Goal: Task Accomplishment & Management: Manage account settings

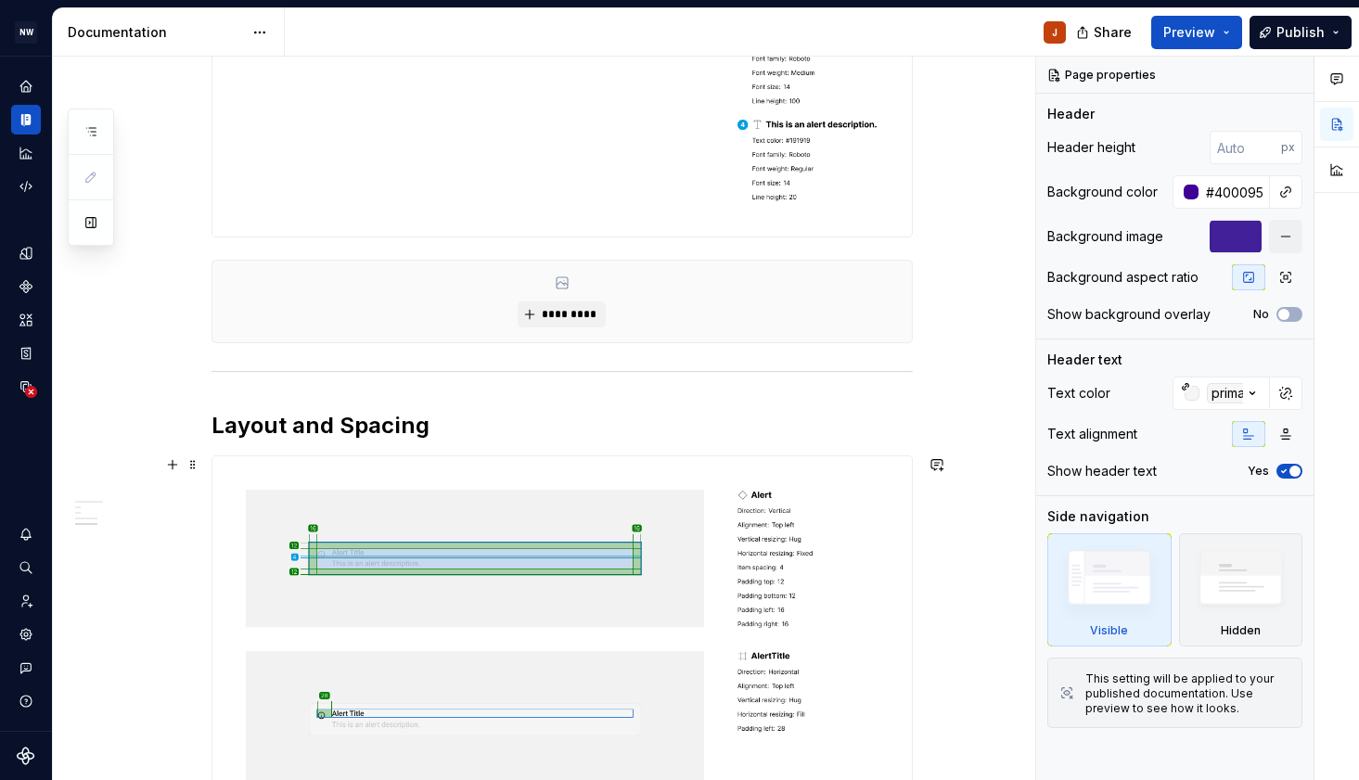
scroll to position [929, 0]
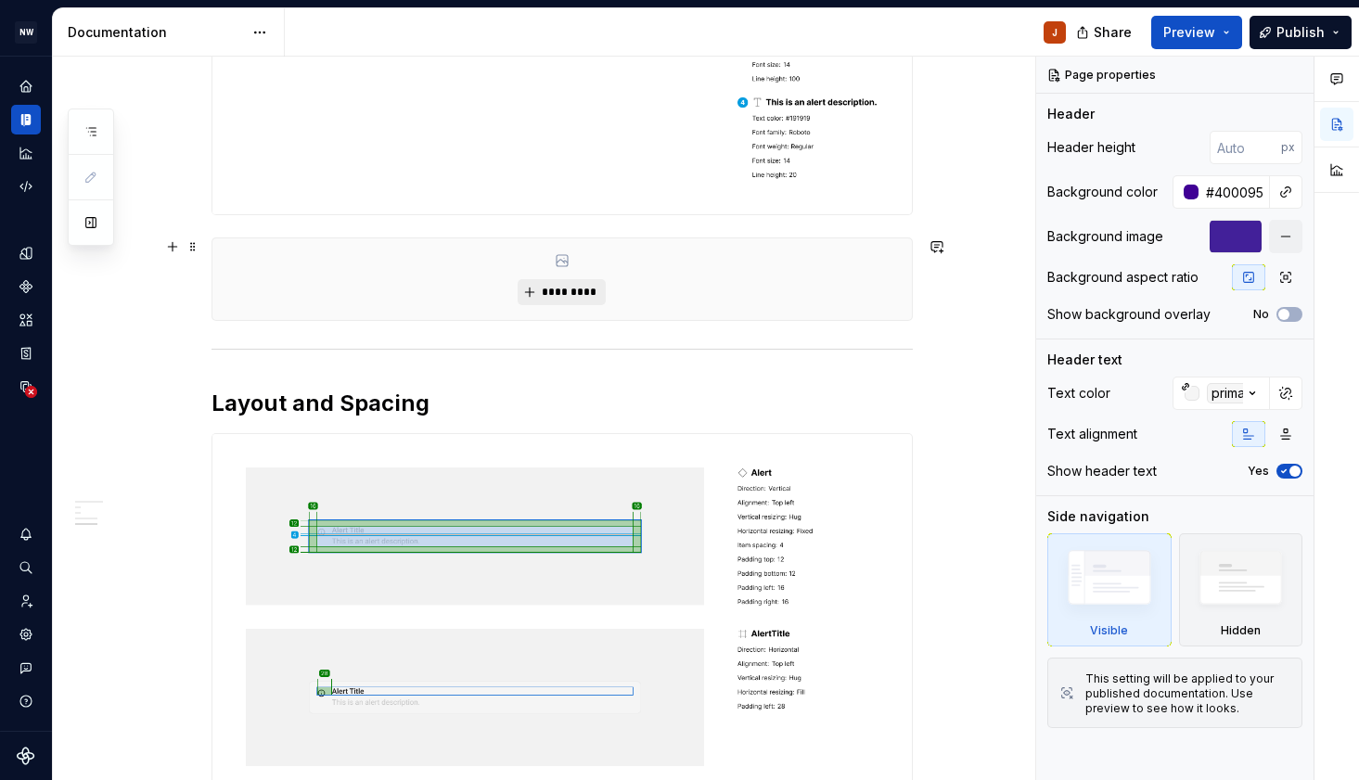
click at [588, 299] on span "*********" at bounding box center [569, 292] width 57 height 15
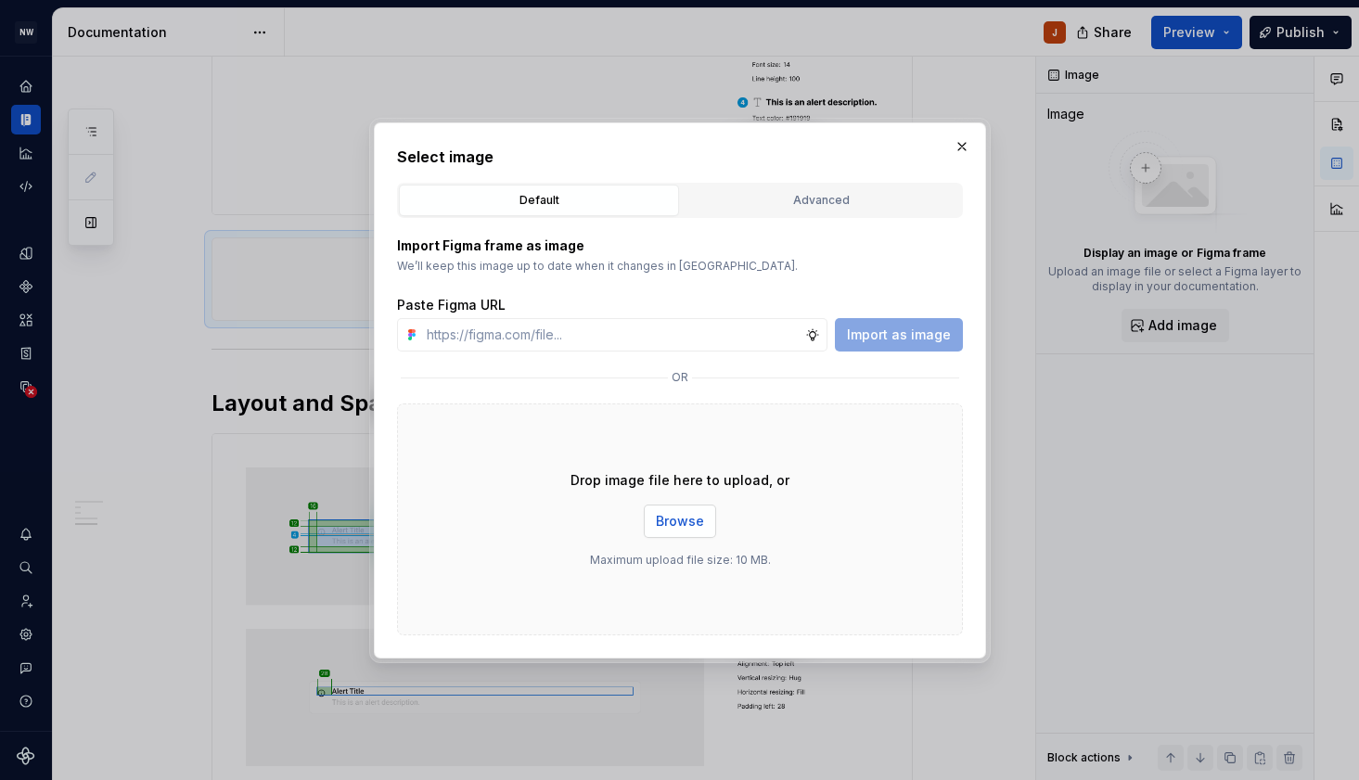
click at [660, 526] on span "Browse" at bounding box center [680, 521] width 48 height 19
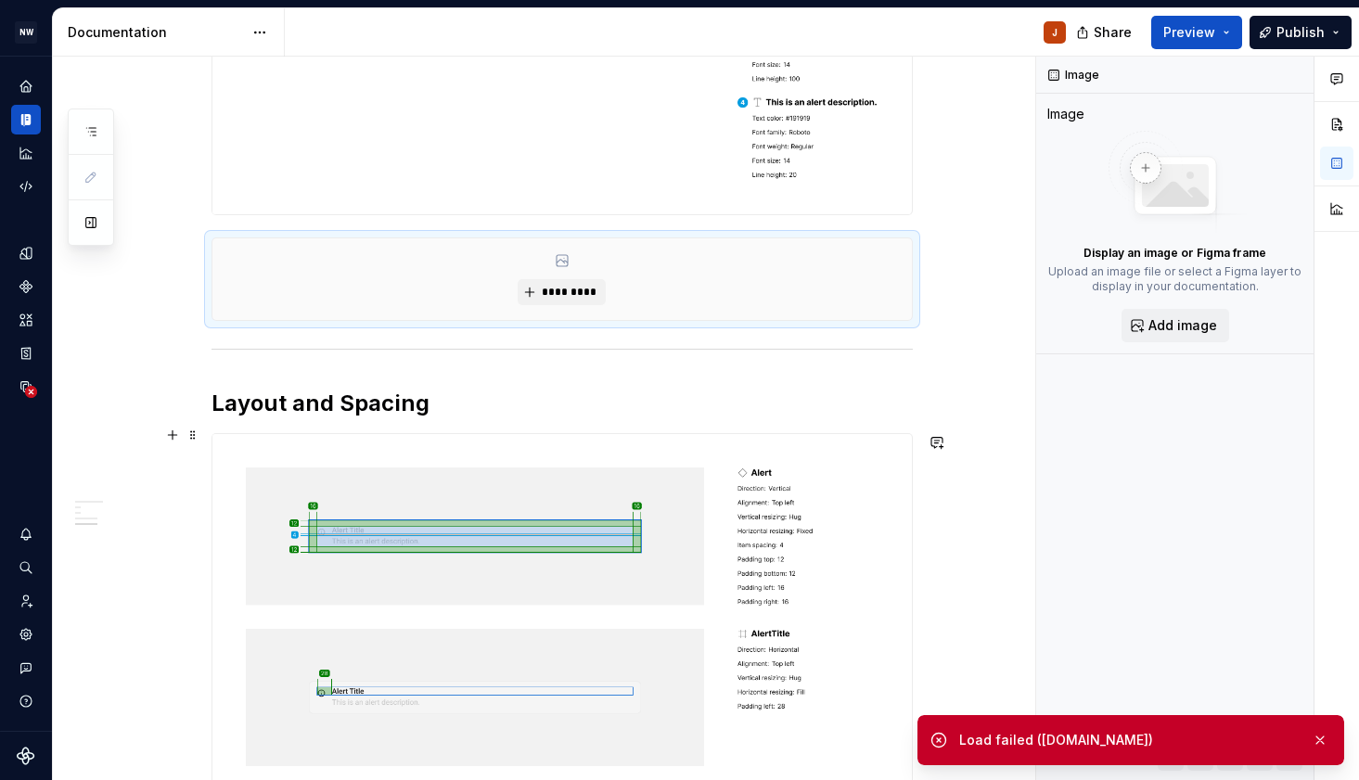
scroll to position [900, 0]
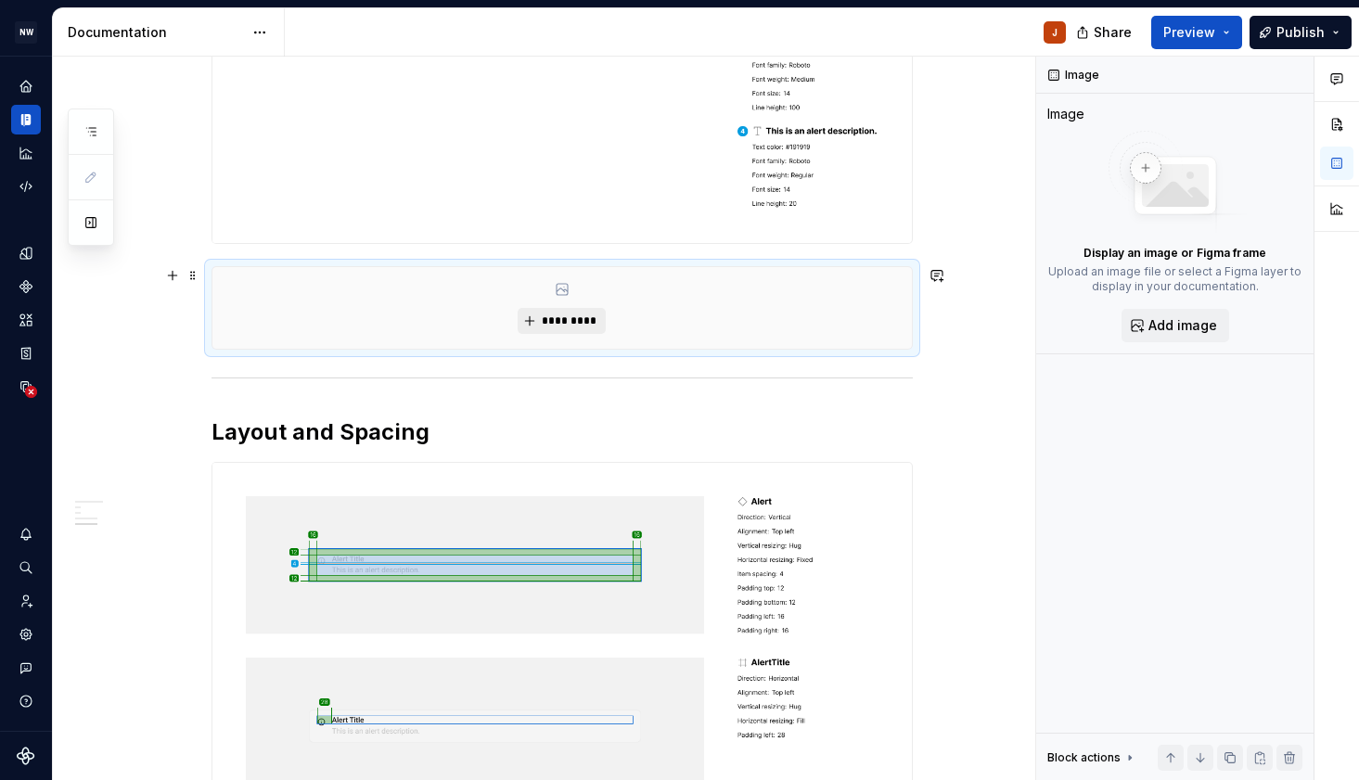
click at [570, 329] on button "*********" at bounding box center [562, 321] width 88 height 26
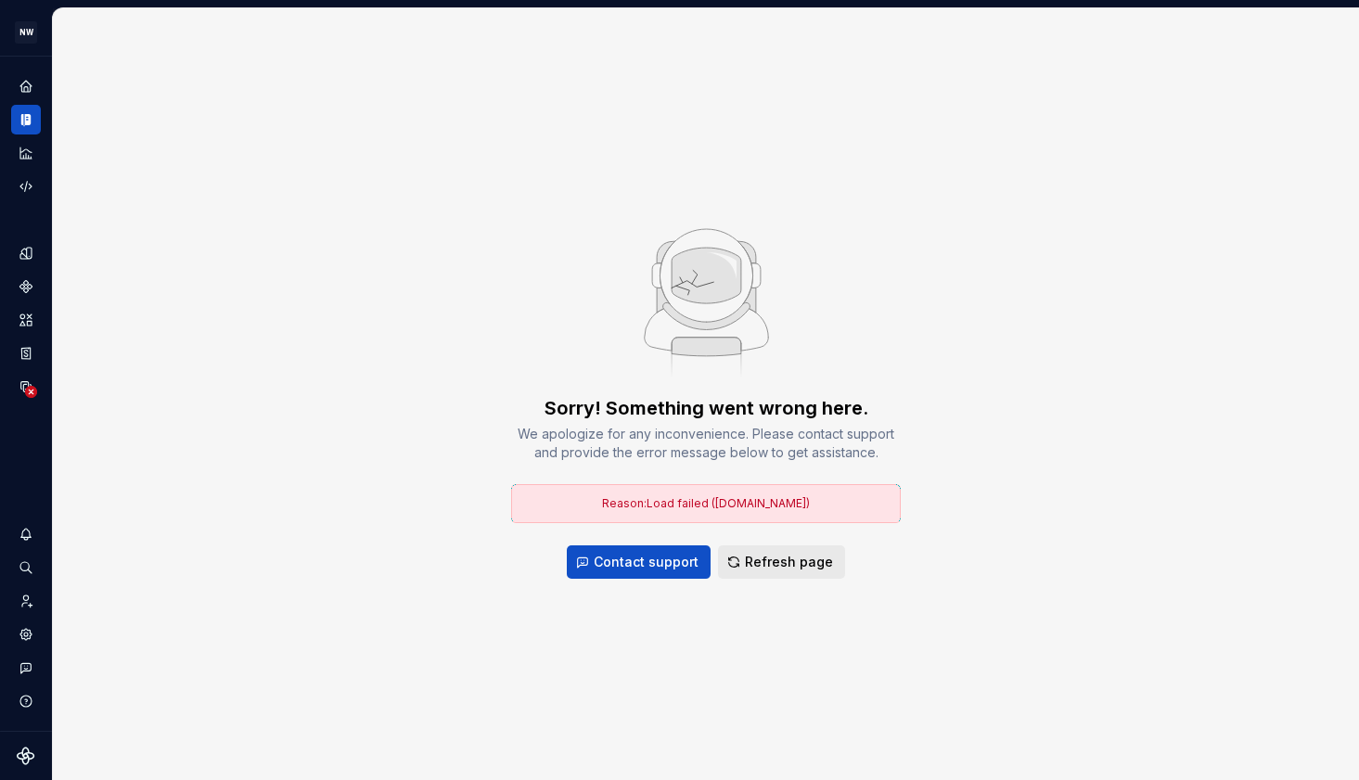
click at [753, 560] on span "Refresh page" at bounding box center [789, 562] width 88 height 19
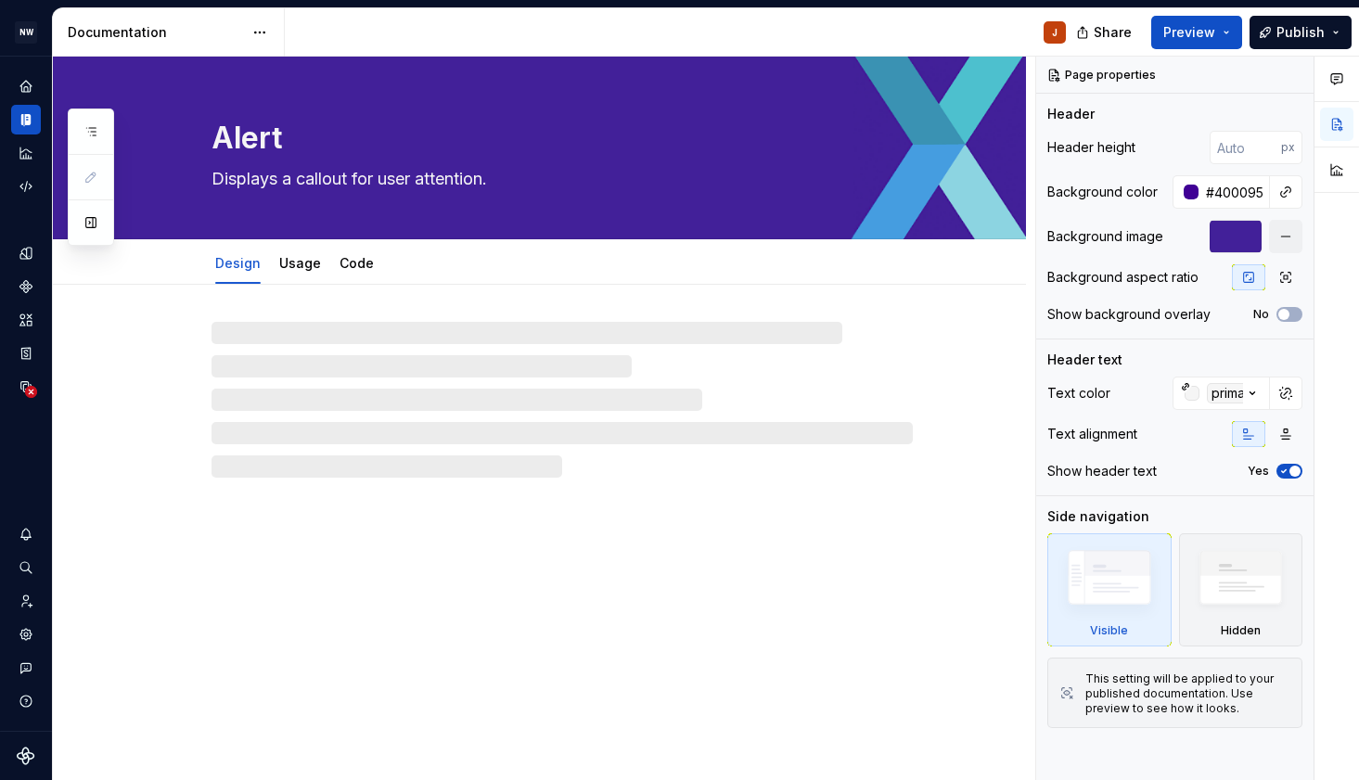
type textarea "*"
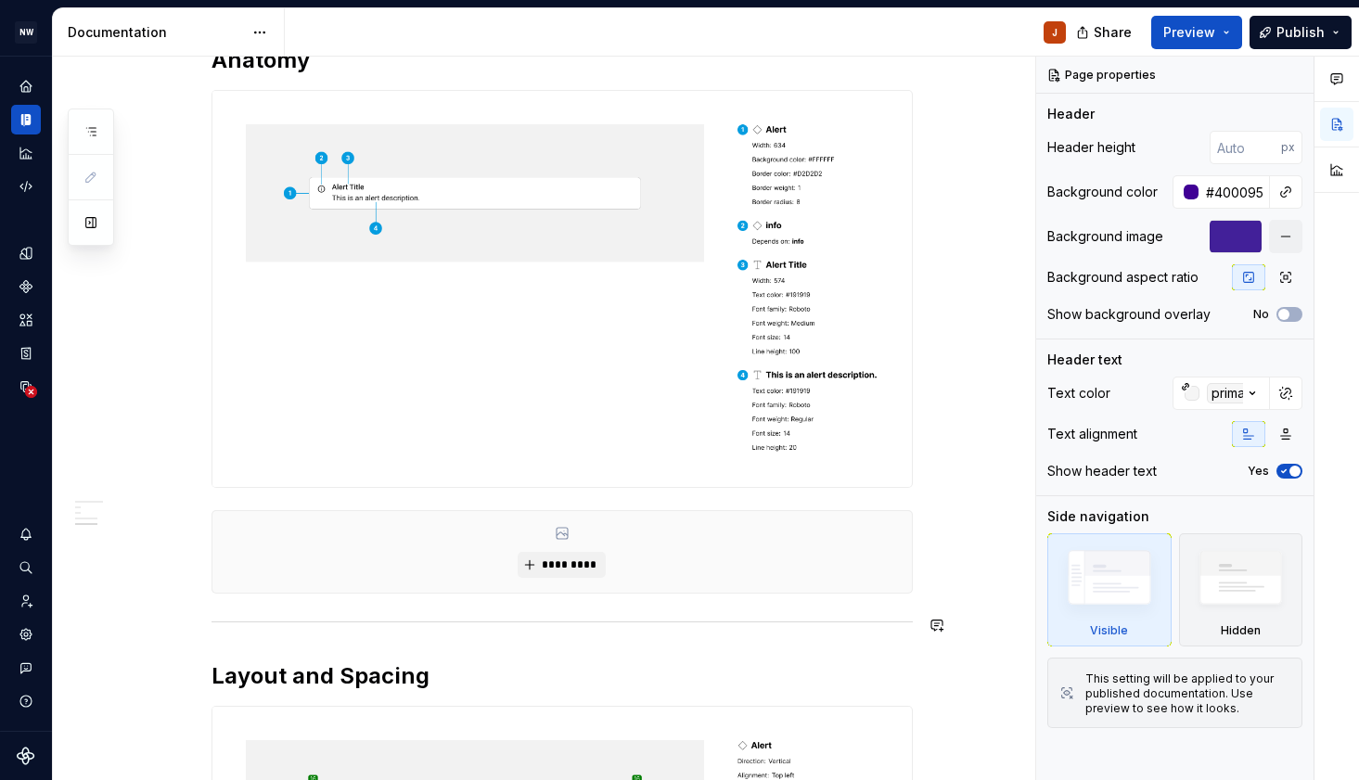
scroll to position [854, 0]
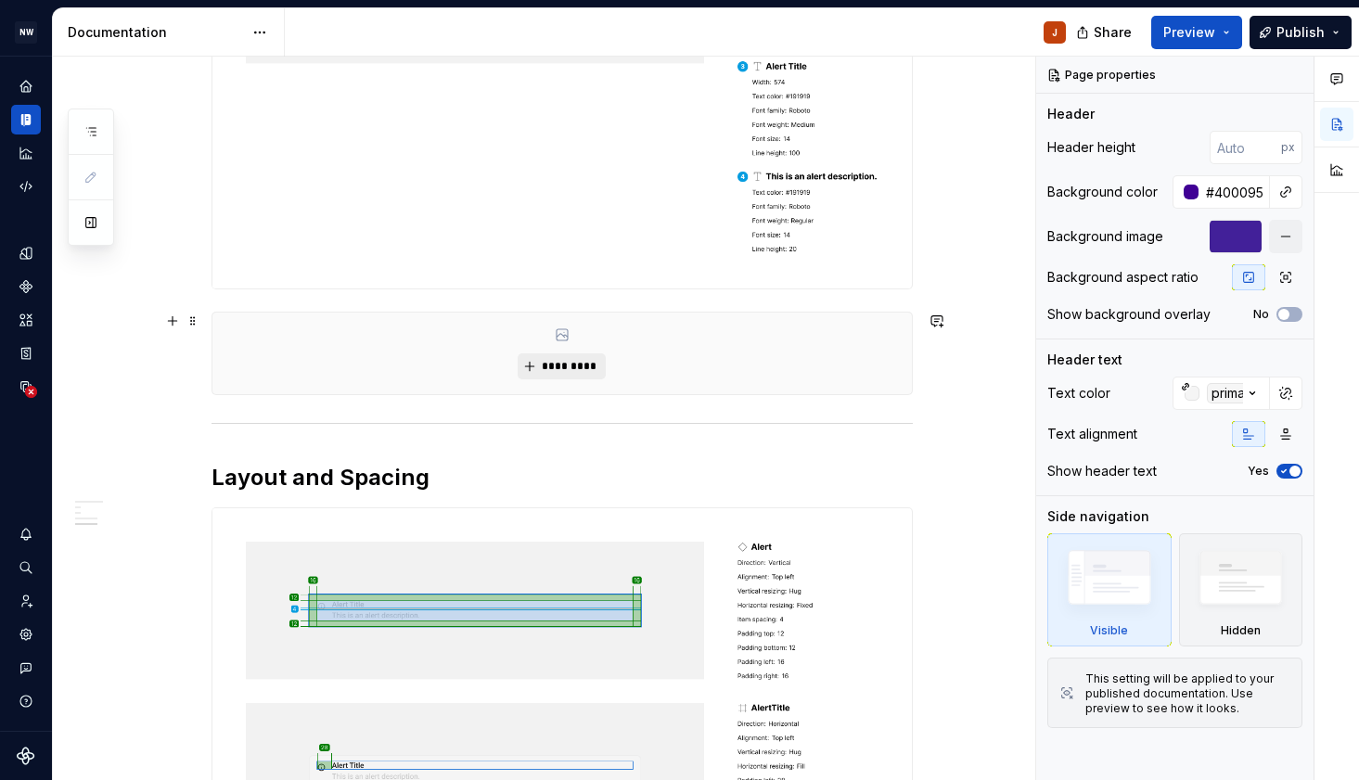
click at [590, 374] on button "*********" at bounding box center [562, 366] width 88 height 26
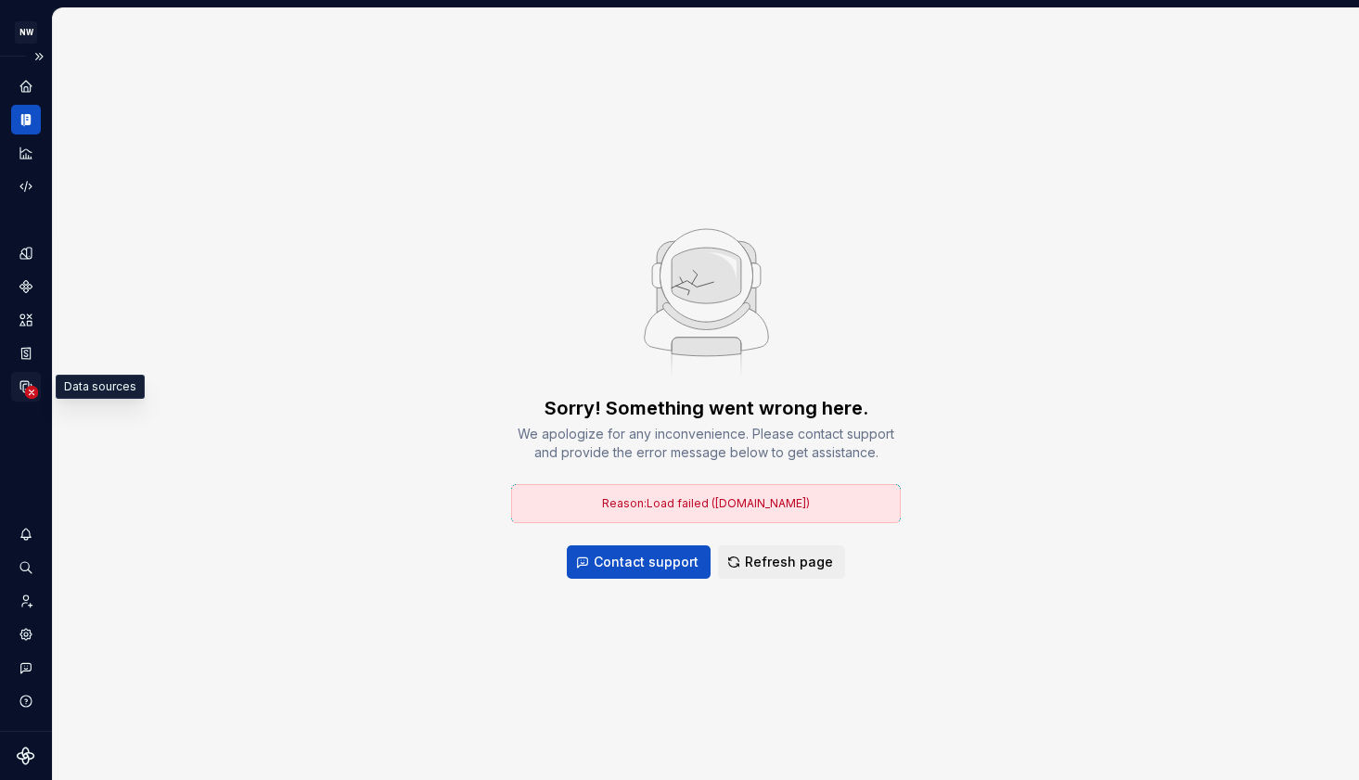
click at [21, 391] on icon "Data sources" at bounding box center [26, 386] width 17 height 17
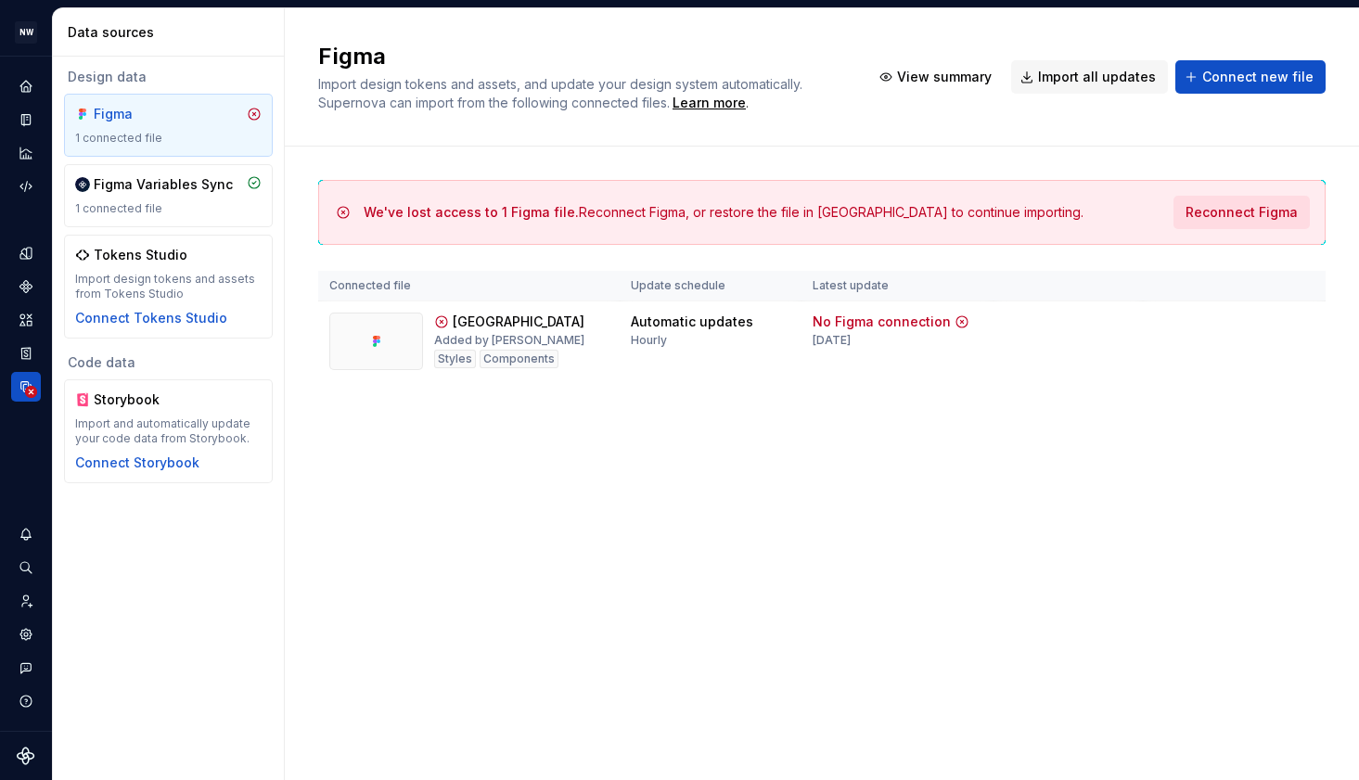
click at [1254, 212] on span "Reconnect Figma" at bounding box center [1242, 212] width 112 height 19
click at [1209, 314] on button "View summary" at bounding box center [1217, 322] width 127 height 26
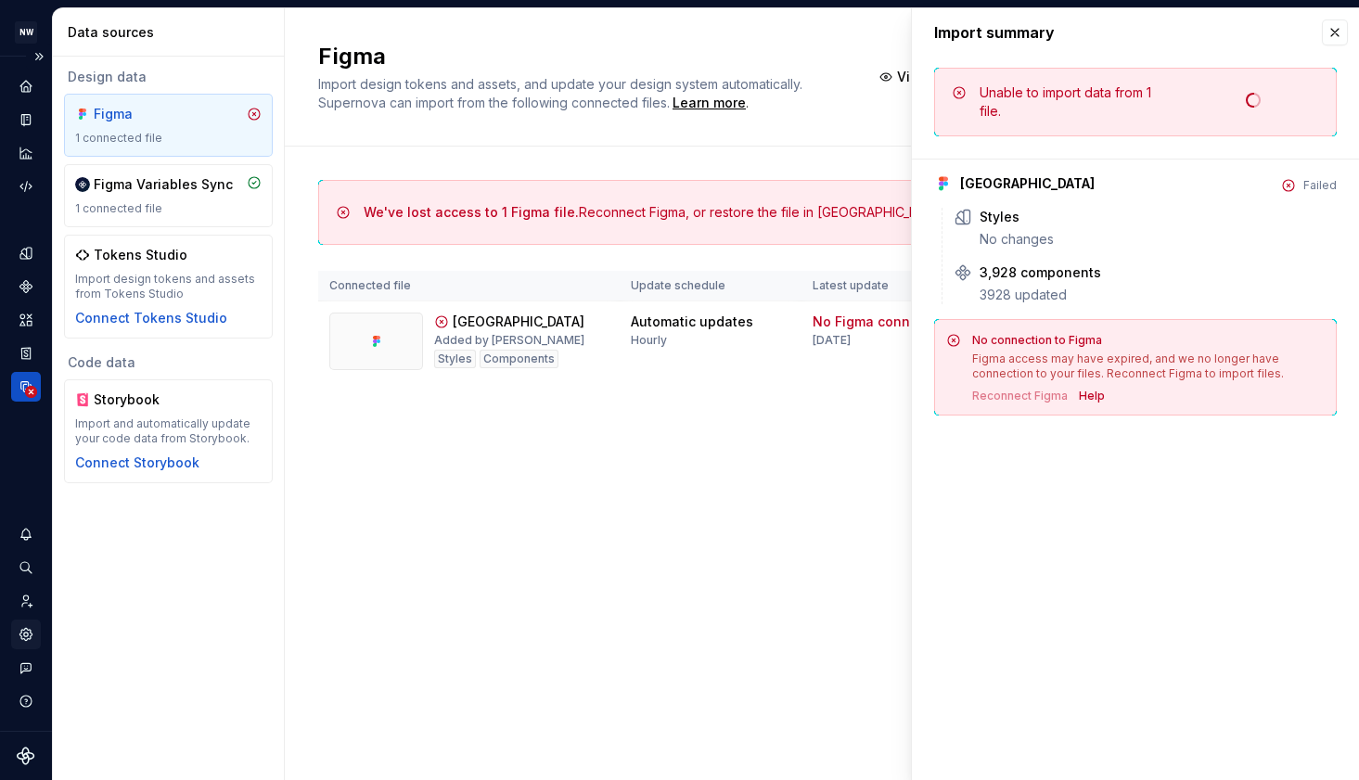
click at [27, 636] on icon "Settings" at bounding box center [26, 635] width 4 height 4
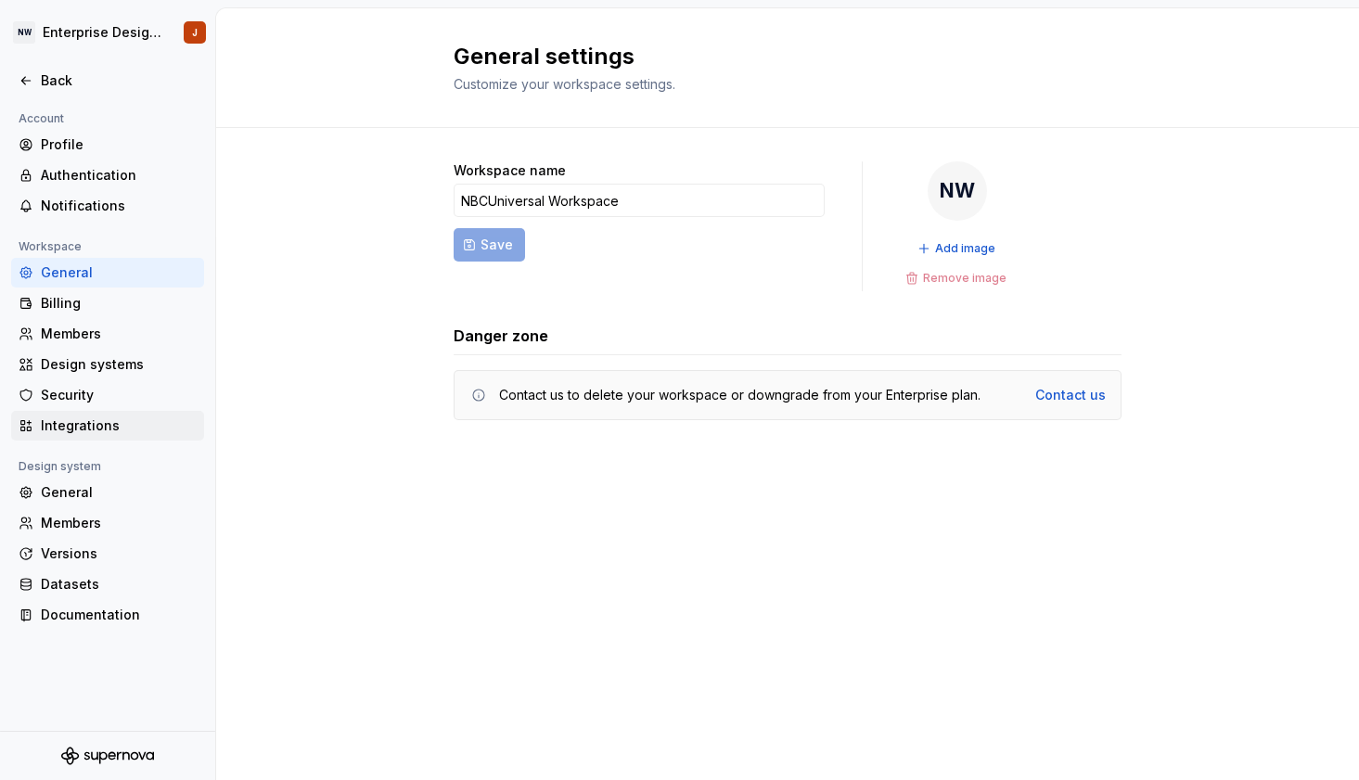
click at [98, 428] on div "Integrations" at bounding box center [119, 426] width 156 height 19
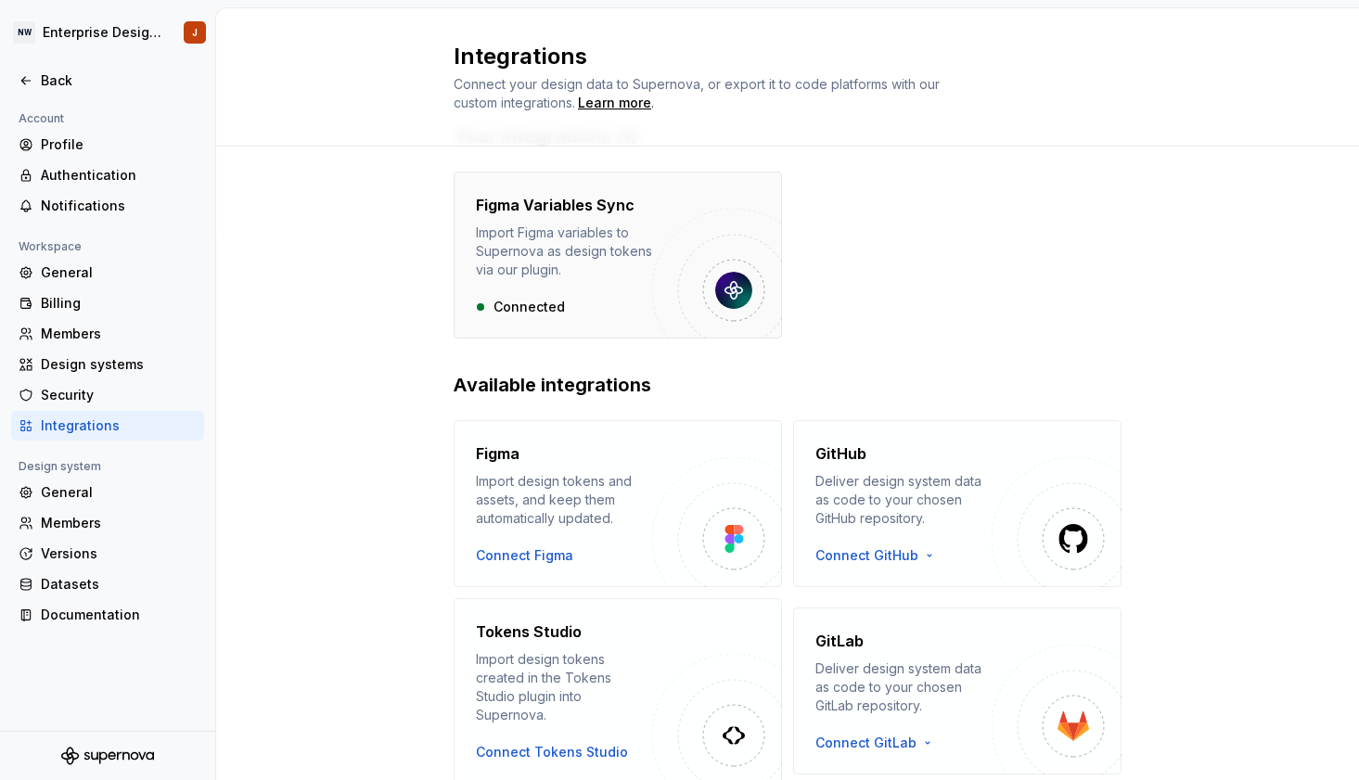
scroll to position [62, 0]
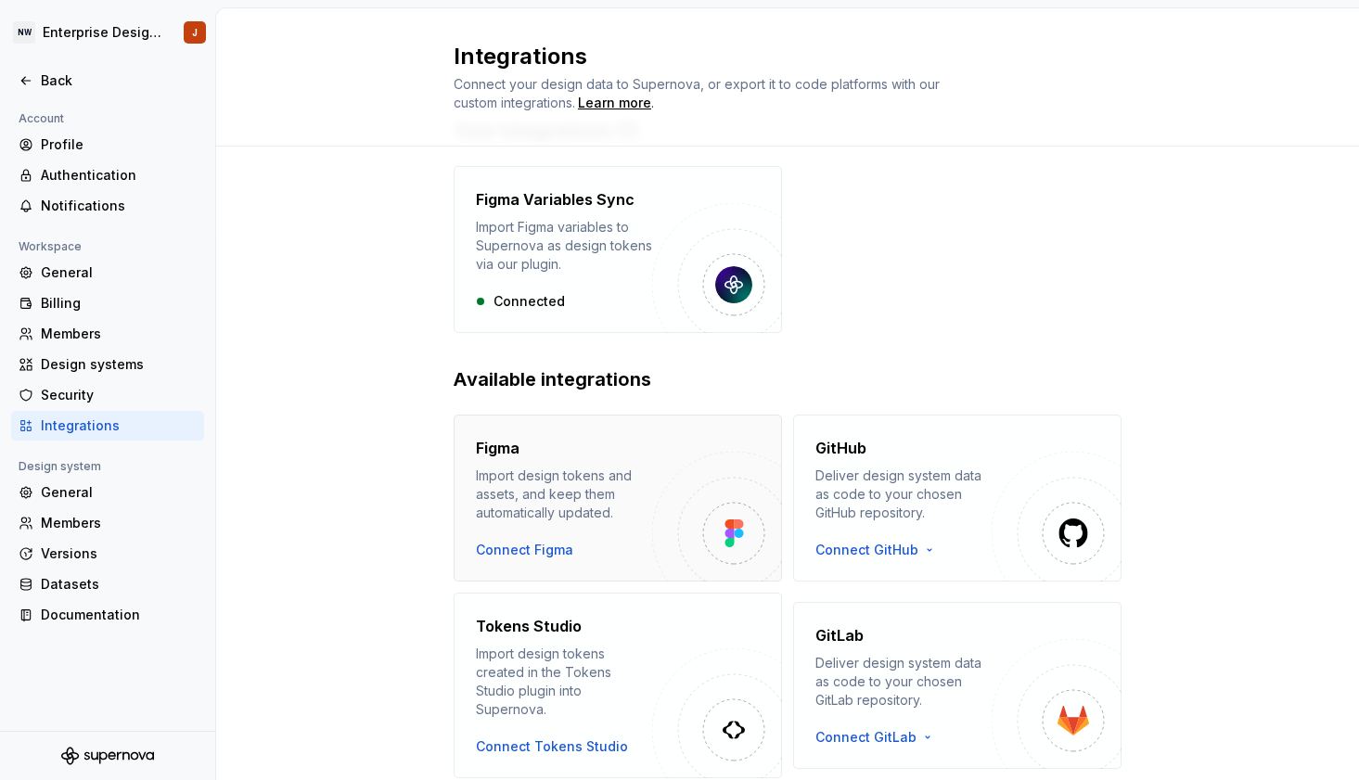
click at [522, 551] on div "Connect Figma" at bounding box center [524, 550] width 97 height 19
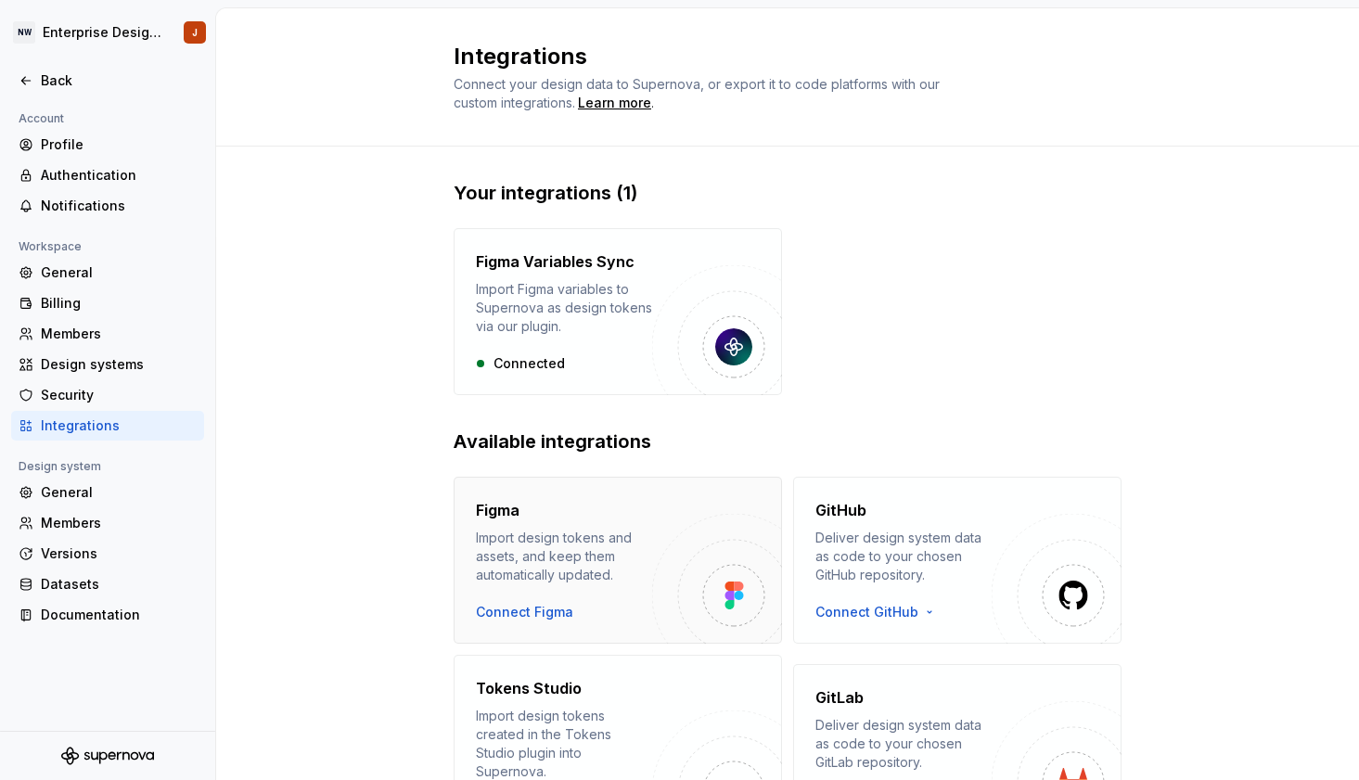
scroll to position [0, 0]
click at [672, 504] on div "Figma Import design tokens and assets, and keep them automatically updated. Con…" at bounding box center [618, 560] width 328 height 167
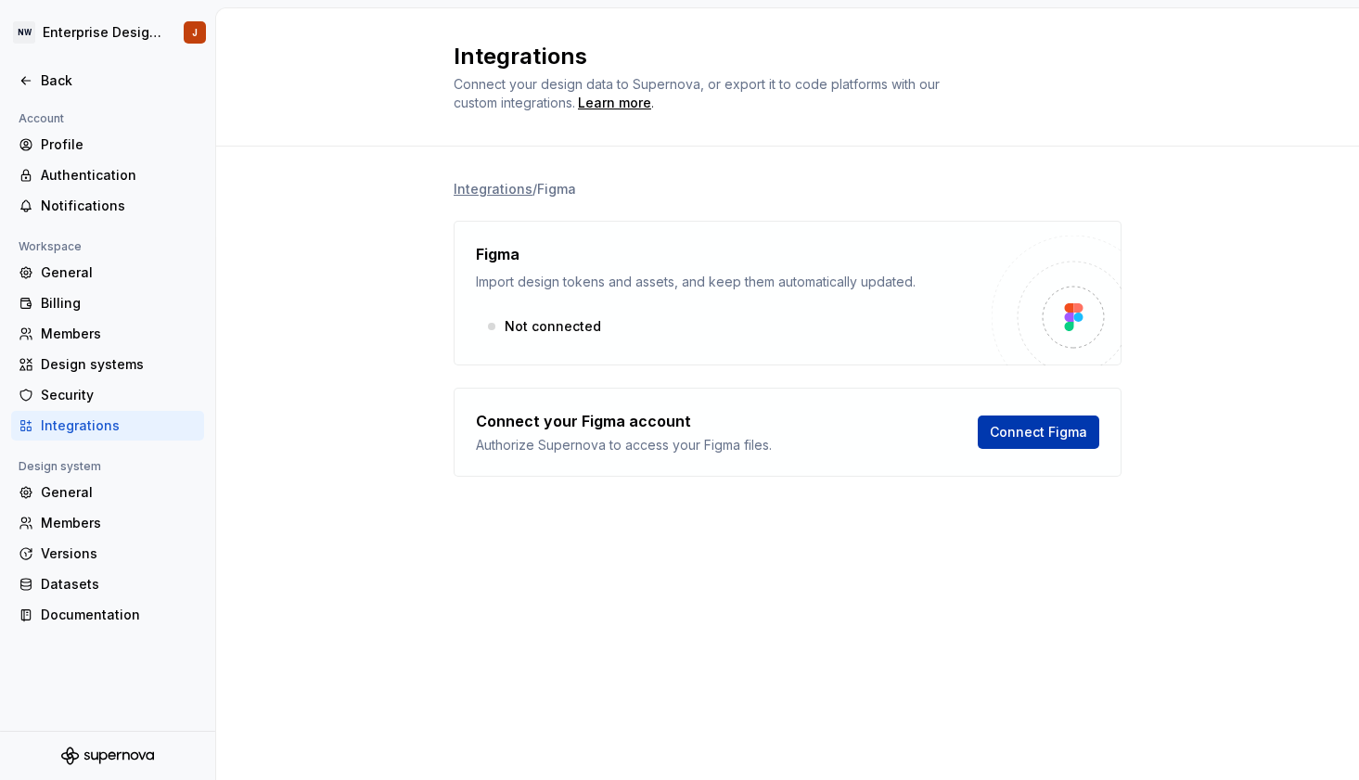
click at [1034, 424] on span "Connect Figma" at bounding box center [1038, 432] width 97 height 19
click at [85, 491] on div "General" at bounding box center [119, 492] width 156 height 19
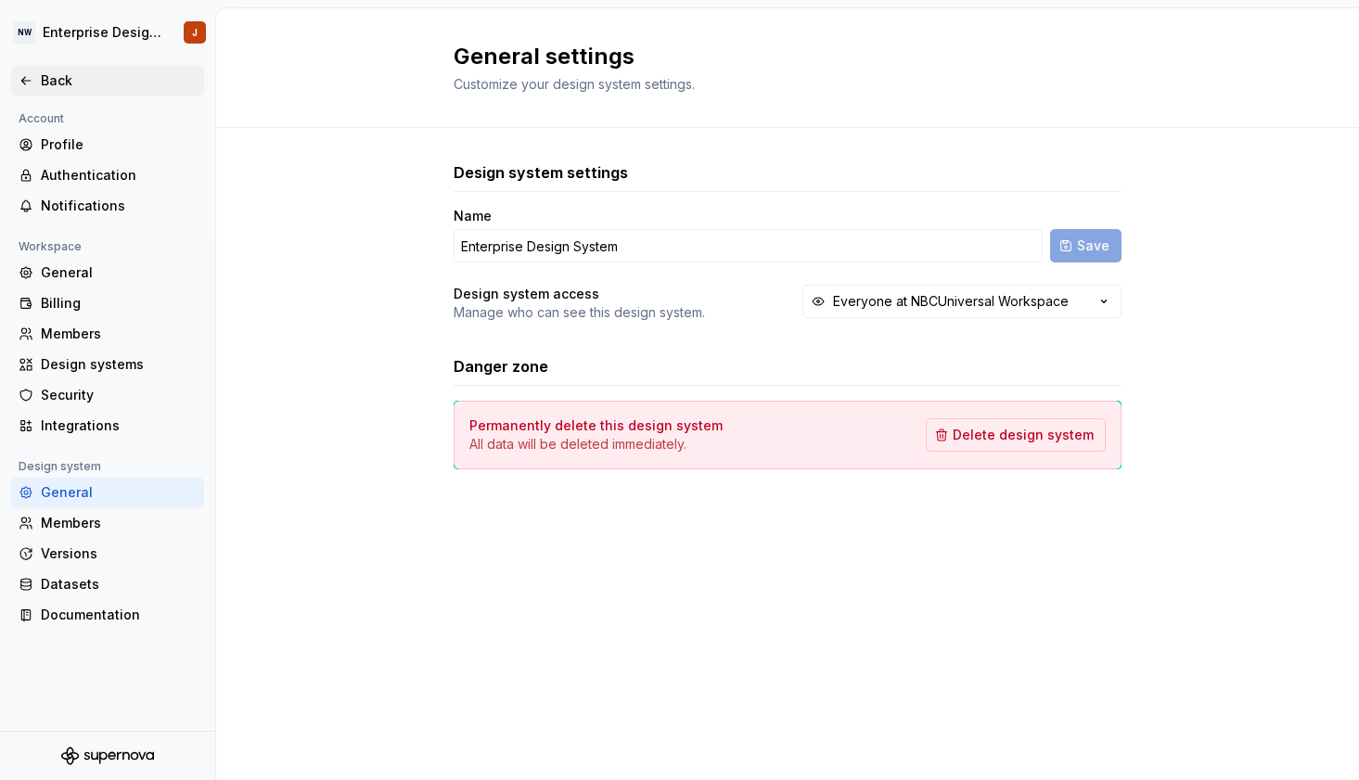
click at [56, 85] on div "Back" at bounding box center [119, 80] width 156 height 19
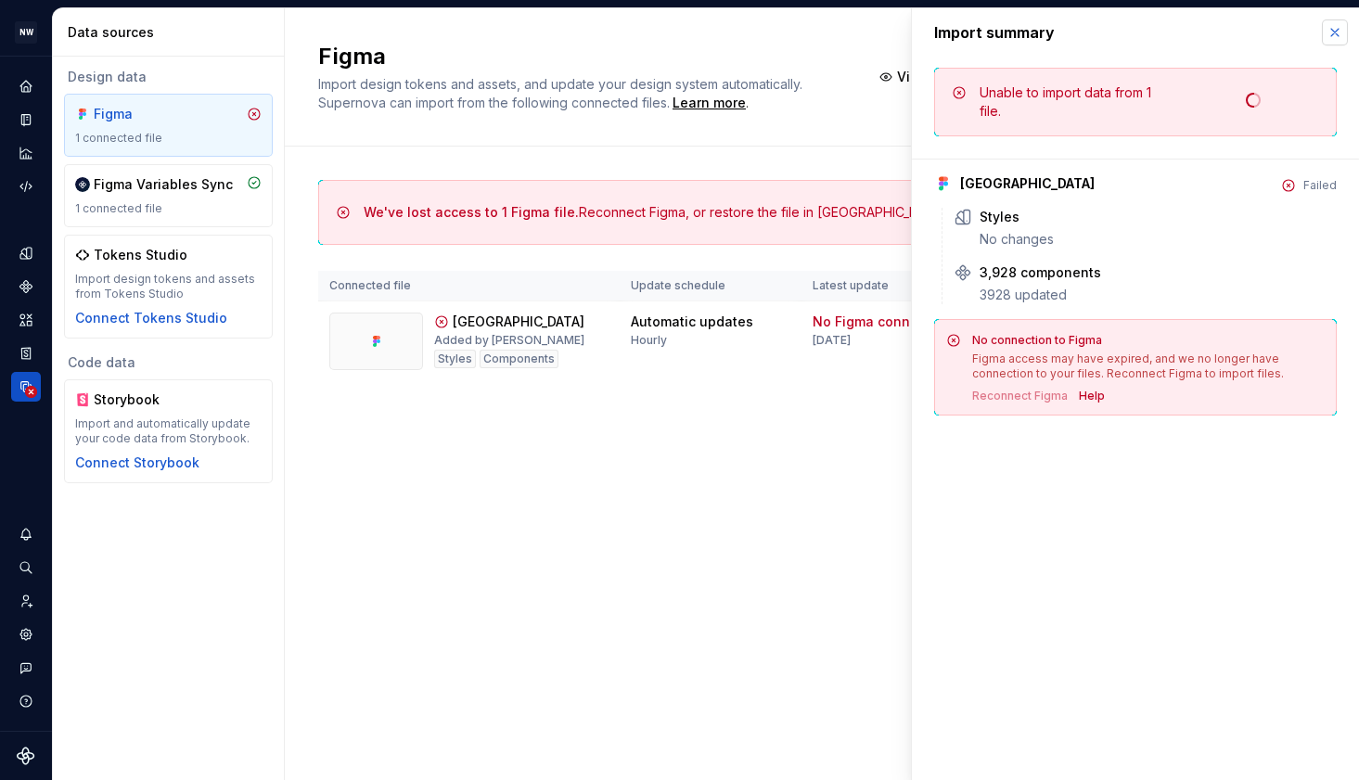
click at [1336, 37] on button "button" at bounding box center [1335, 32] width 26 height 26
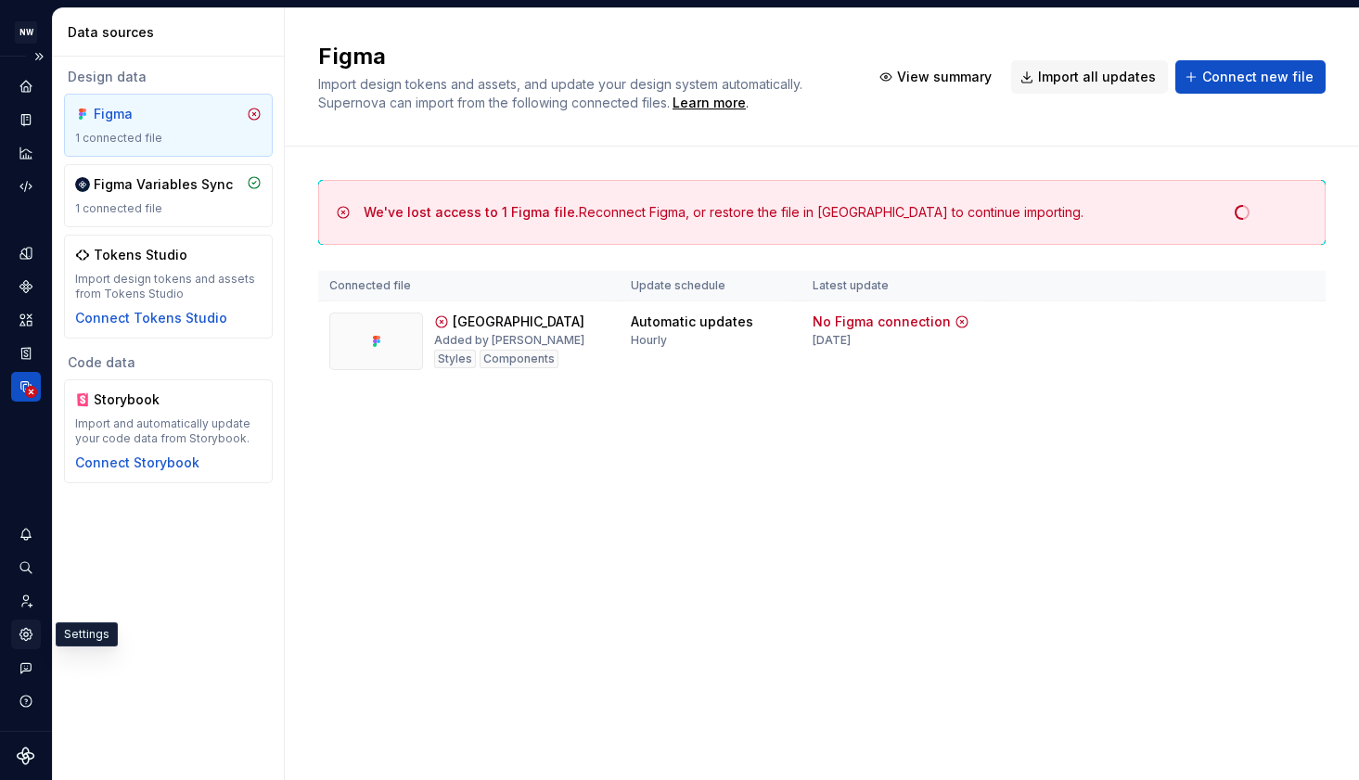
click at [24, 634] on icon "Settings" at bounding box center [26, 635] width 4 height 4
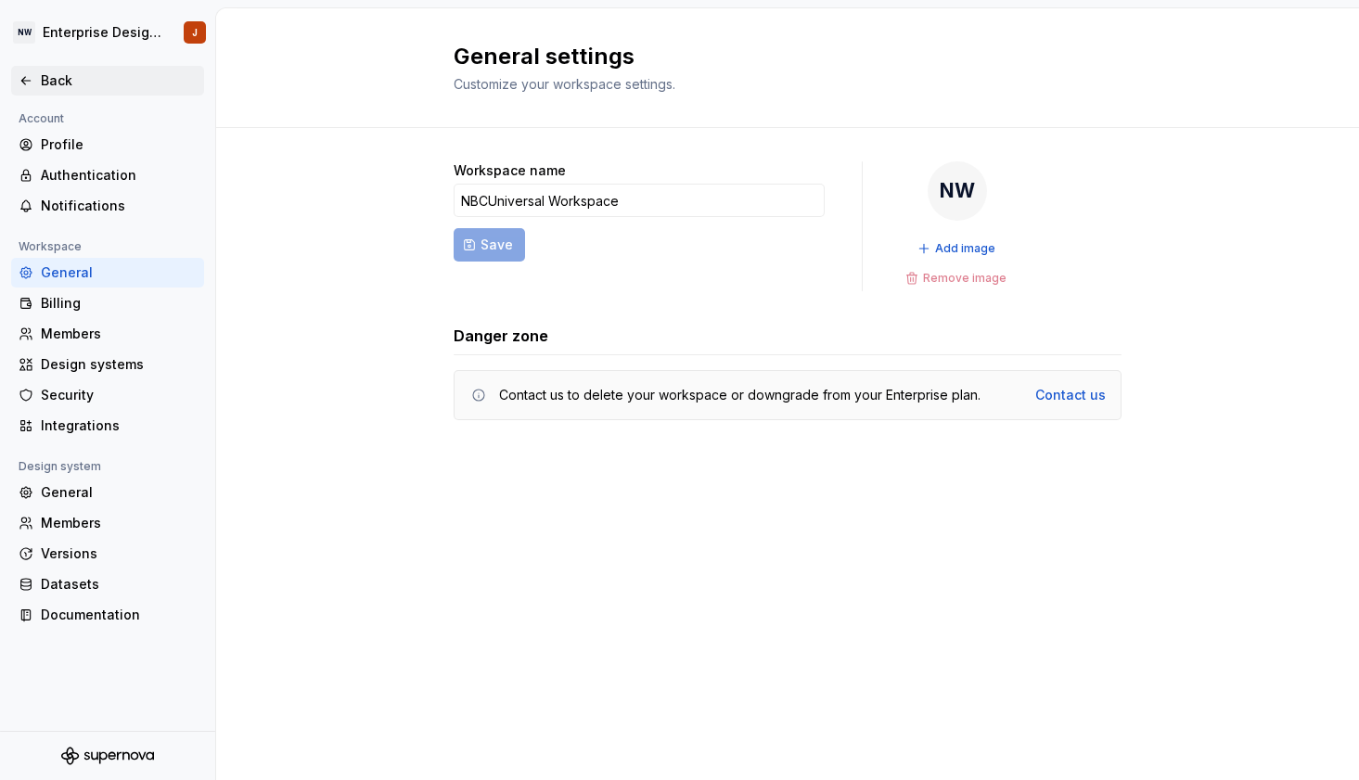
click at [30, 80] on icon at bounding box center [26, 80] width 15 height 15
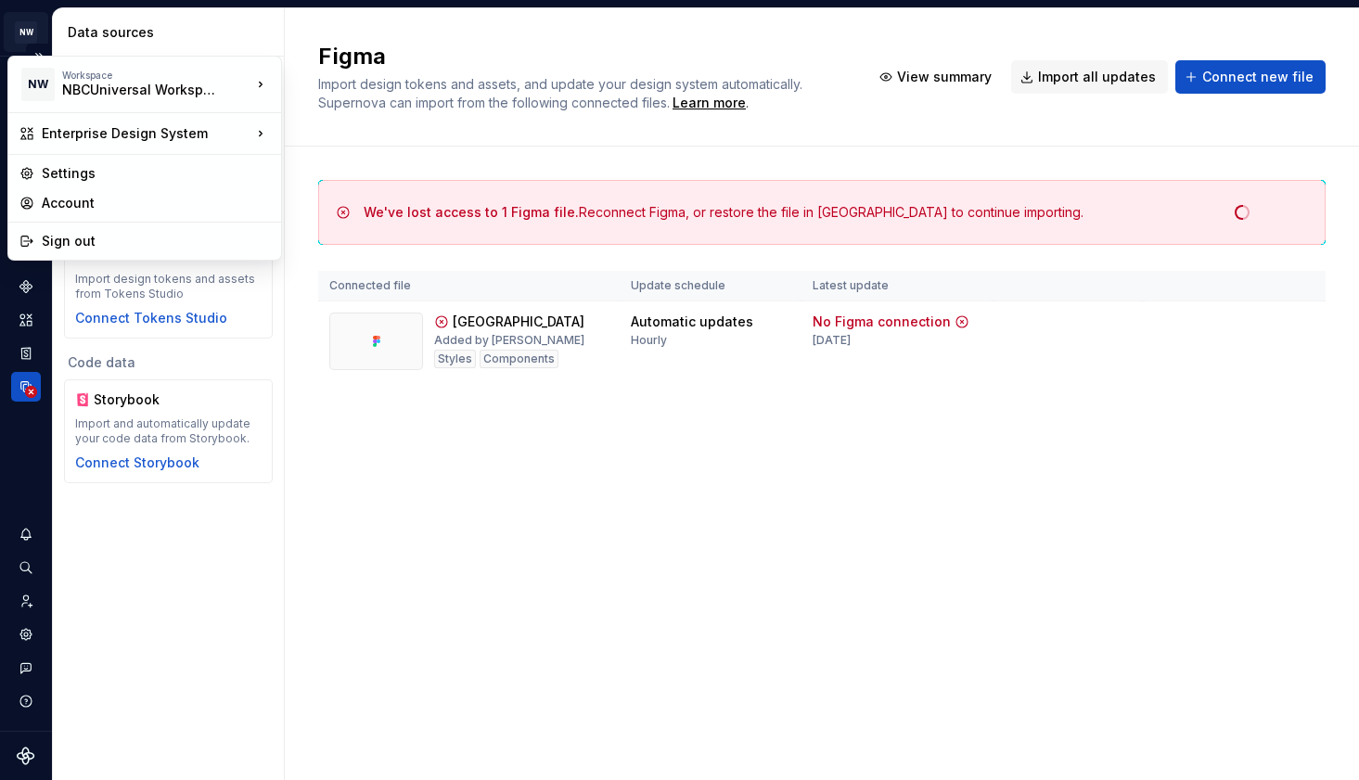
click at [27, 38] on html "NW Enterprise Design System J Design system data Data sources Design data Figma…" at bounding box center [679, 390] width 1359 height 780
click at [291, 542] on html "NW Enterprise Design System J Design system data Data sources Design data Figma…" at bounding box center [679, 390] width 1359 height 780
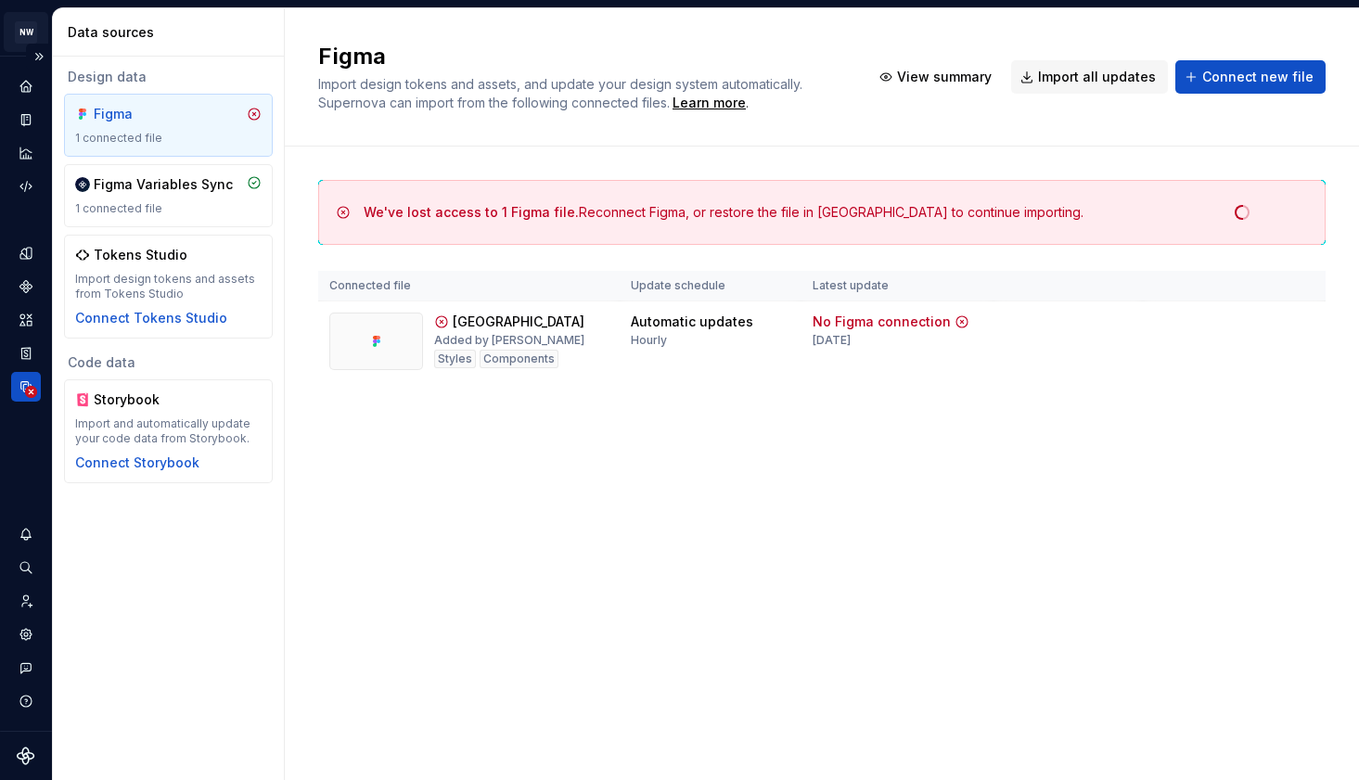
click at [27, 25] on html "NW Enterprise Design System J Design system data Data sources Design data Figma…" at bounding box center [679, 390] width 1359 height 780
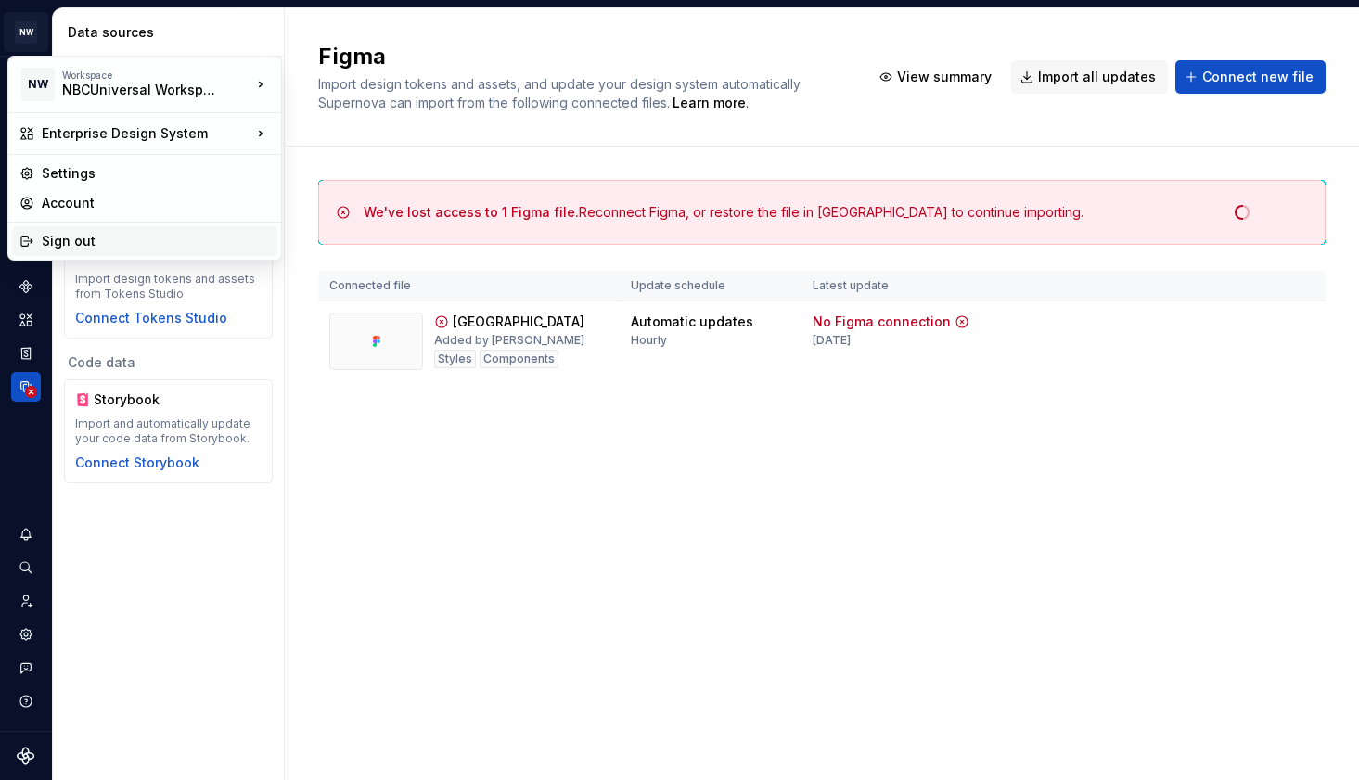
click at [64, 237] on div "Sign out" at bounding box center [156, 241] width 228 height 19
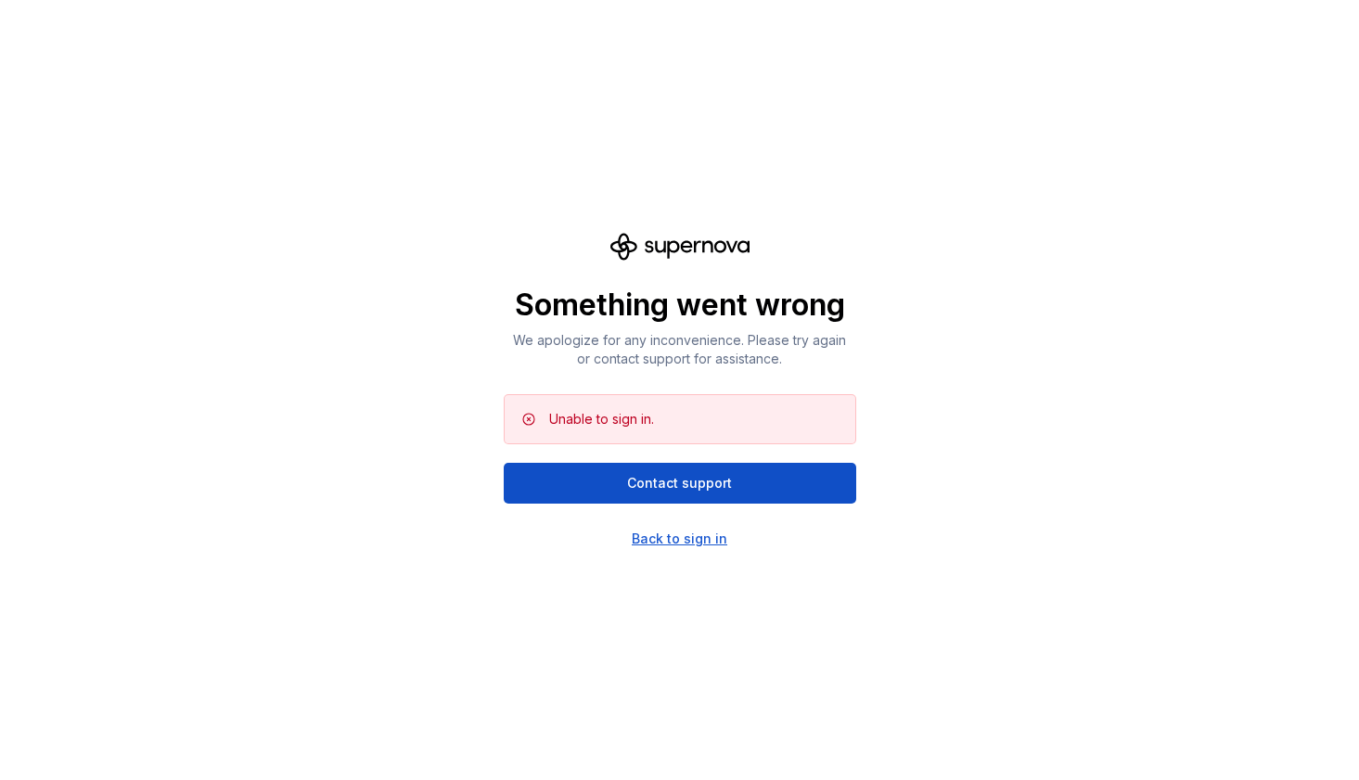
click at [668, 544] on div "Back to sign in" at bounding box center [680, 539] width 96 height 19
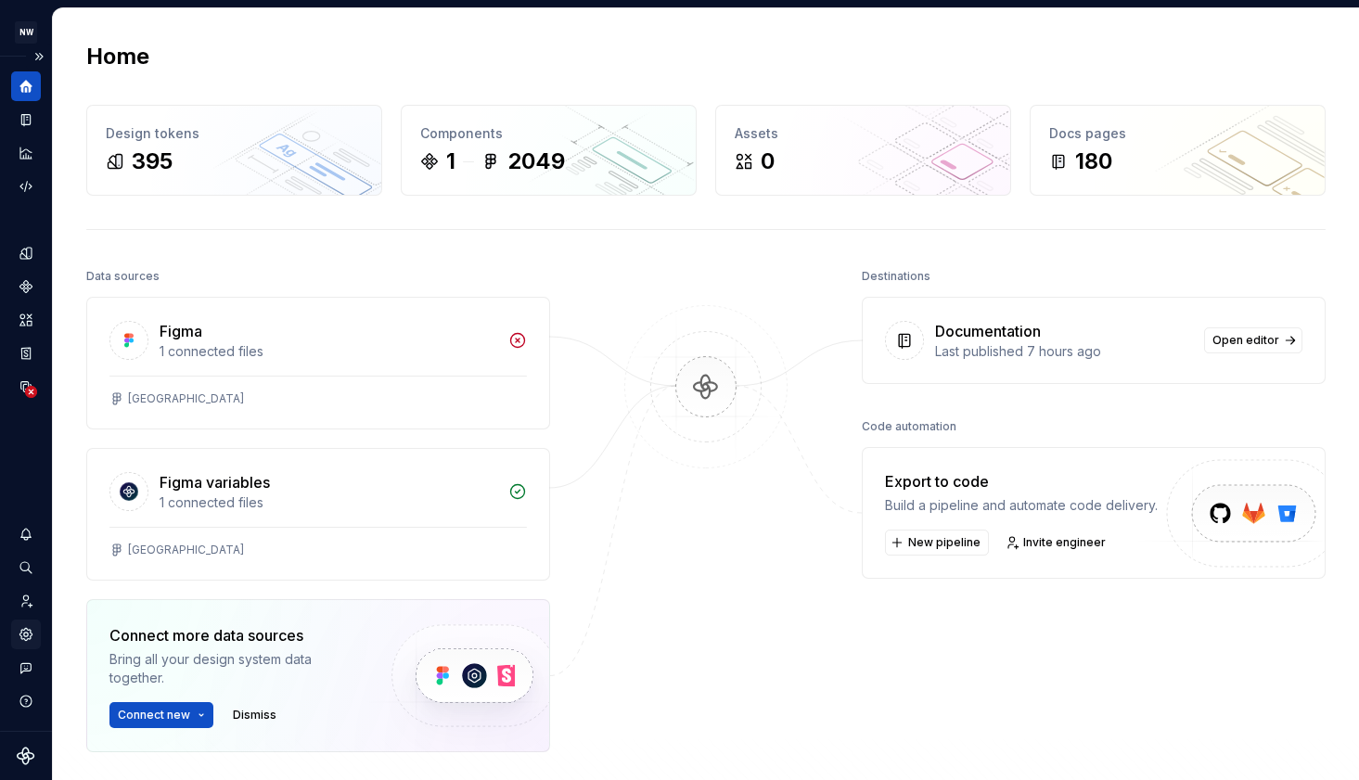
click at [21, 640] on icon "Settings" at bounding box center [26, 634] width 17 height 17
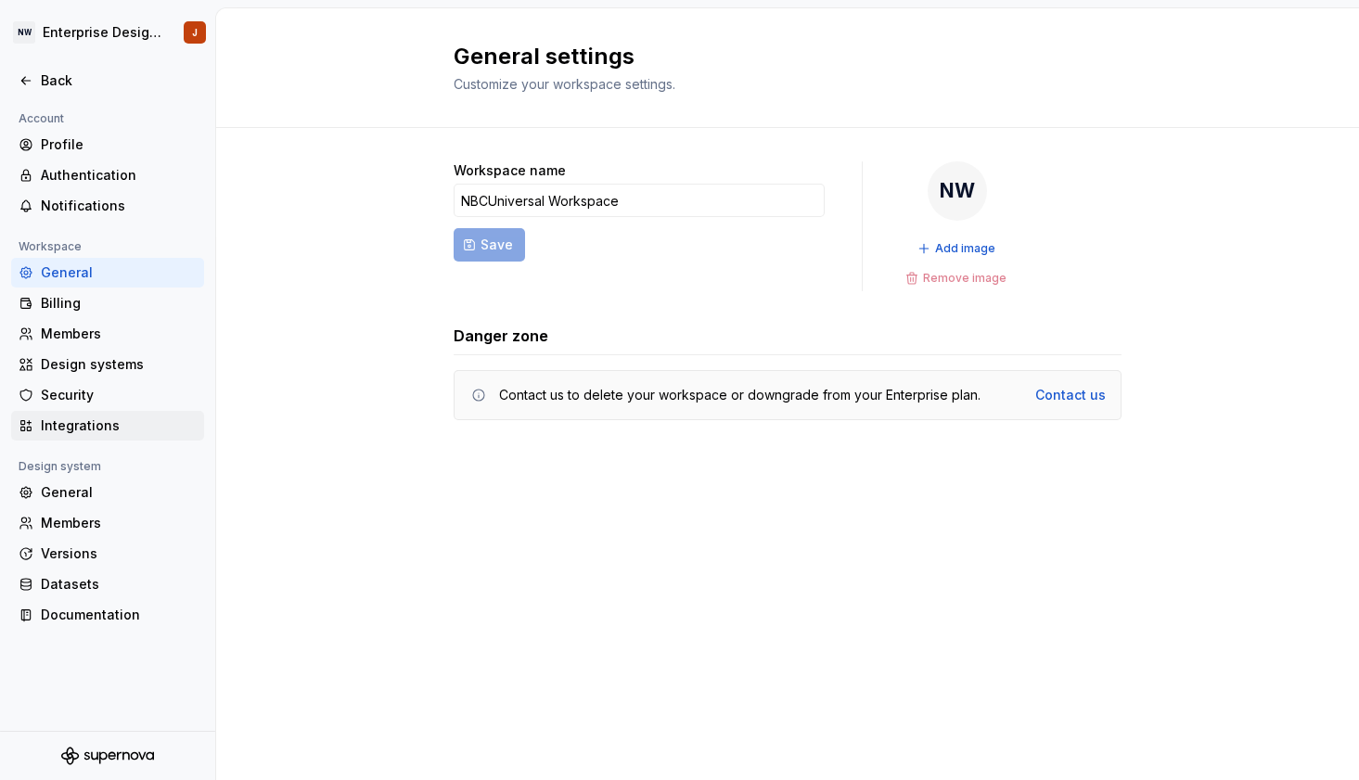
click at [90, 432] on div "Integrations" at bounding box center [119, 426] width 156 height 19
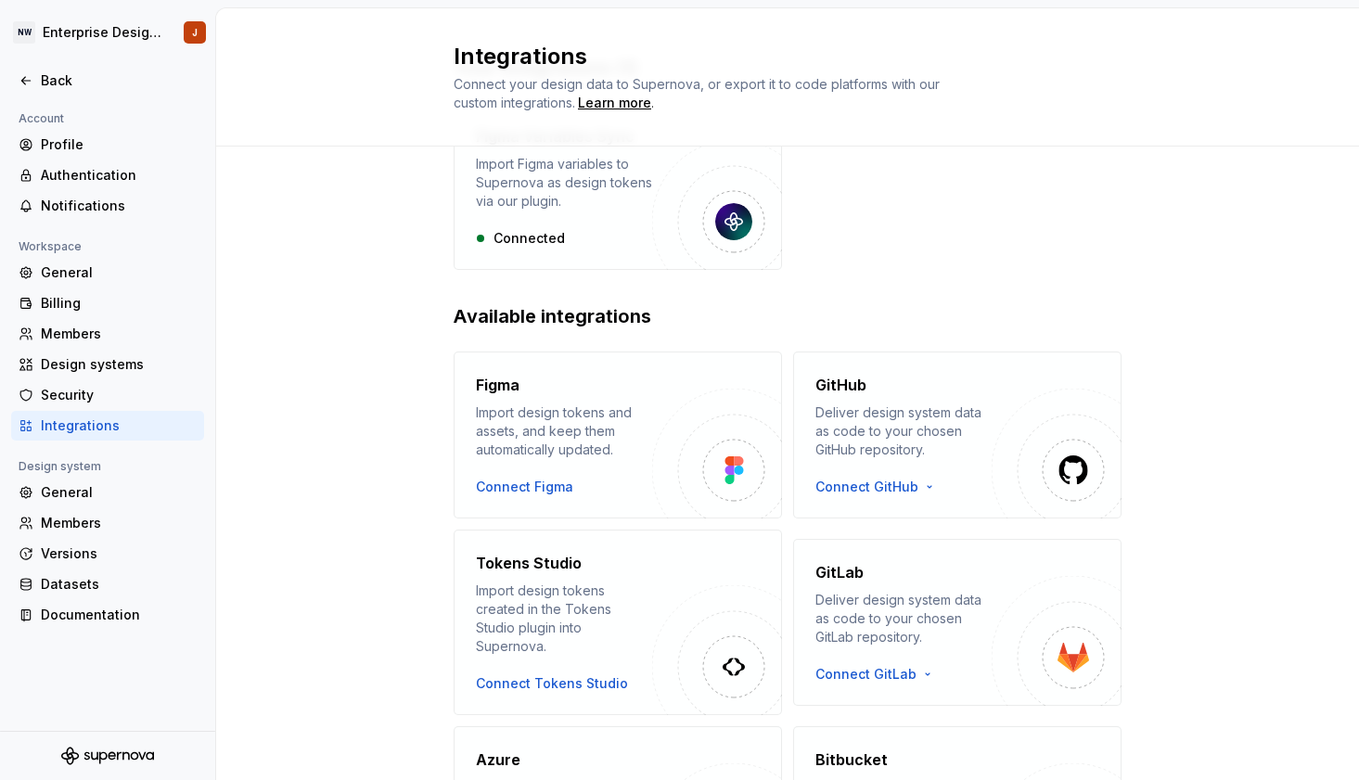
scroll to position [124, 0]
click at [53, 82] on div "Back" at bounding box center [119, 80] width 156 height 19
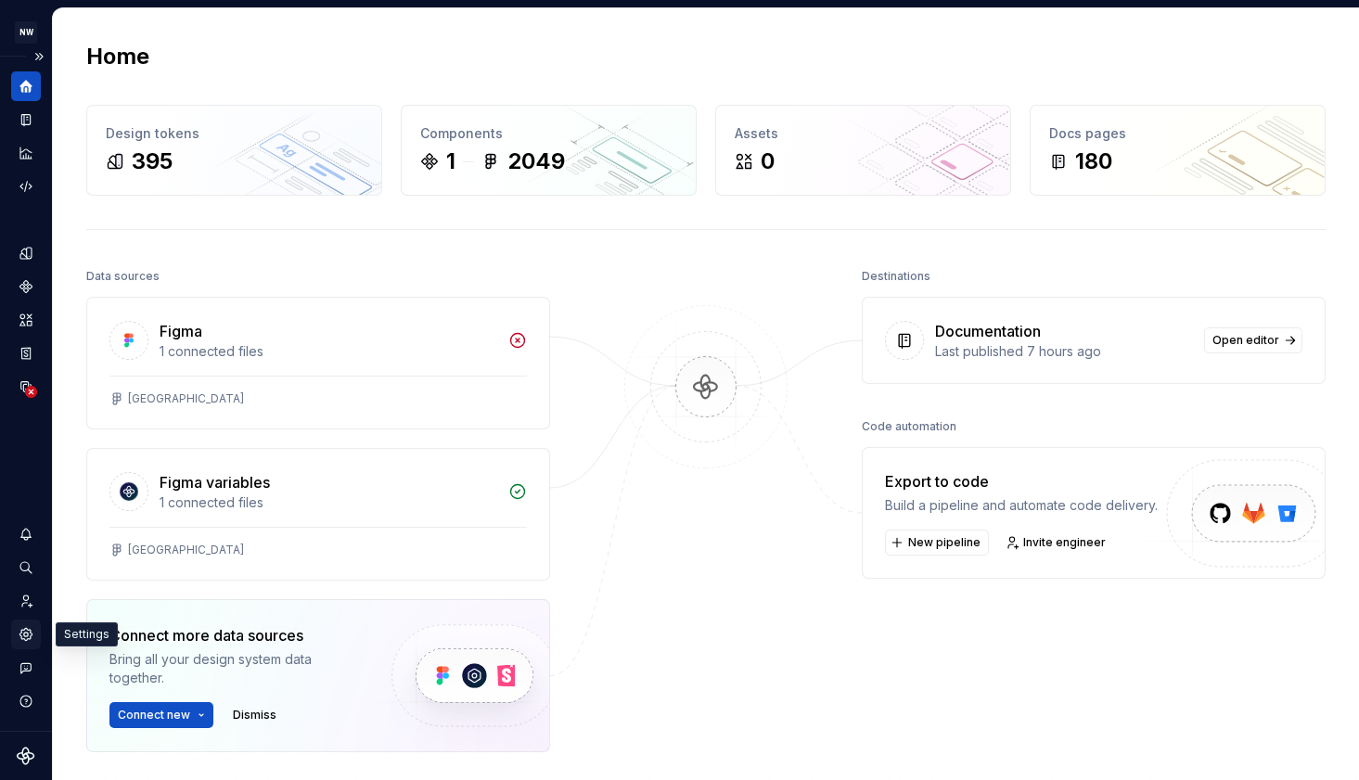
click at [27, 635] on icon "Settings" at bounding box center [26, 634] width 17 height 17
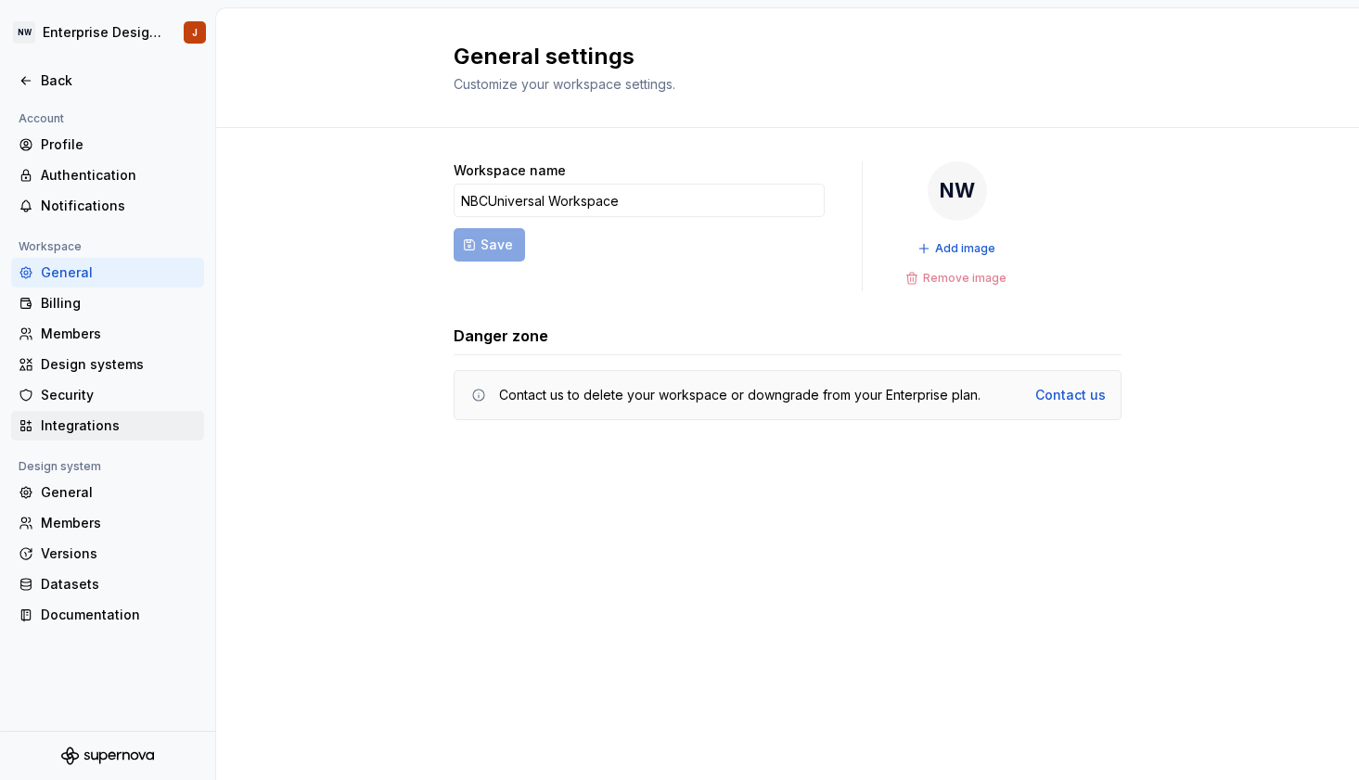
click at [89, 426] on div "Integrations" at bounding box center [119, 426] width 156 height 19
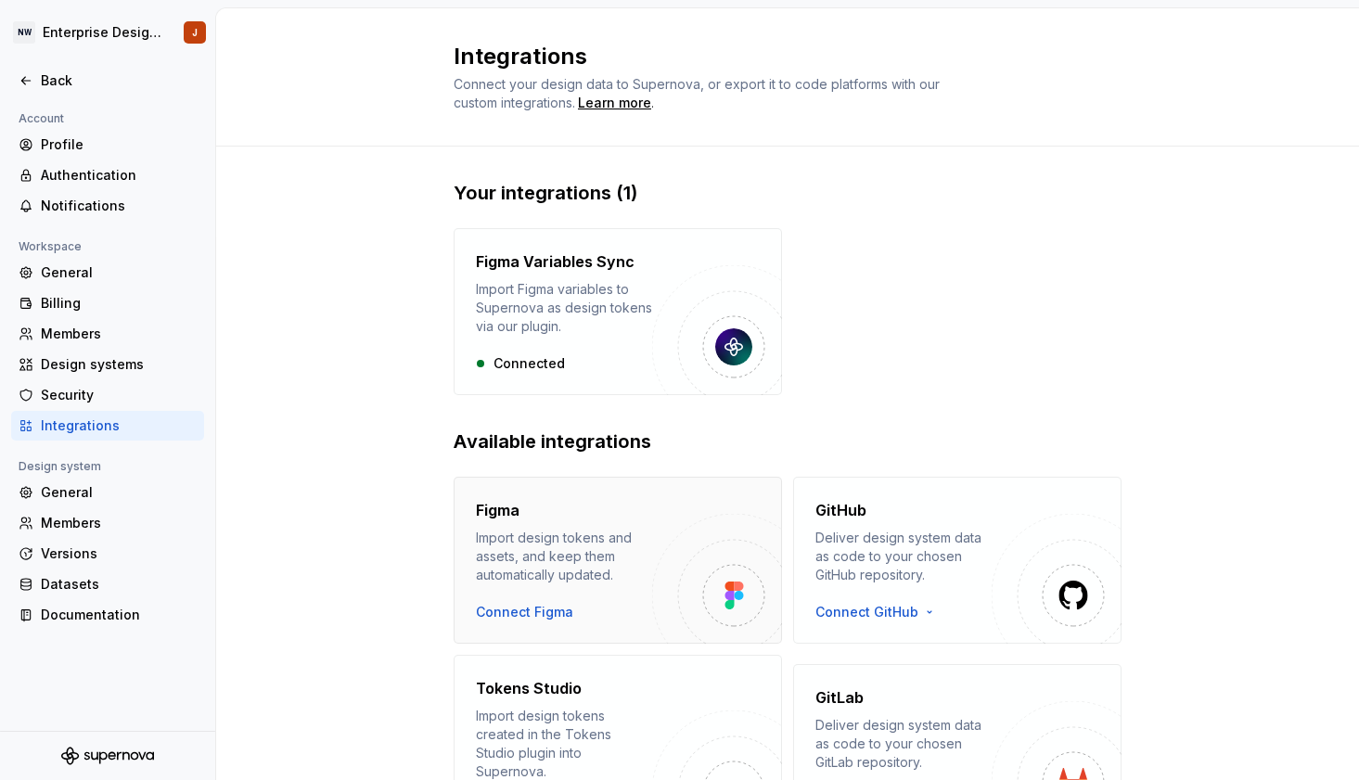
click at [497, 584] on div "Figma Import design tokens and assets, and keep them automatically updated. Con…" at bounding box center [564, 560] width 176 height 122
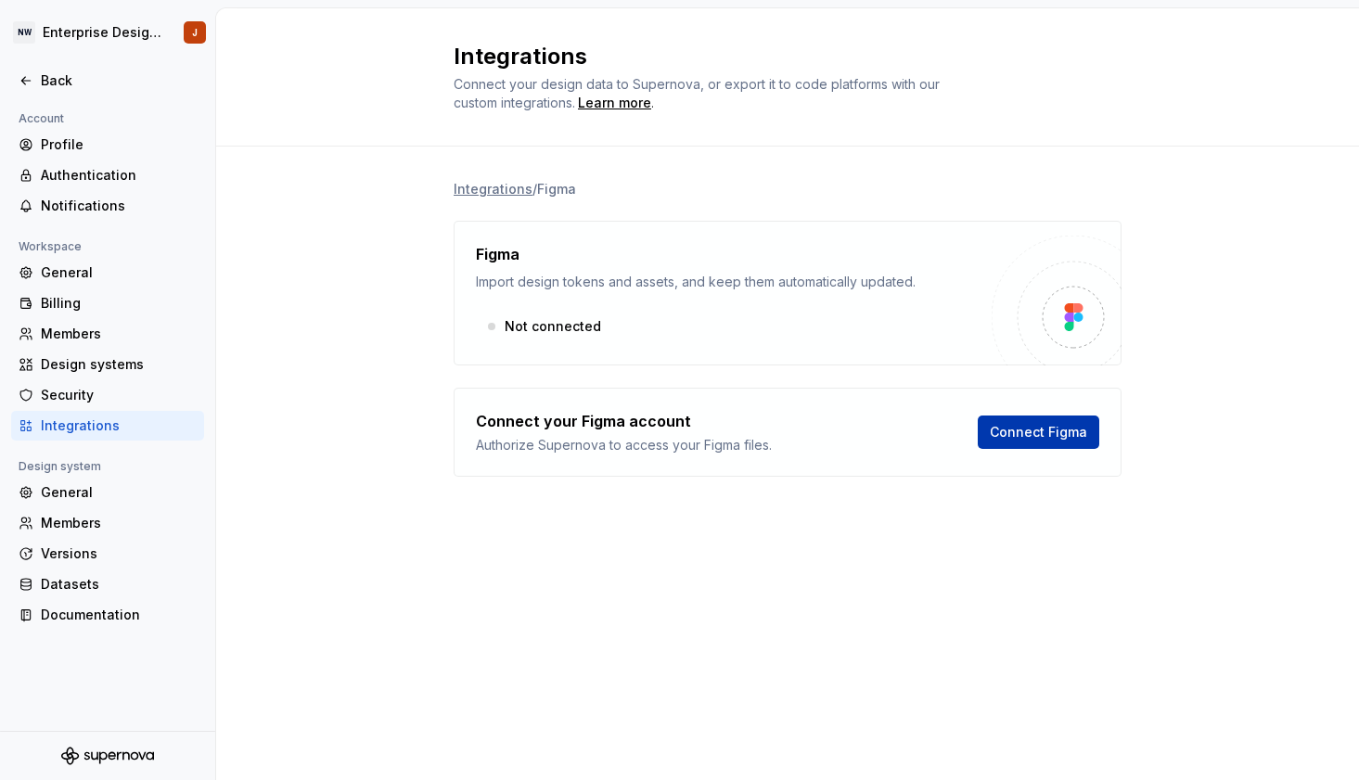
click at [1004, 429] on span "Connect Figma" at bounding box center [1038, 432] width 97 height 19
click at [1054, 428] on span "Connect Figma" at bounding box center [1038, 432] width 97 height 19
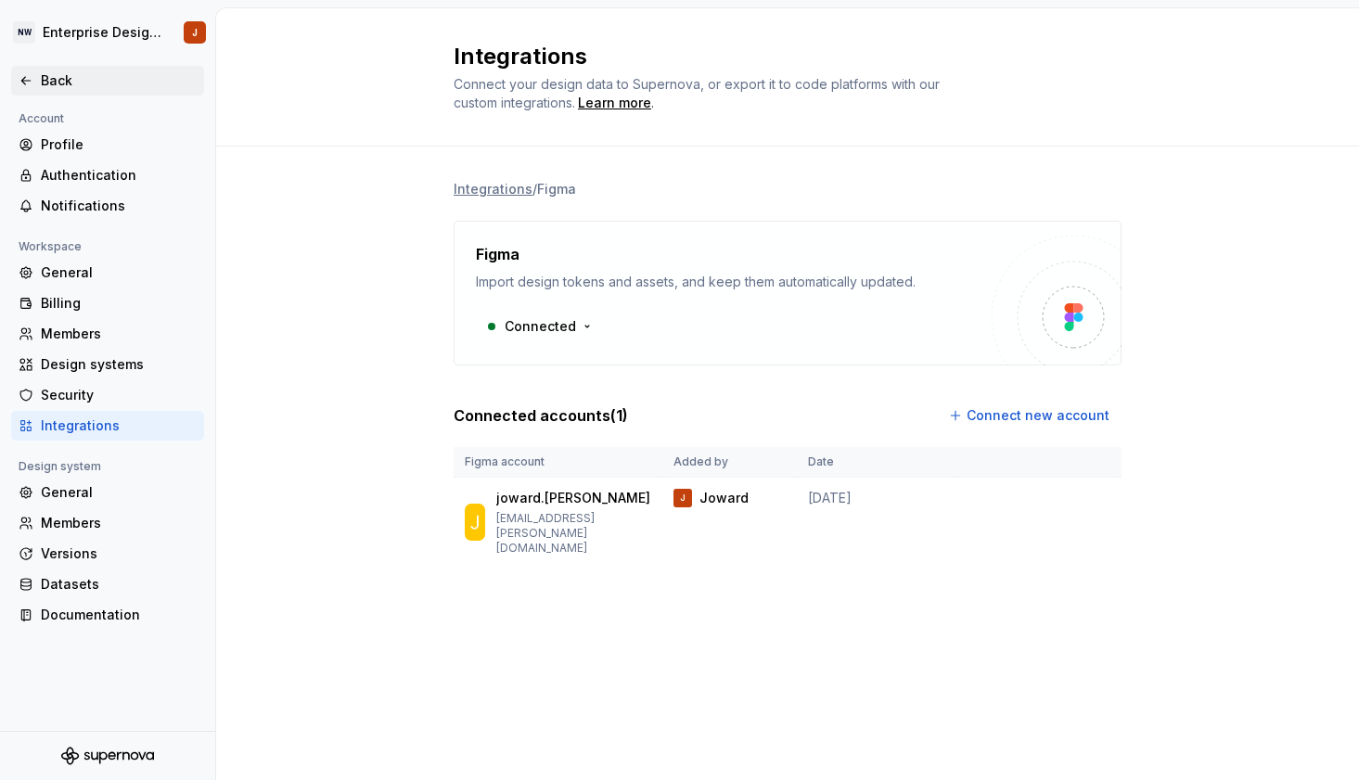
click at [57, 78] on div "Back" at bounding box center [119, 80] width 156 height 19
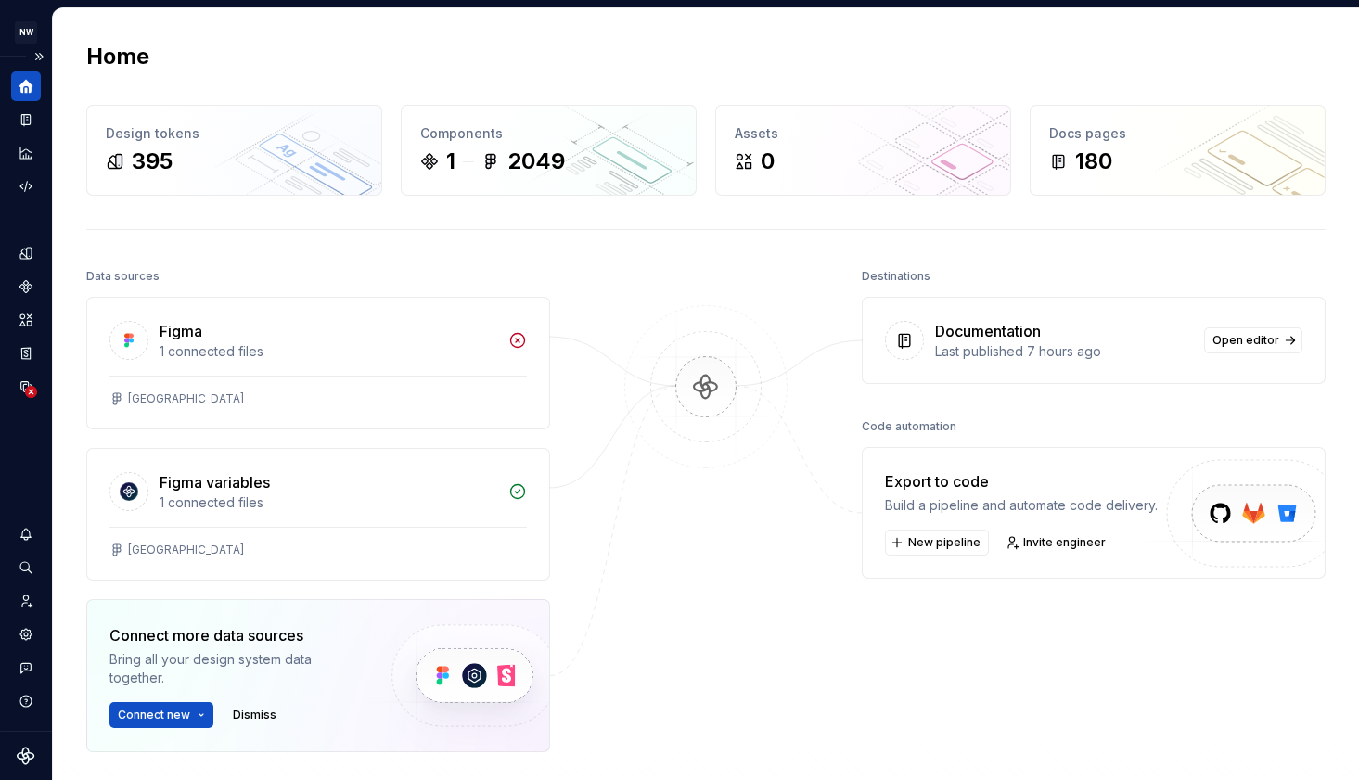
click at [32, 76] on div "Home" at bounding box center [26, 86] width 30 height 30
click at [30, 114] on icon "Documentation" at bounding box center [25, 120] width 9 height 12
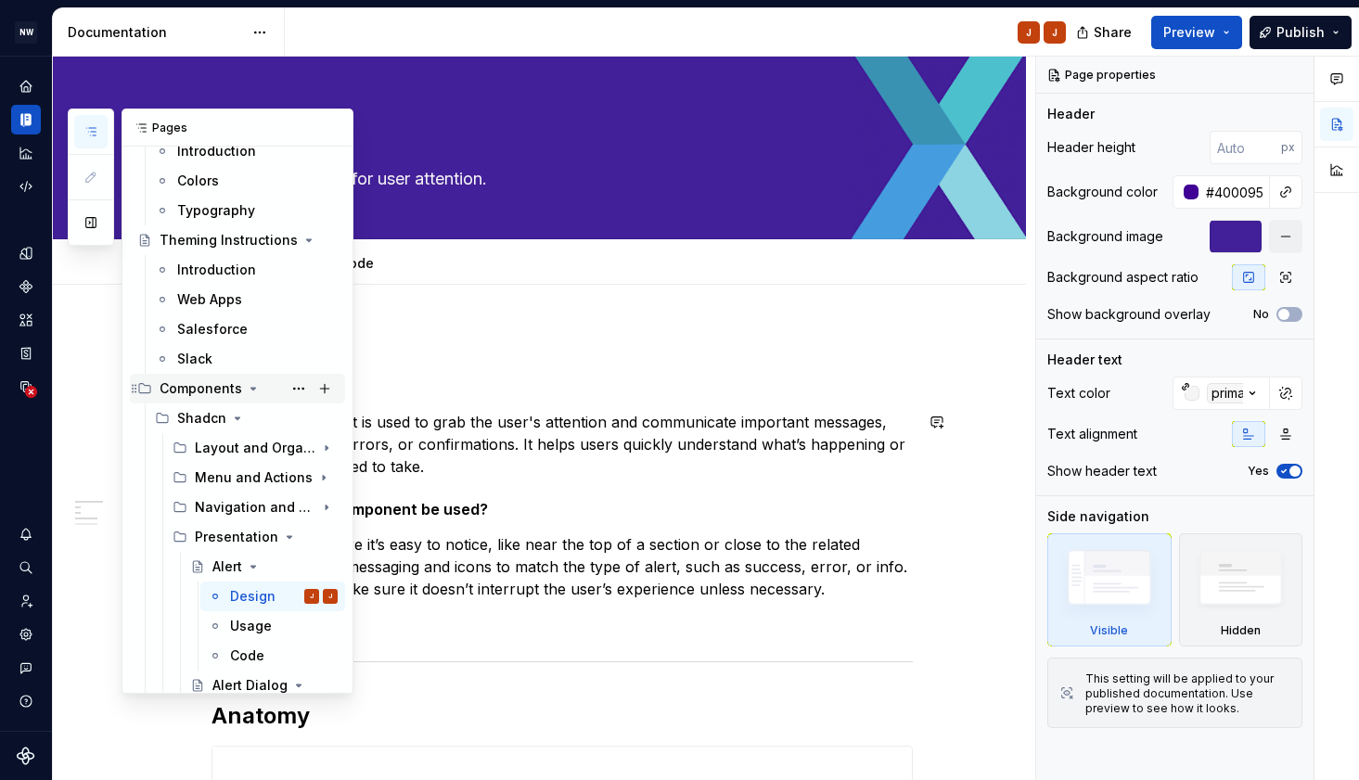
scroll to position [158, 0]
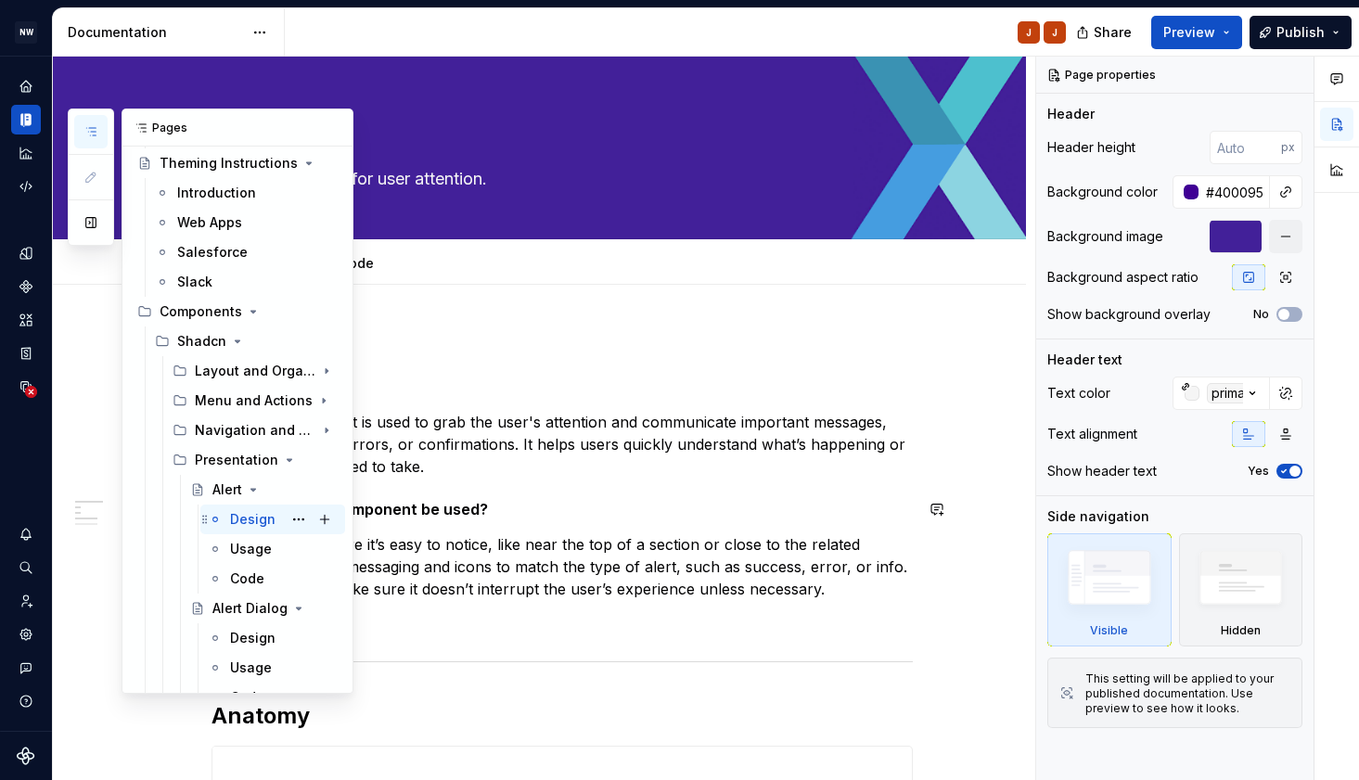
click at [252, 519] on div "Design" at bounding box center [252, 519] width 45 height 19
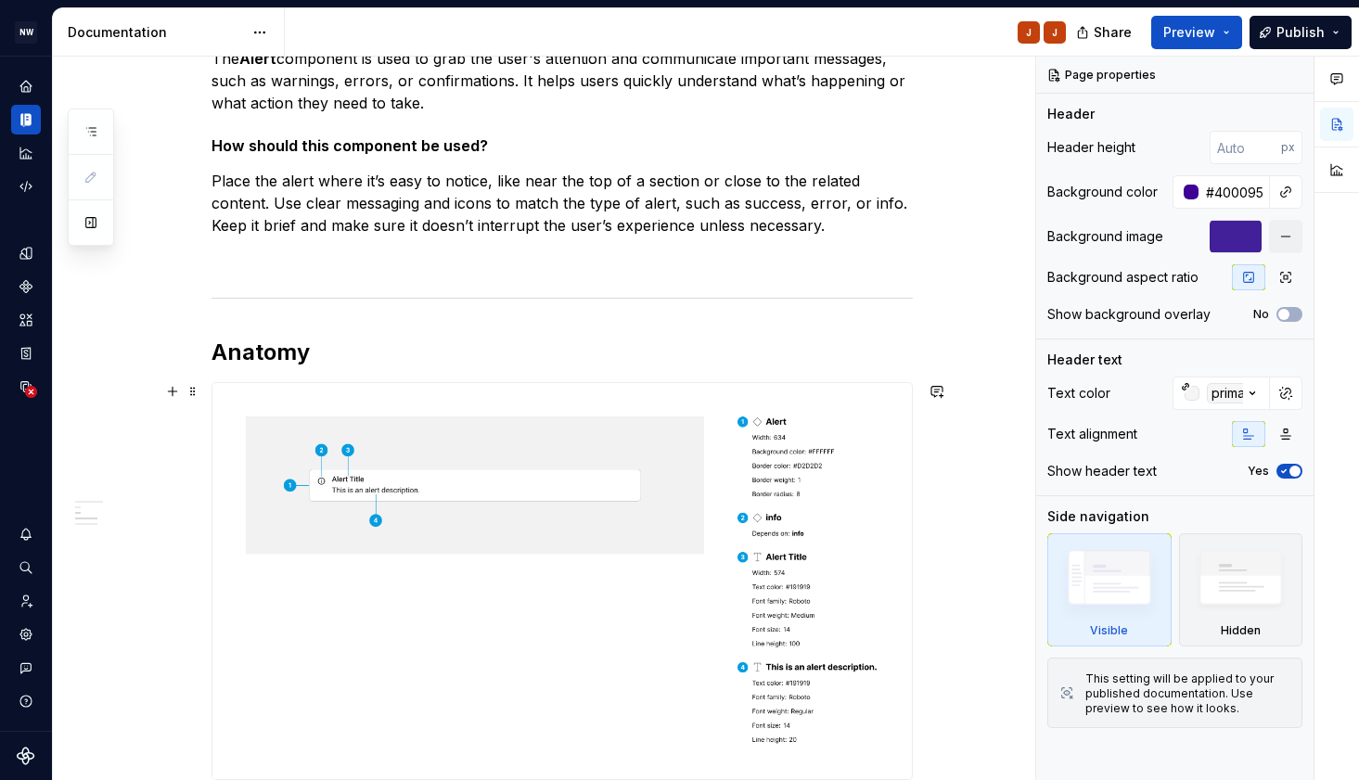
scroll to position [579, 0]
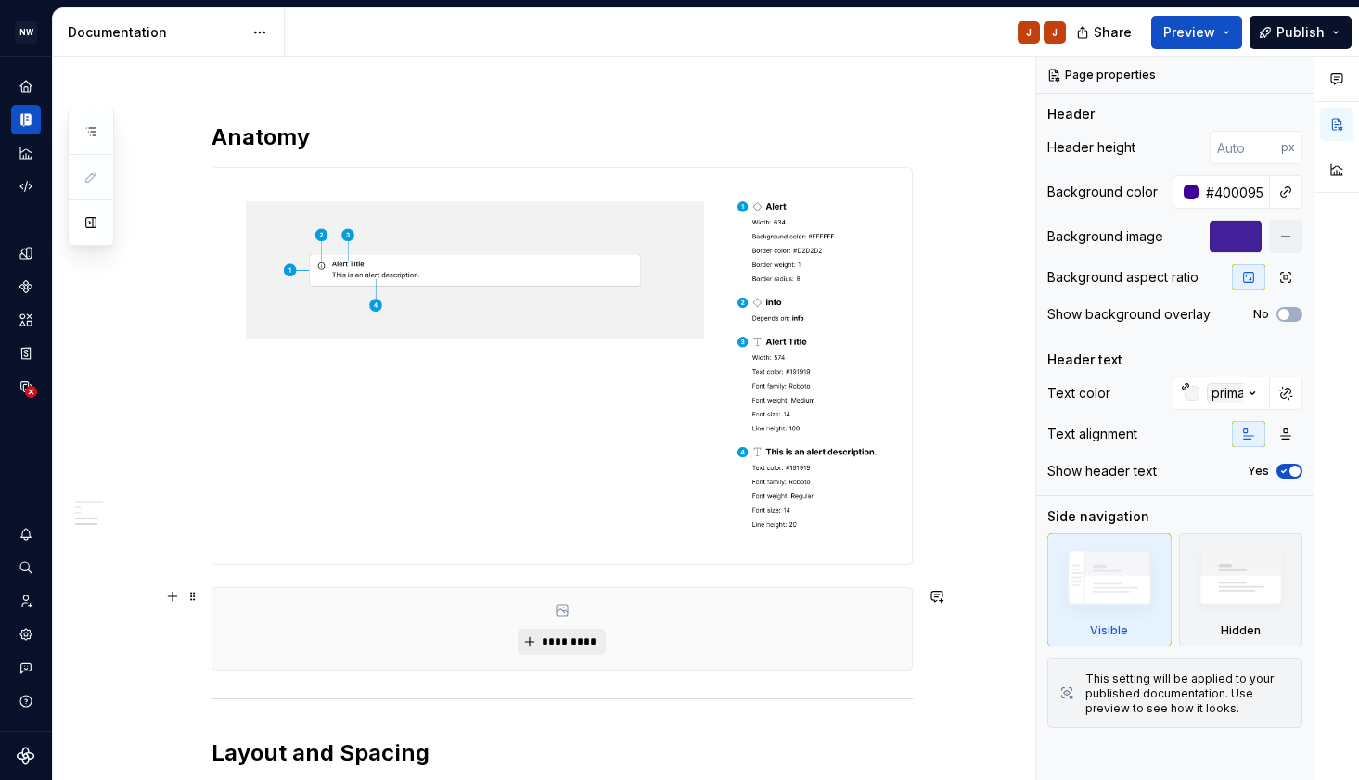
click at [566, 640] on span "*********" at bounding box center [569, 642] width 57 height 15
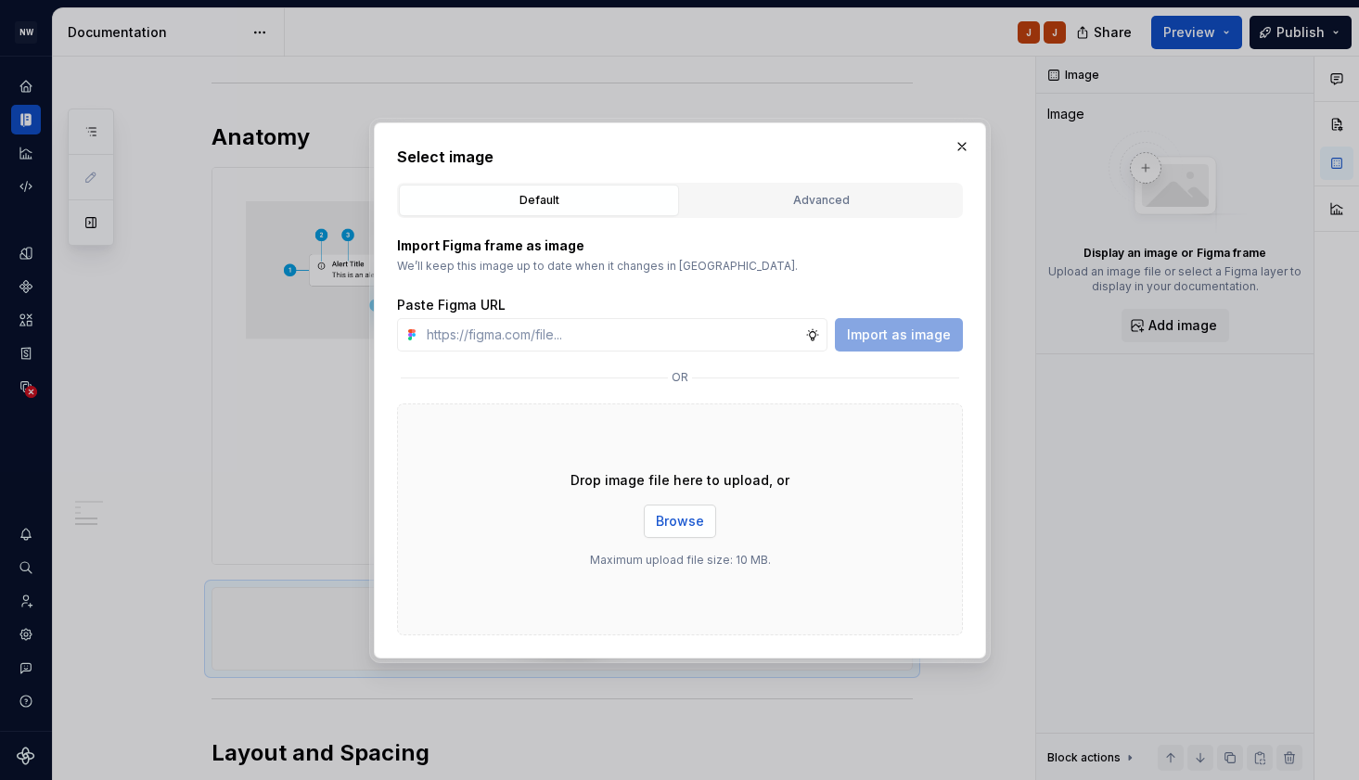
click at [673, 523] on span "Browse" at bounding box center [680, 521] width 48 height 19
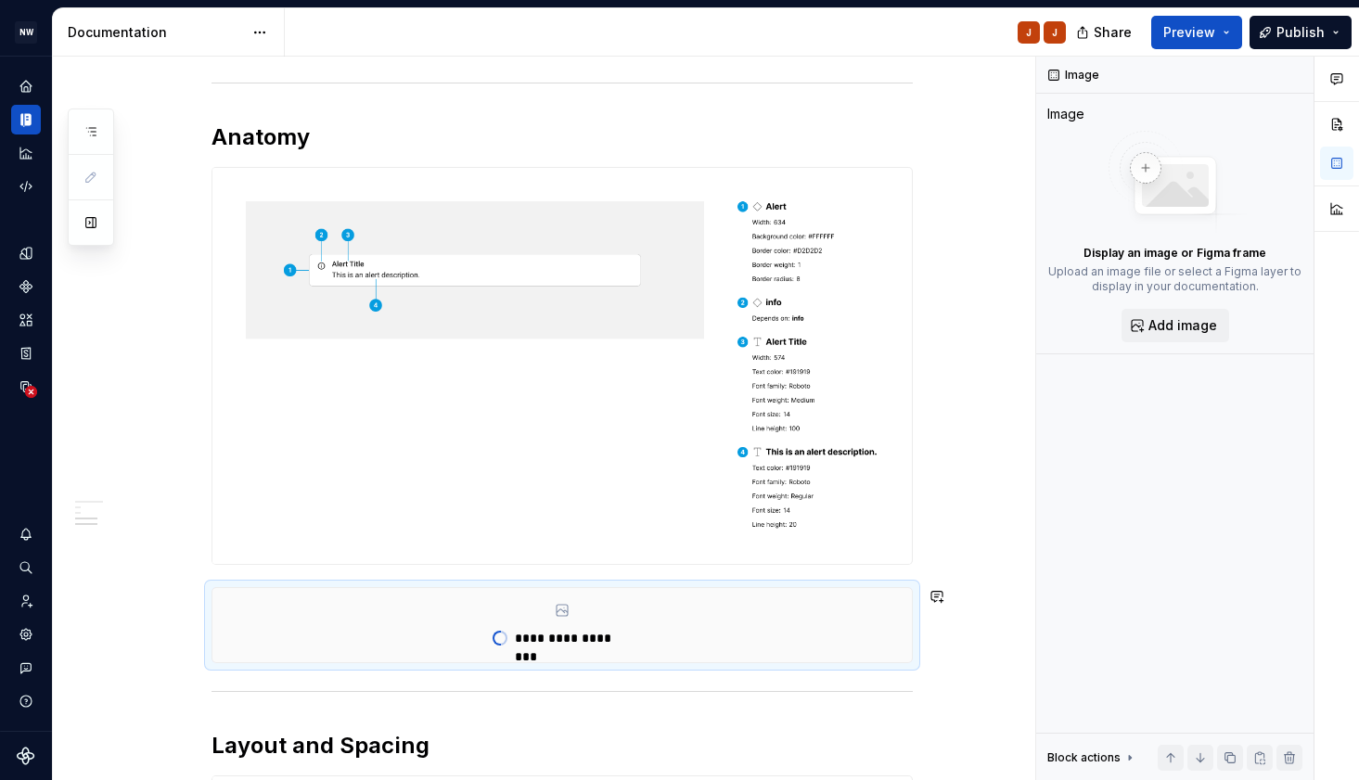
type textarea "*"
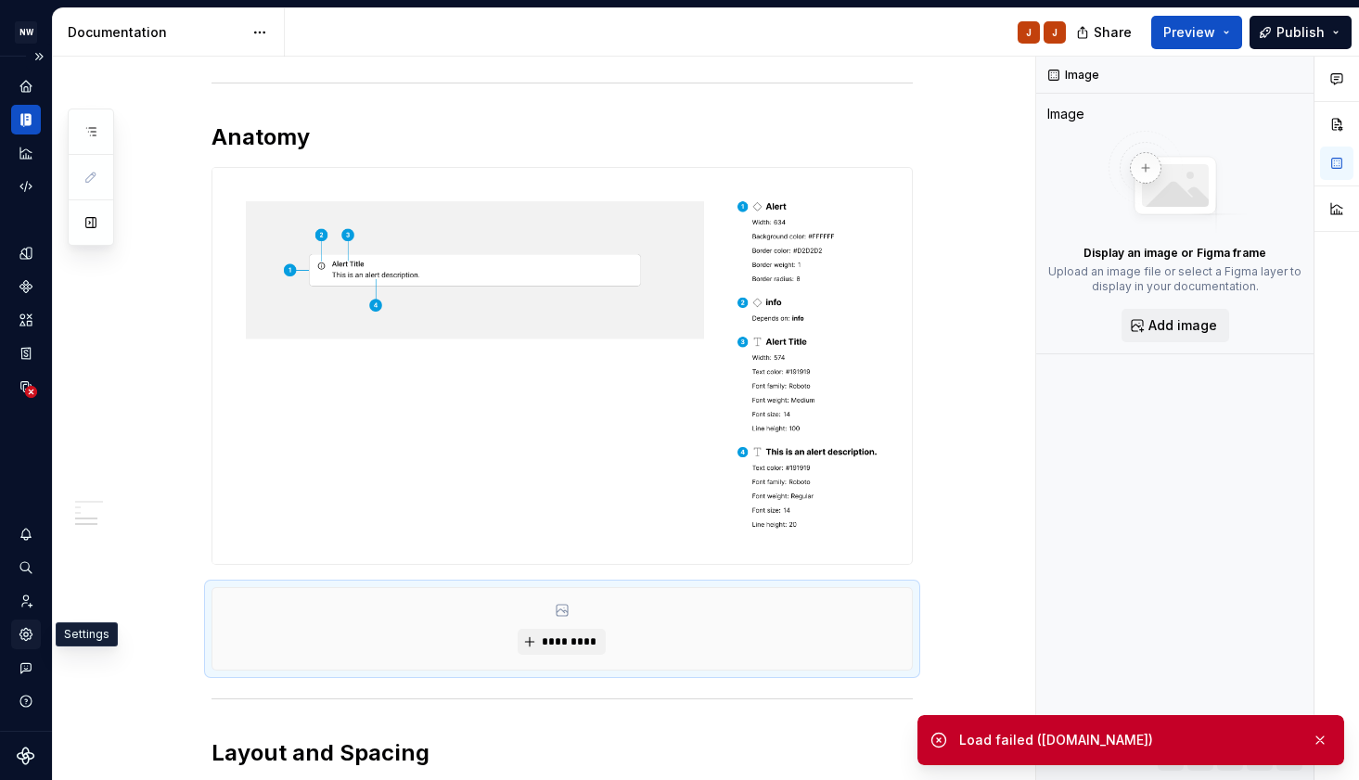
click at [26, 639] on icon "Settings" at bounding box center [25, 634] width 12 height 12
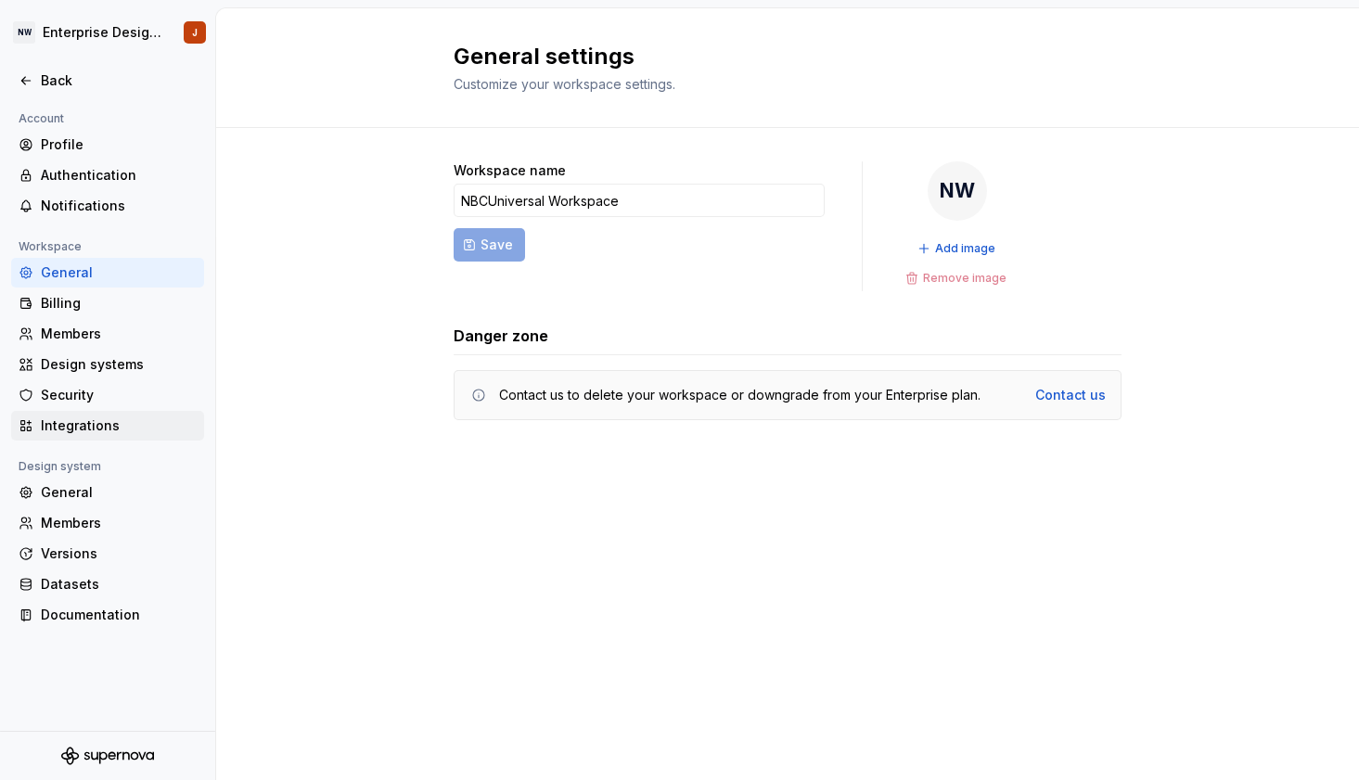
click at [96, 426] on div "Integrations" at bounding box center [119, 426] width 156 height 19
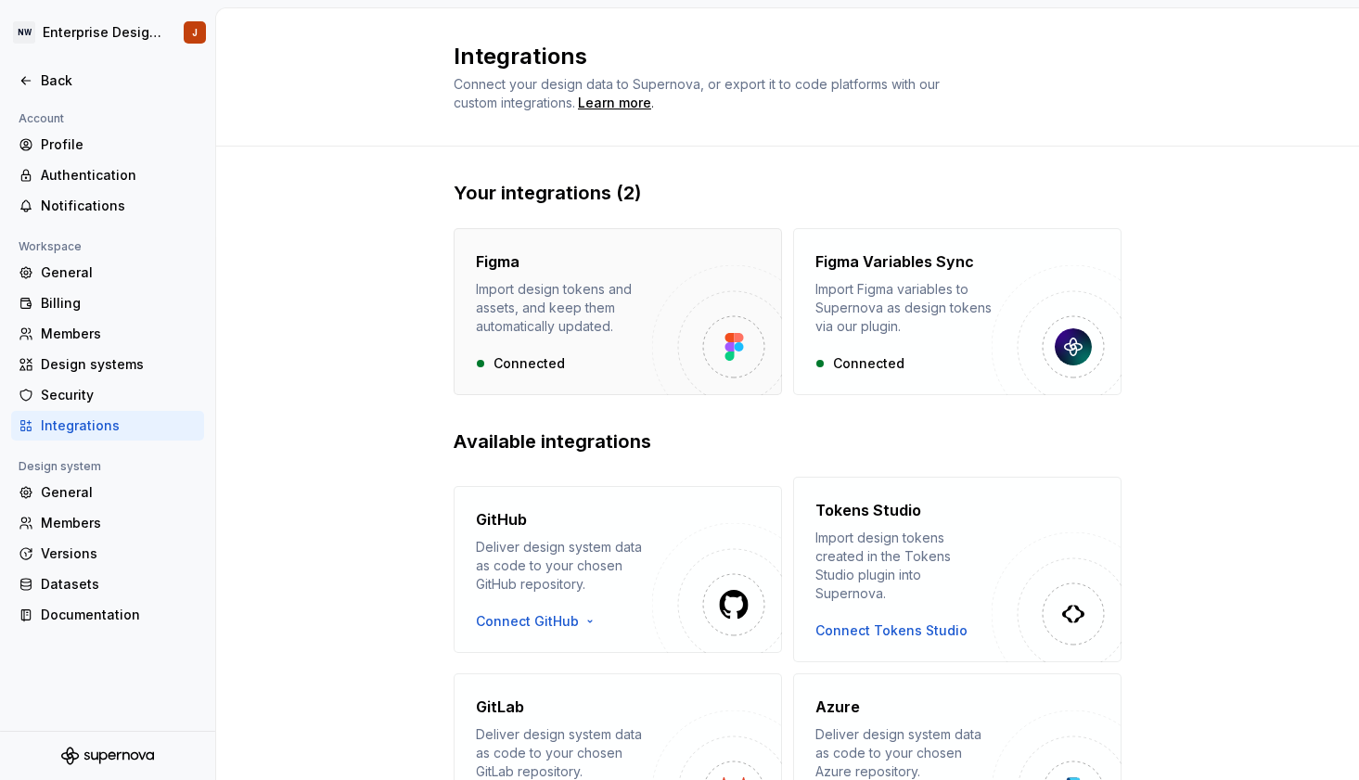
click at [574, 335] on div "Import design tokens and assets, and keep them automatically updated." at bounding box center [564, 308] width 176 height 56
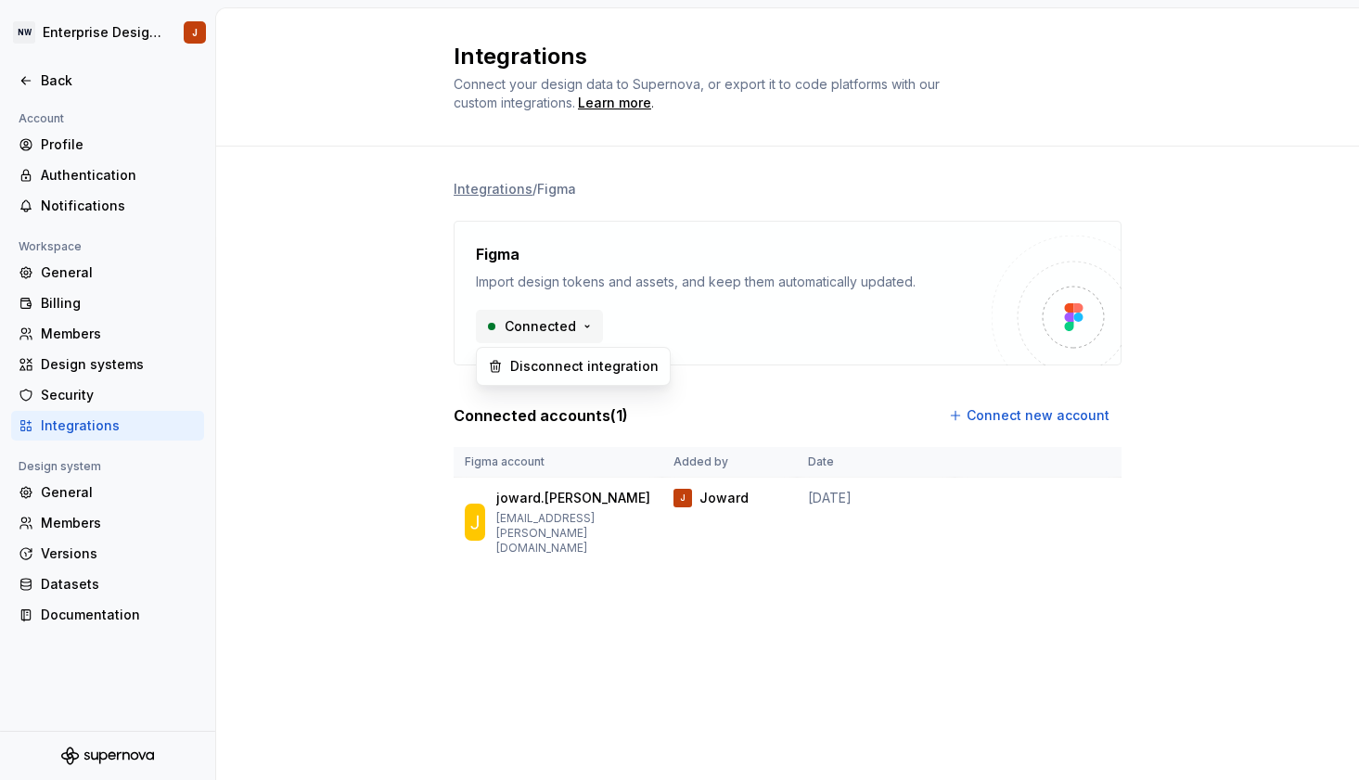
click at [575, 327] on html "NW Enterprise Design System J Back Account Profile Authentication Notifications…" at bounding box center [679, 390] width 1359 height 780
click at [816, 335] on html "NW Enterprise Design System J Back Account Profile Authentication Notifications…" at bounding box center [679, 390] width 1359 height 780
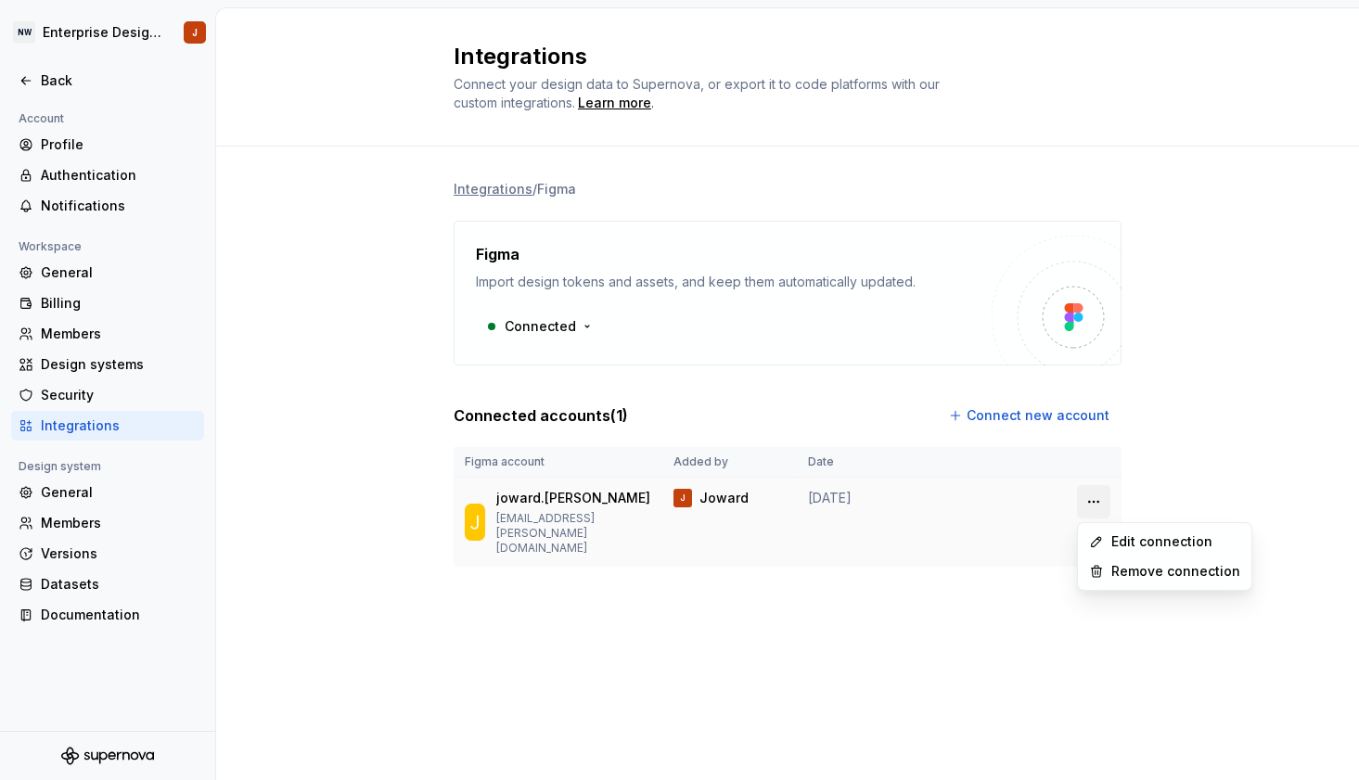
click at [1094, 505] on html "NW Enterprise Design System J Back Account Profile Authentication Notifications…" at bounding box center [679, 390] width 1359 height 780
click at [1167, 608] on html "NW Enterprise Design System J Back Account Profile Authentication Notifications…" at bounding box center [679, 390] width 1359 height 780
click at [44, 84] on div "Back" at bounding box center [119, 80] width 156 height 19
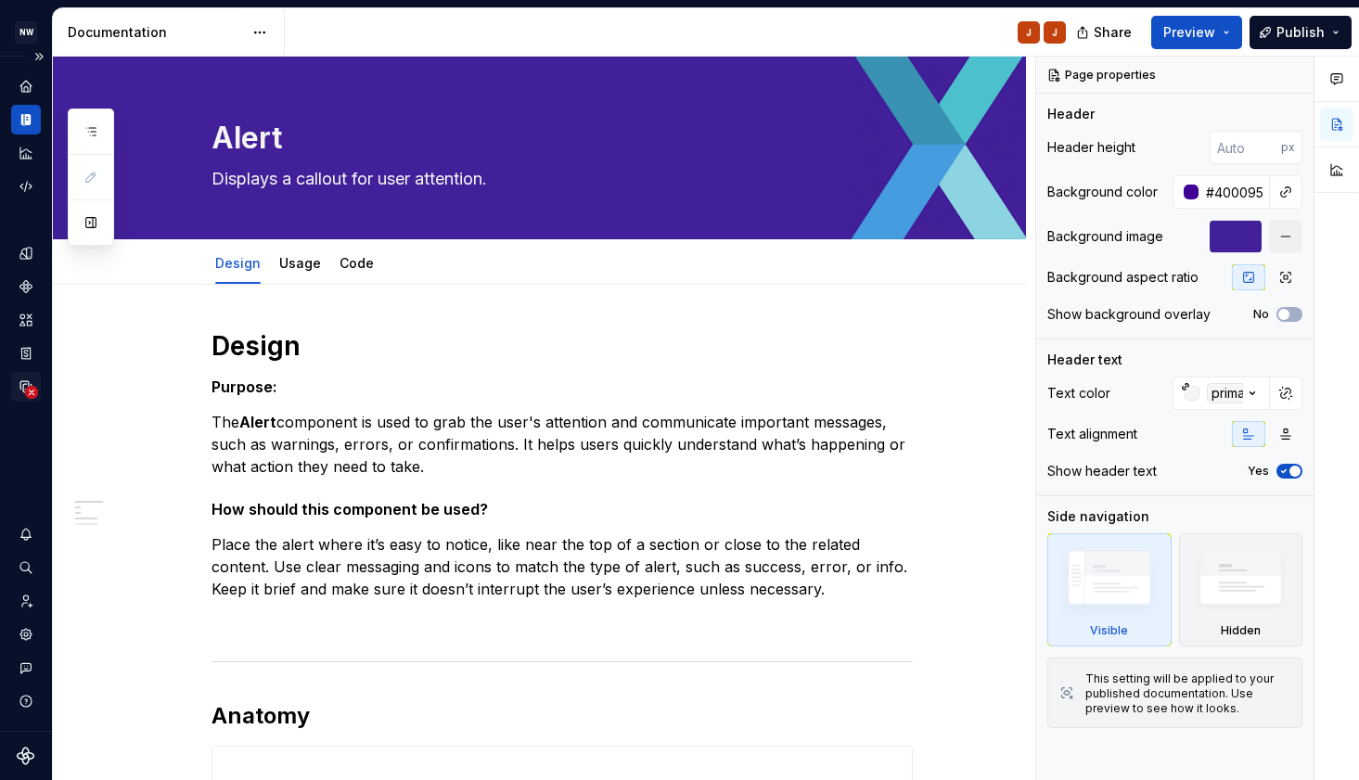
click at [25, 386] on icon "Data sources" at bounding box center [31, 392] width 13 height 13
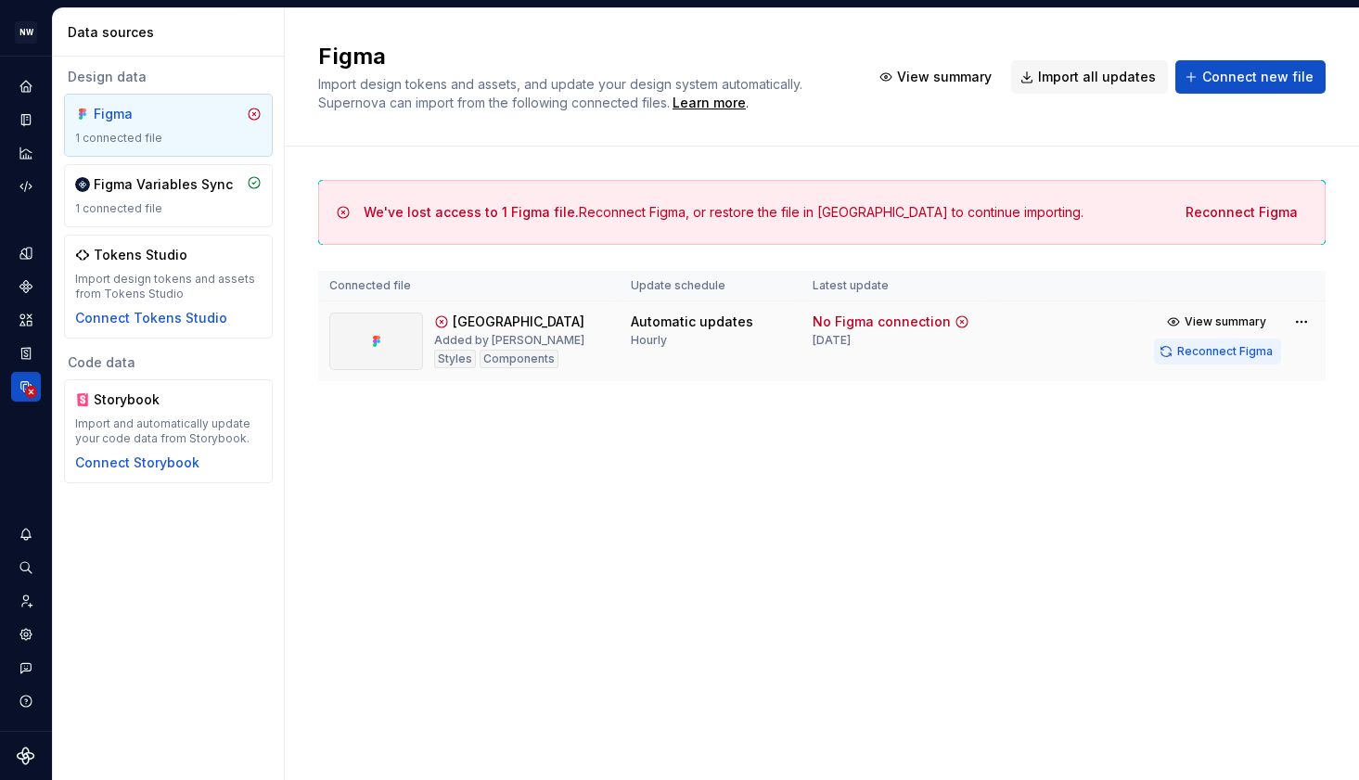
click at [1209, 352] on span "Reconnect Figma" at bounding box center [1225, 351] width 96 height 15
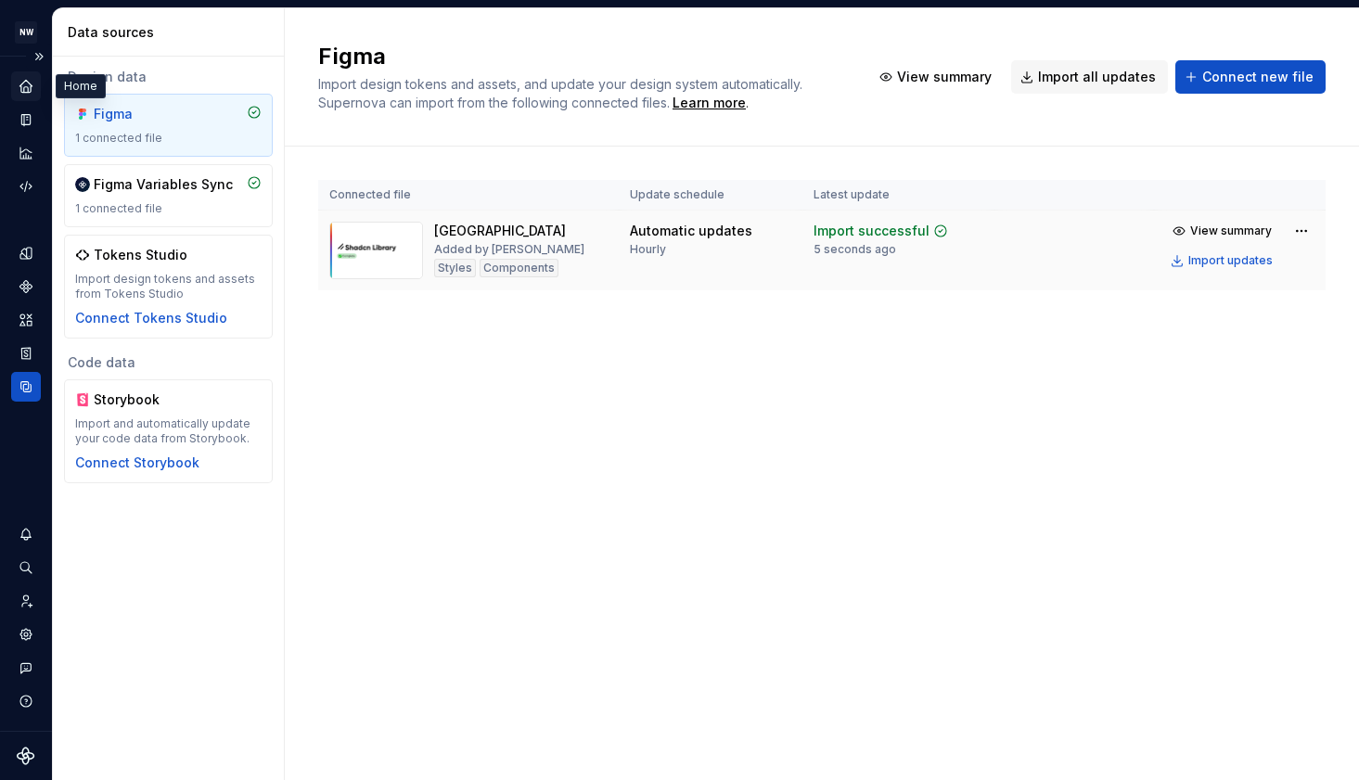
click at [28, 95] on div "Home" at bounding box center [26, 86] width 30 height 30
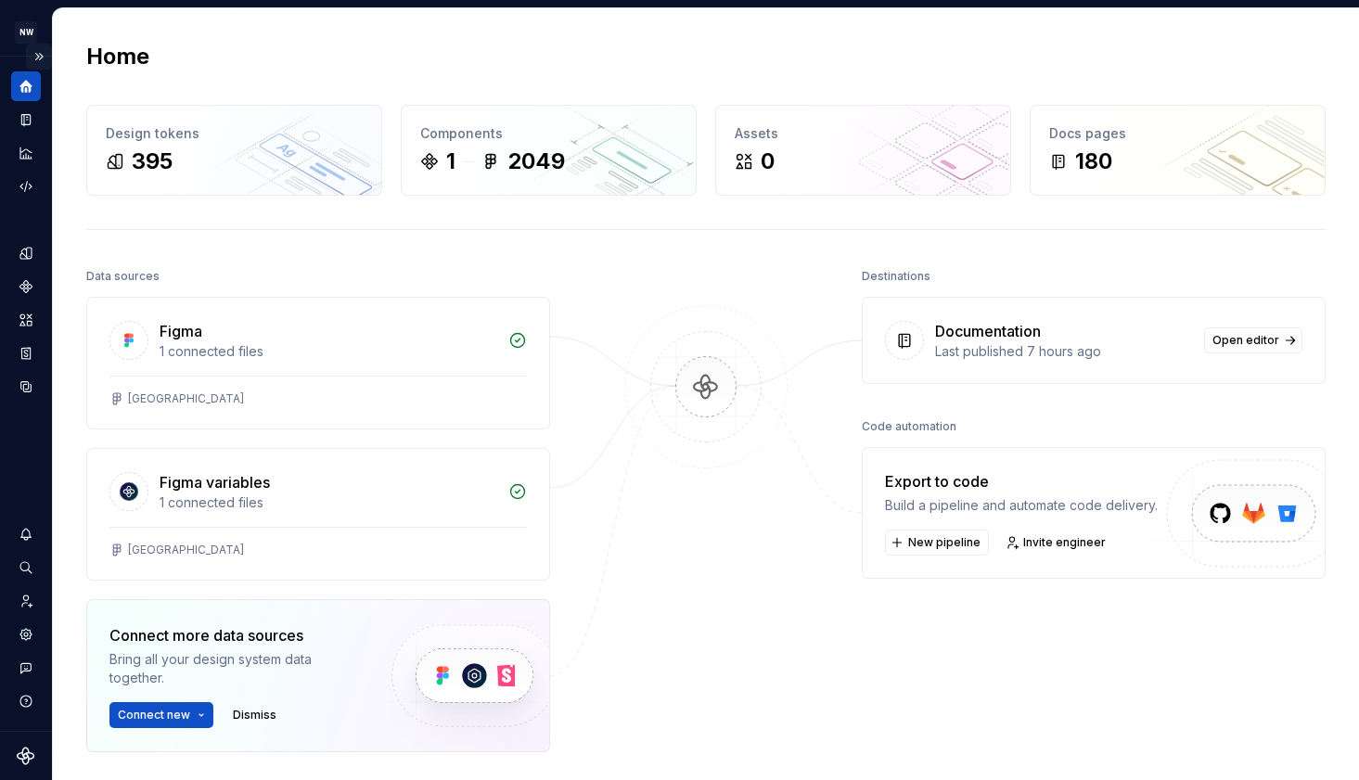
click at [40, 59] on button "Expand sidebar" at bounding box center [39, 57] width 26 height 26
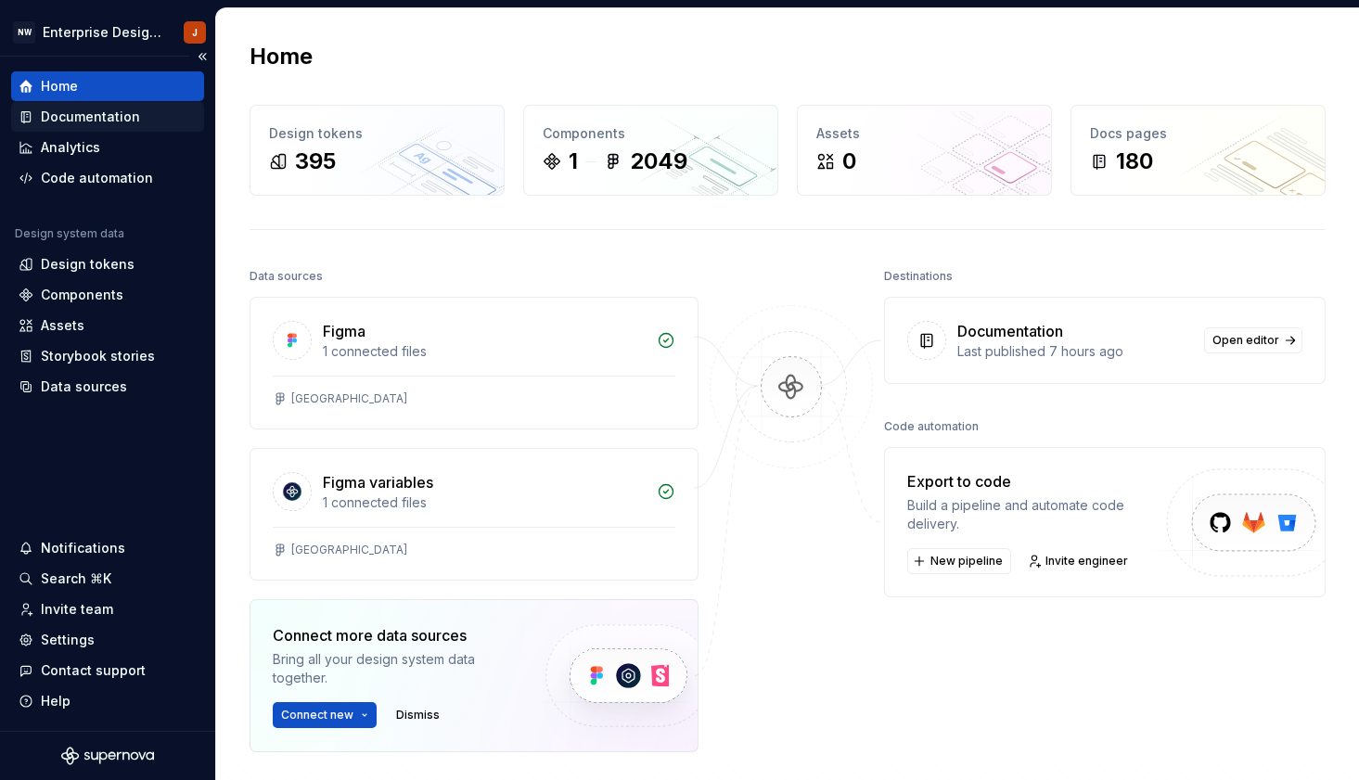
click at [91, 114] on div "Documentation" at bounding box center [90, 117] width 99 height 19
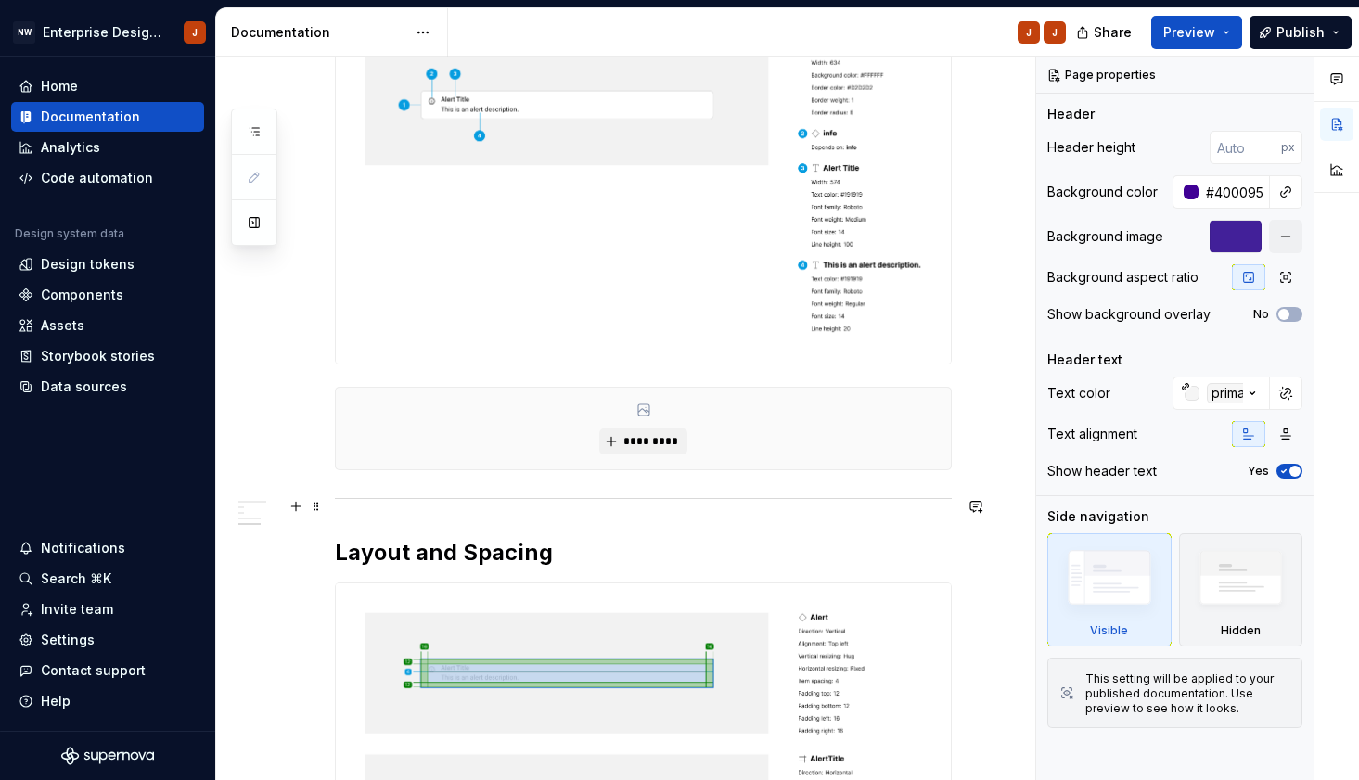
scroll to position [869, 0]
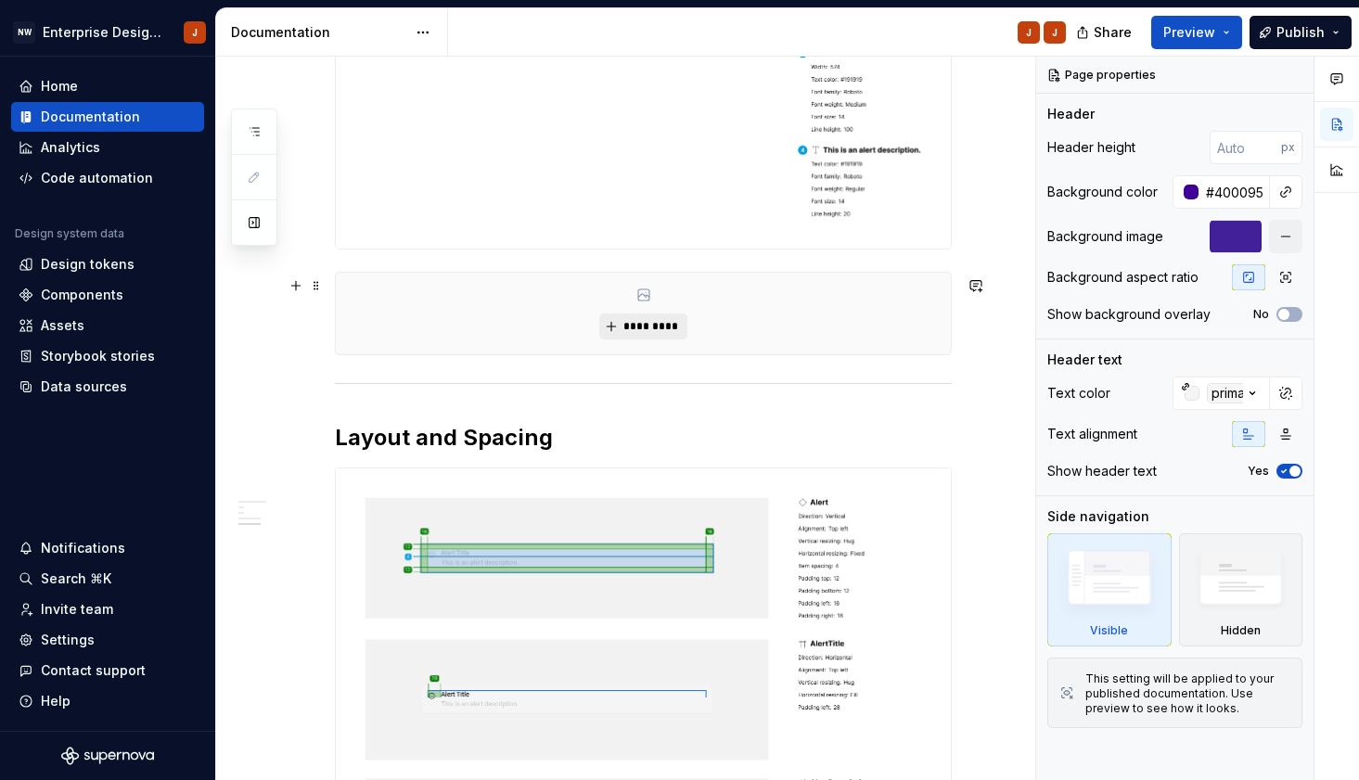
click at [631, 340] on button "*********" at bounding box center [643, 327] width 88 height 26
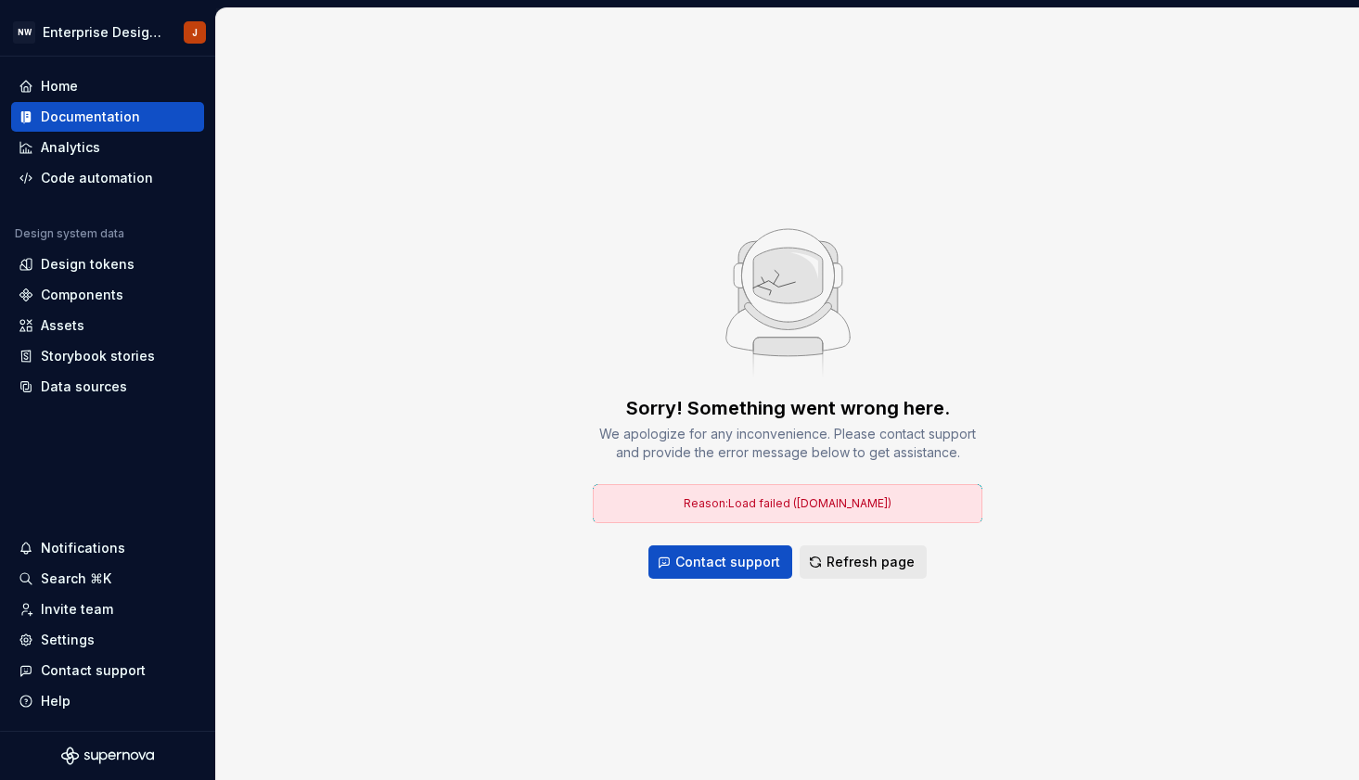
click at [840, 561] on span "Refresh page" at bounding box center [871, 562] width 88 height 19
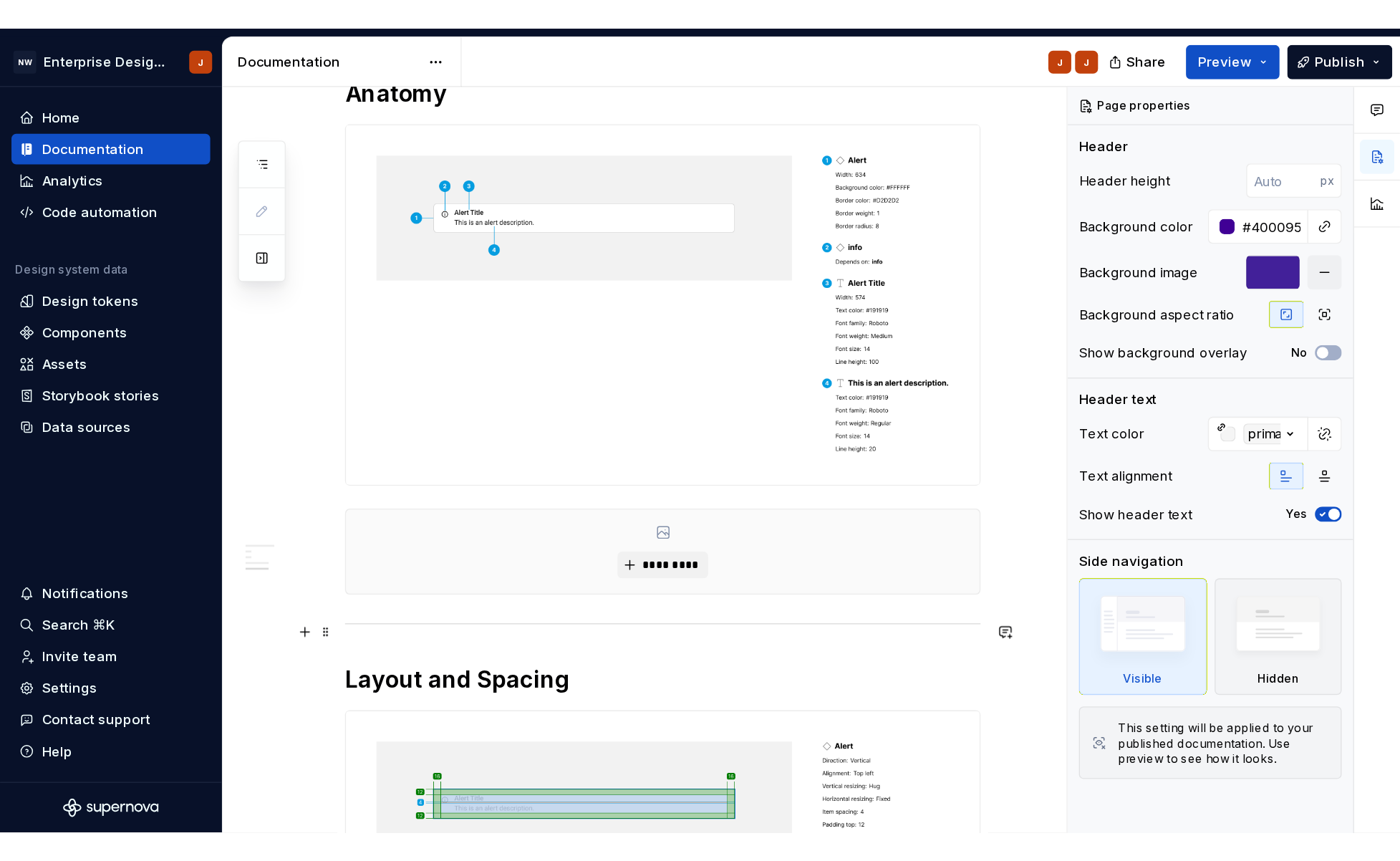
scroll to position [537, 0]
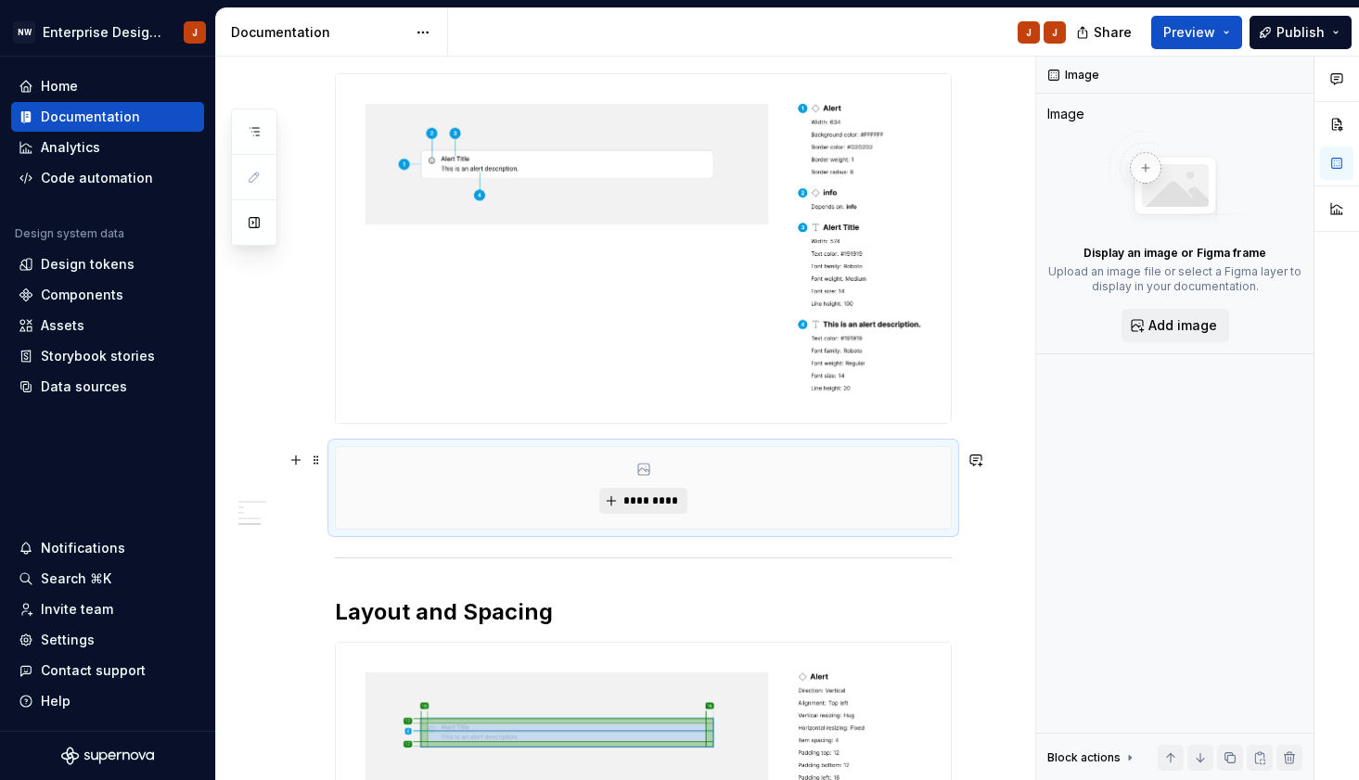
click at [665, 508] on span "*********" at bounding box center [650, 501] width 57 height 15
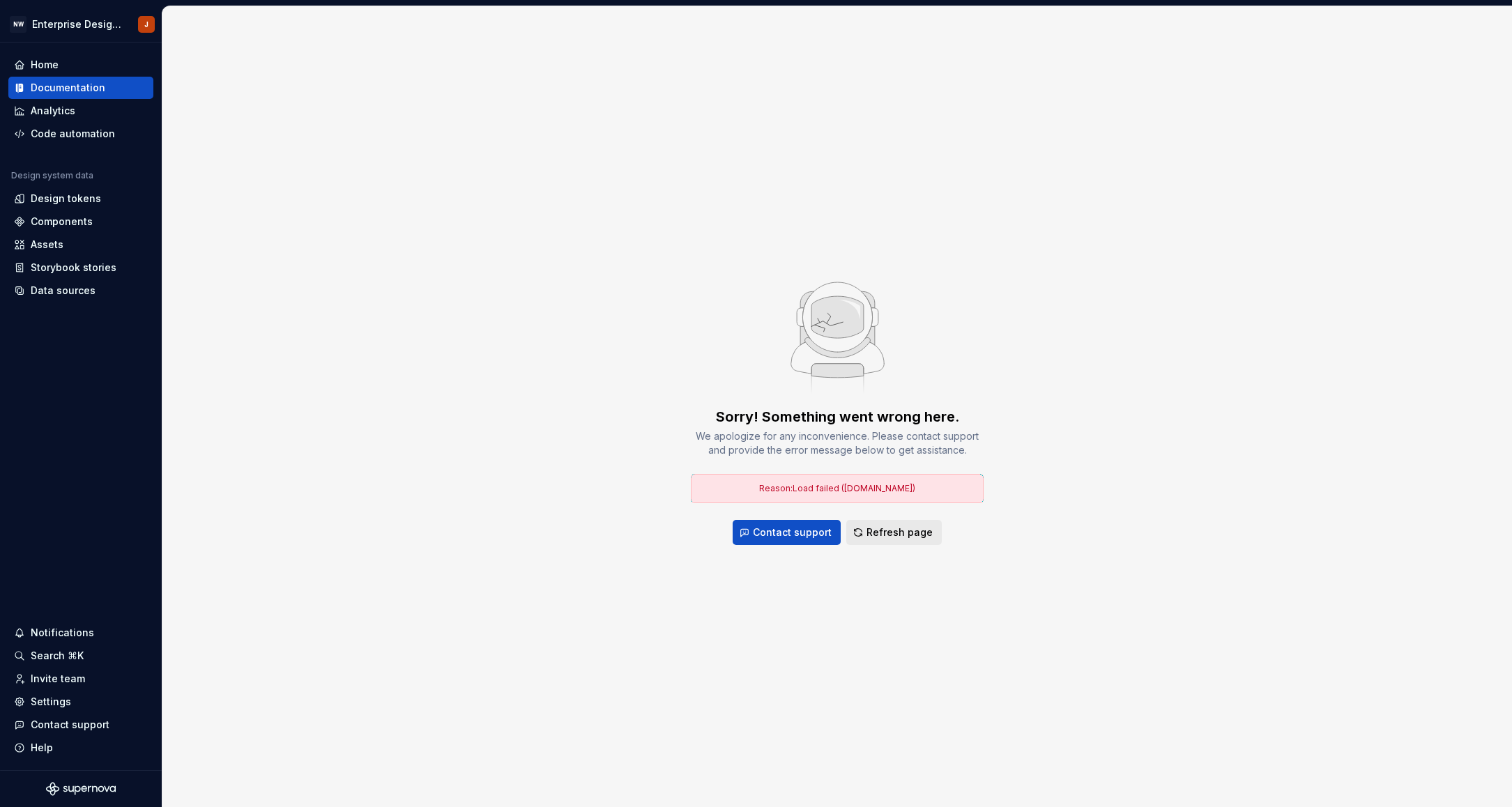
click at [888, 533] on span "Refresh page" at bounding box center [900, 532] width 66 height 14
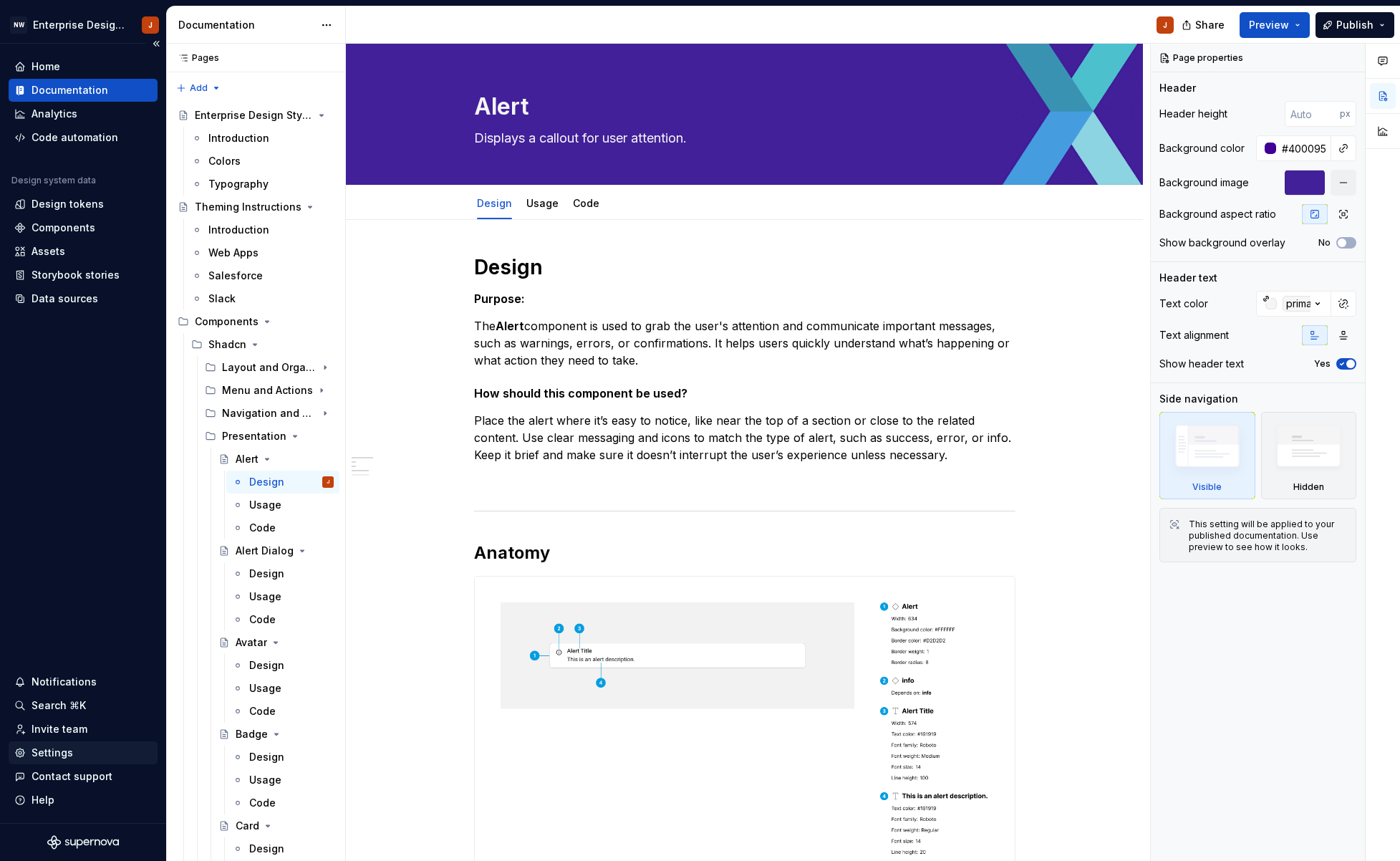
click at [42, 602] on div "Settings" at bounding box center [52, 753] width 42 height 15
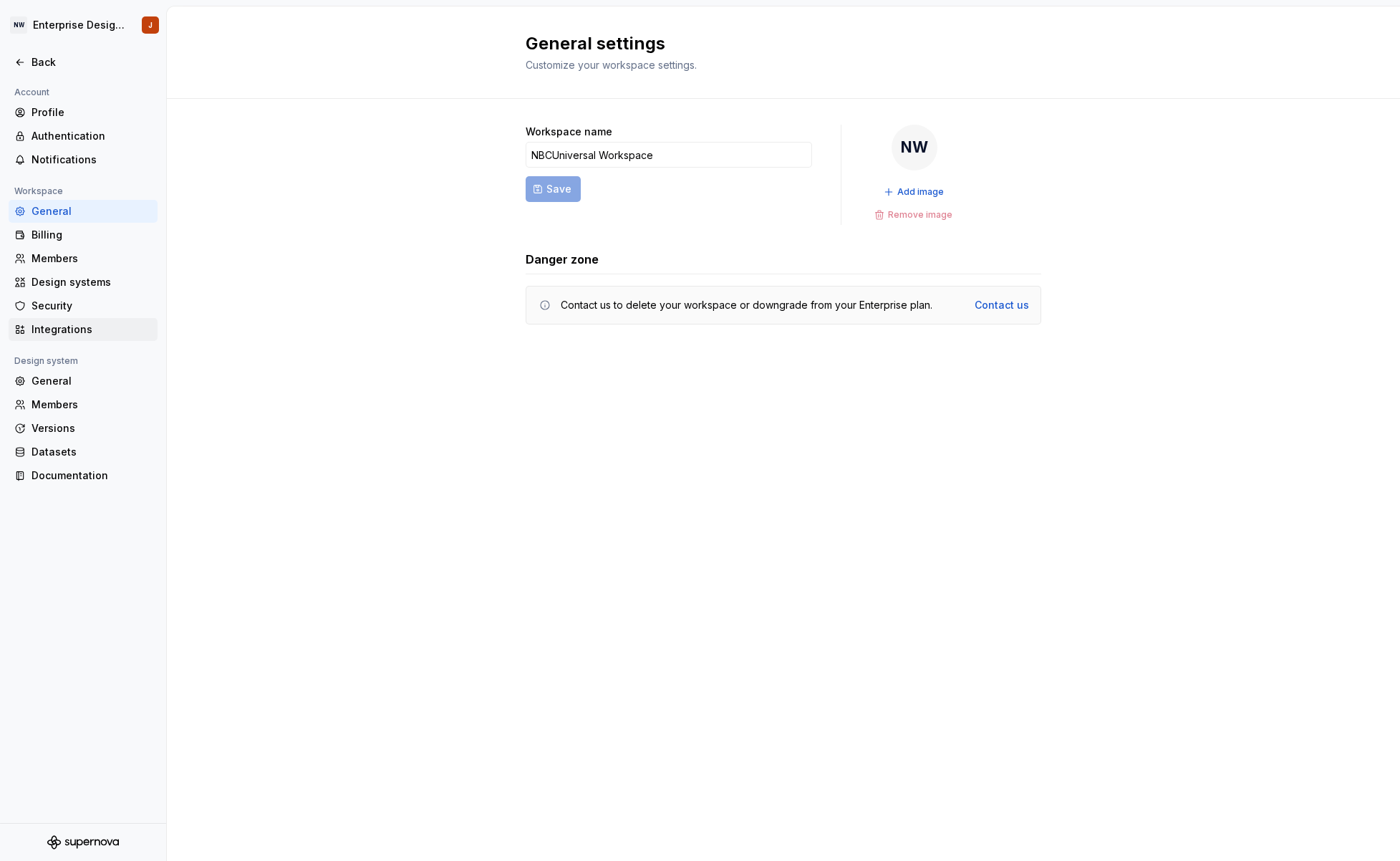
click at [73, 328] on div "Integrations" at bounding box center [92, 329] width 120 height 15
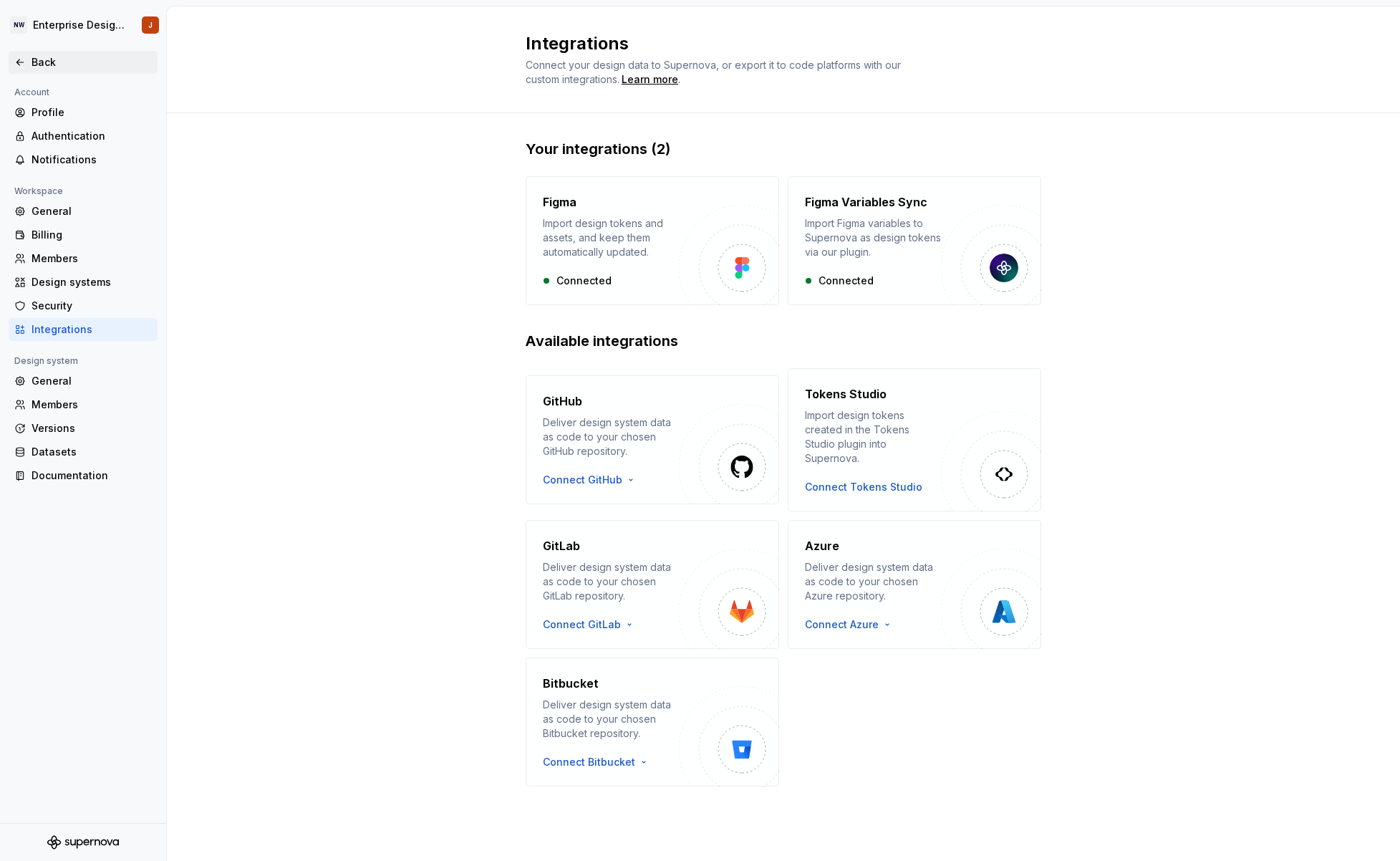
click at [37, 59] on div "Back" at bounding box center [92, 62] width 120 height 15
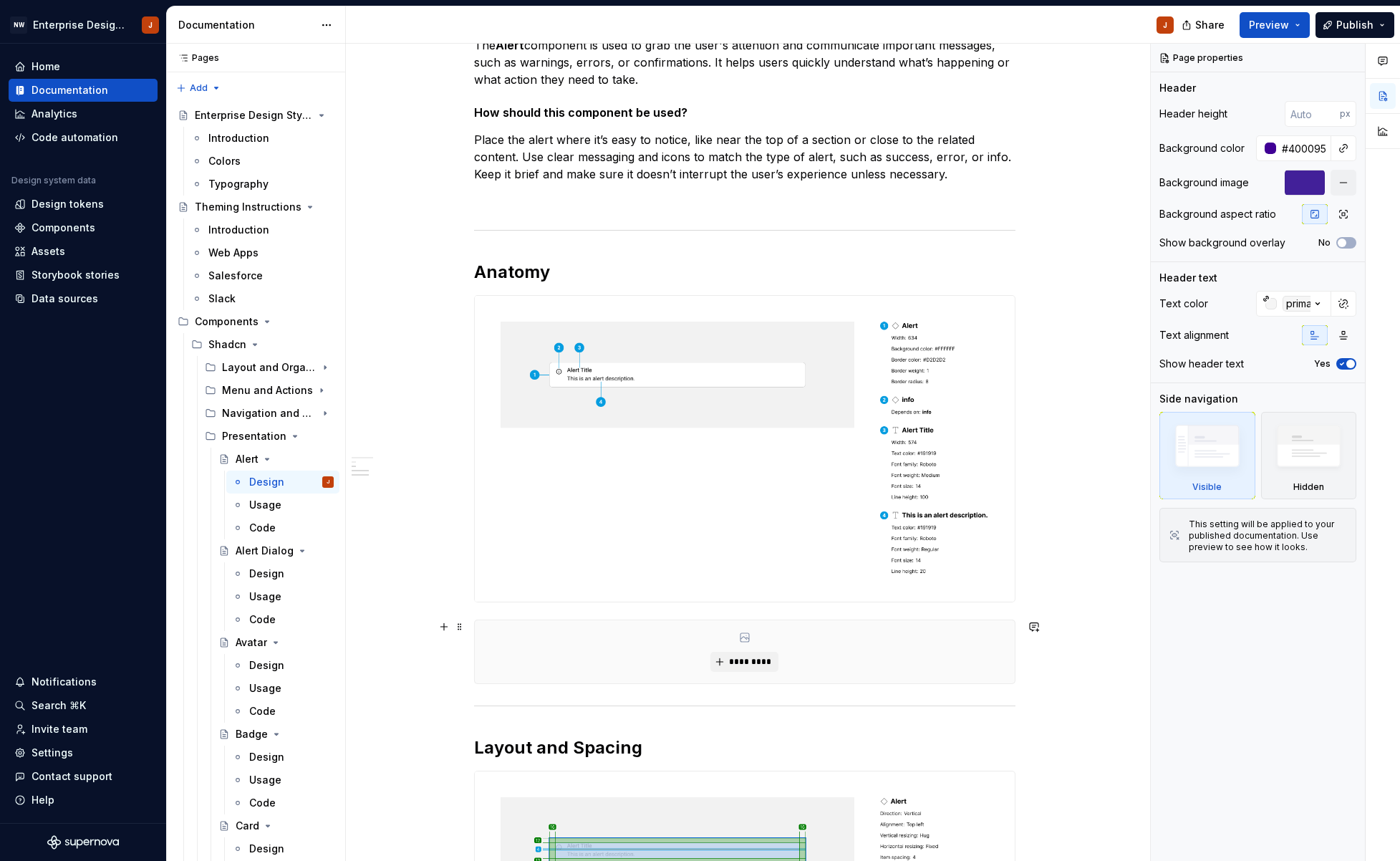
scroll to position [339, 0]
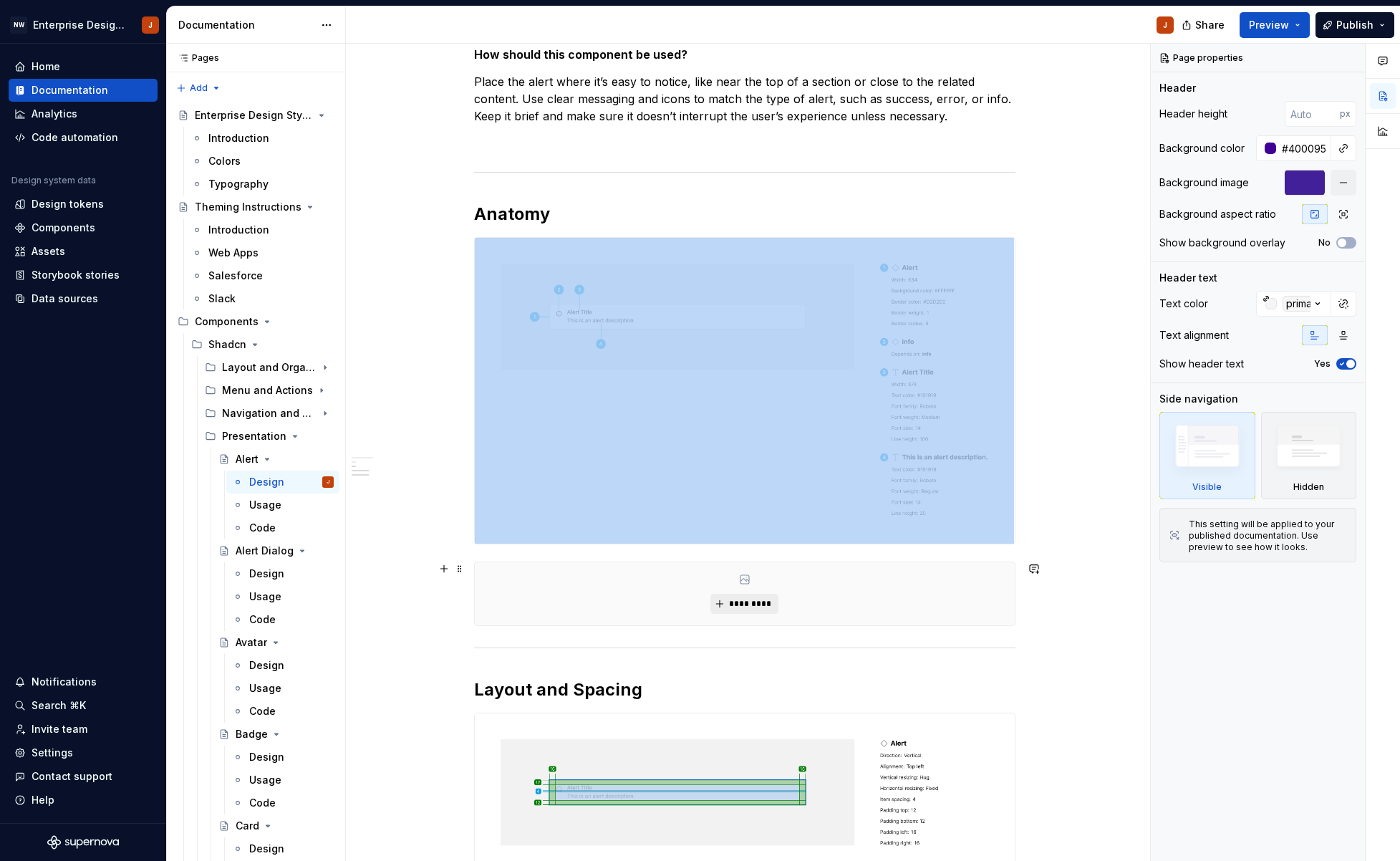
click at [761, 602] on span "*********" at bounding box center [749, 604] width 44 height 12
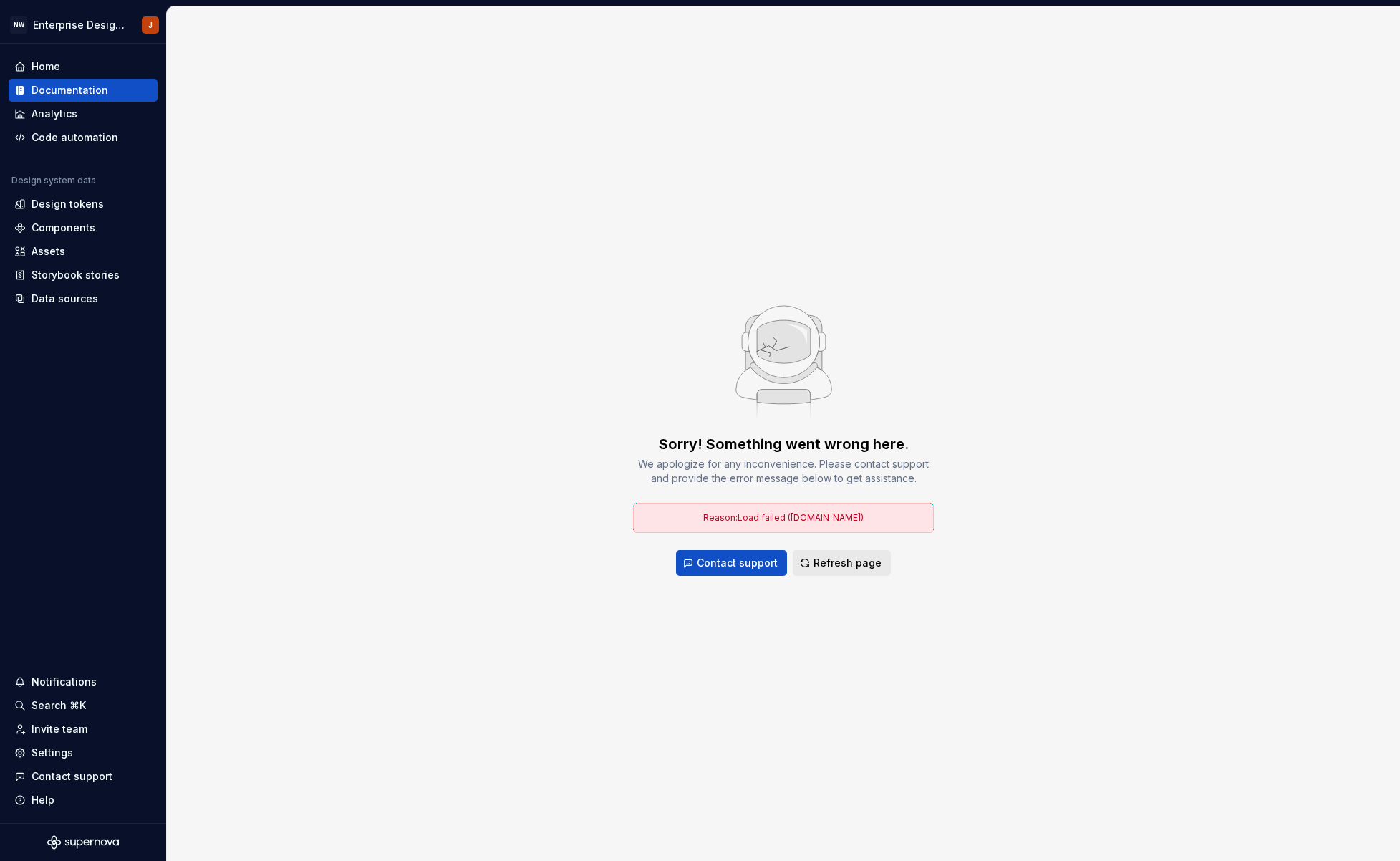
click at [854, 563] on span "Refresh page" at bounding box center [847, 563] width 68 height 15
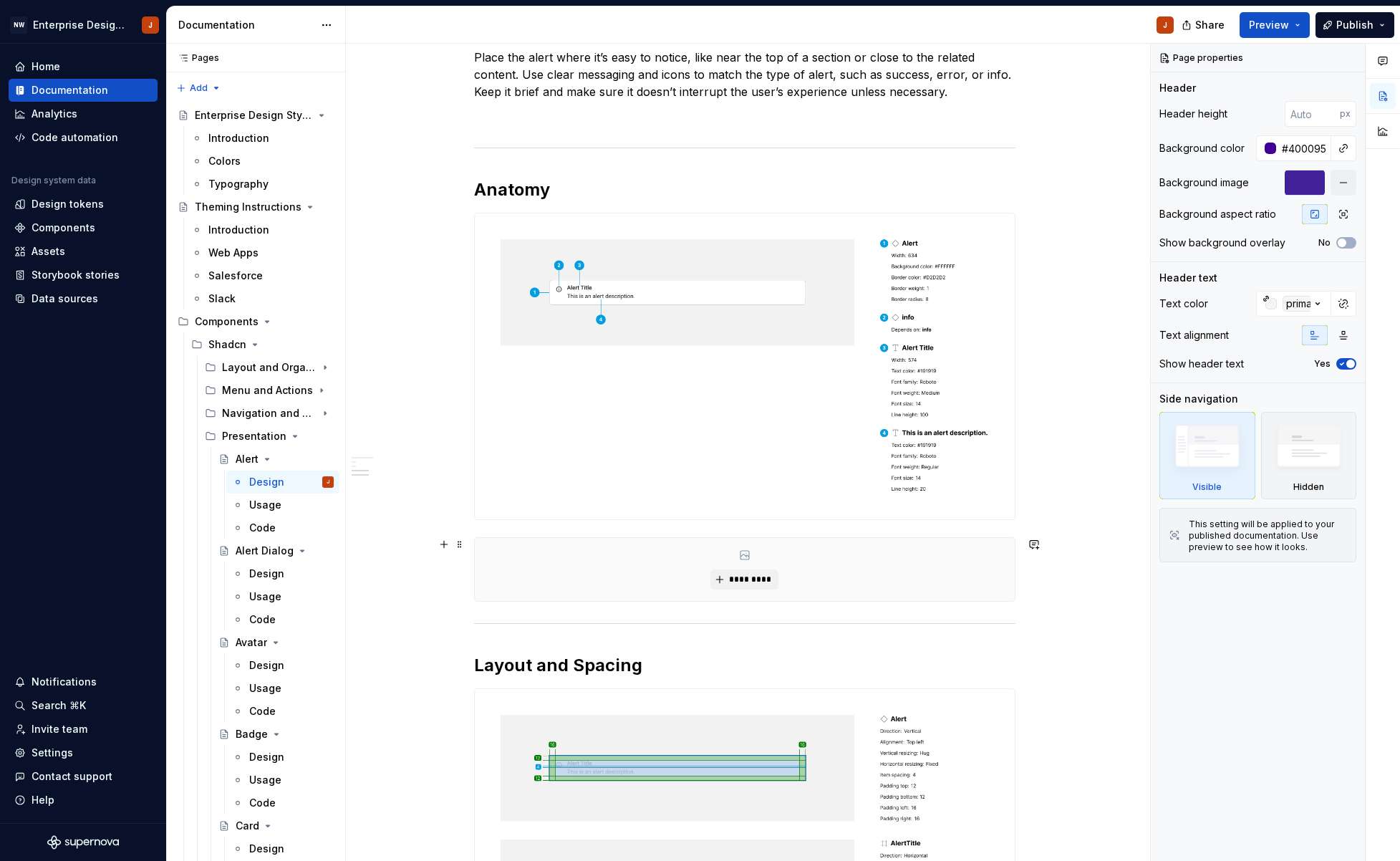
scroll to position [367, 0]
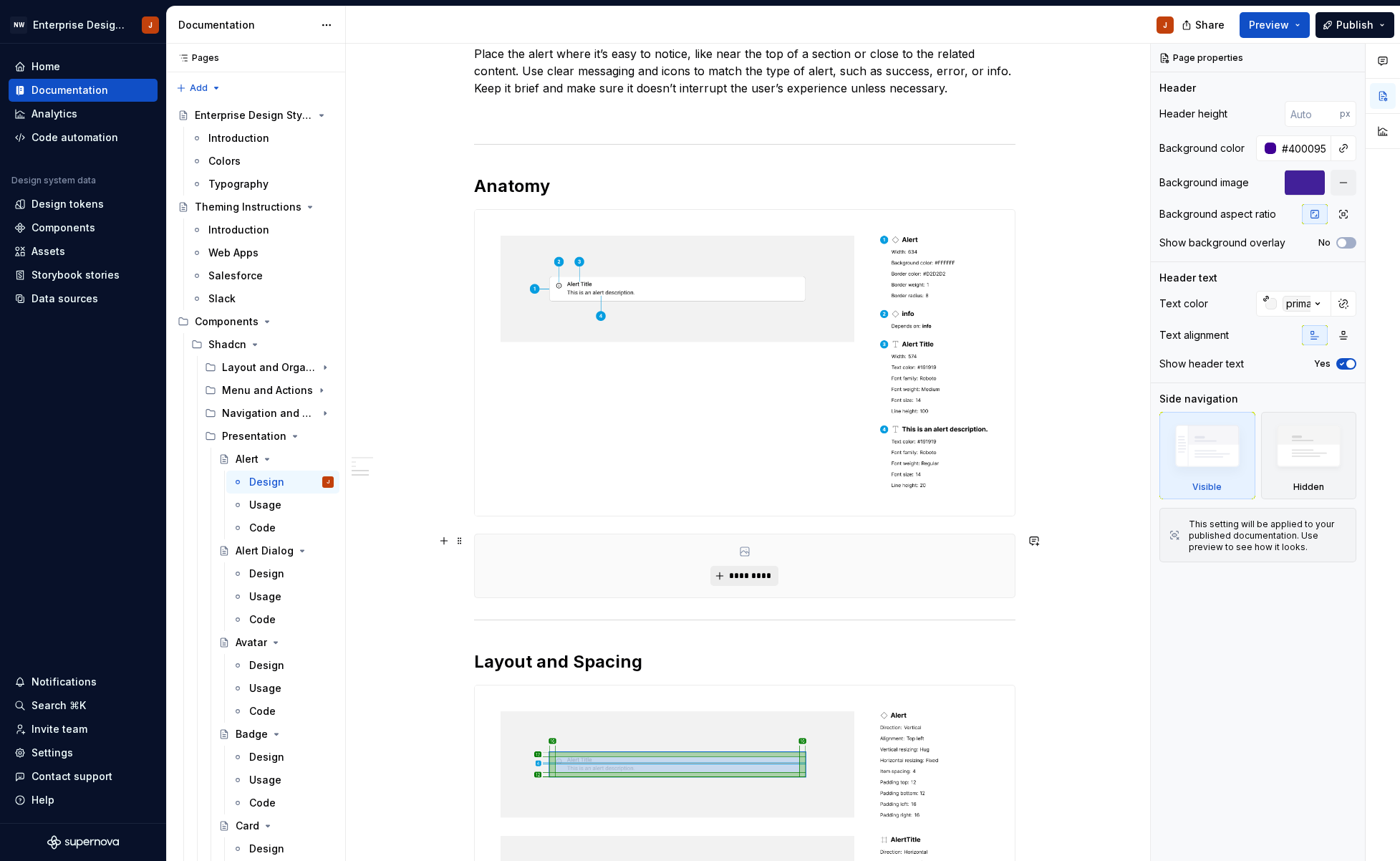
click at [749, 573] on span "*********" at bounding box center [749, 575] width 44 height 12
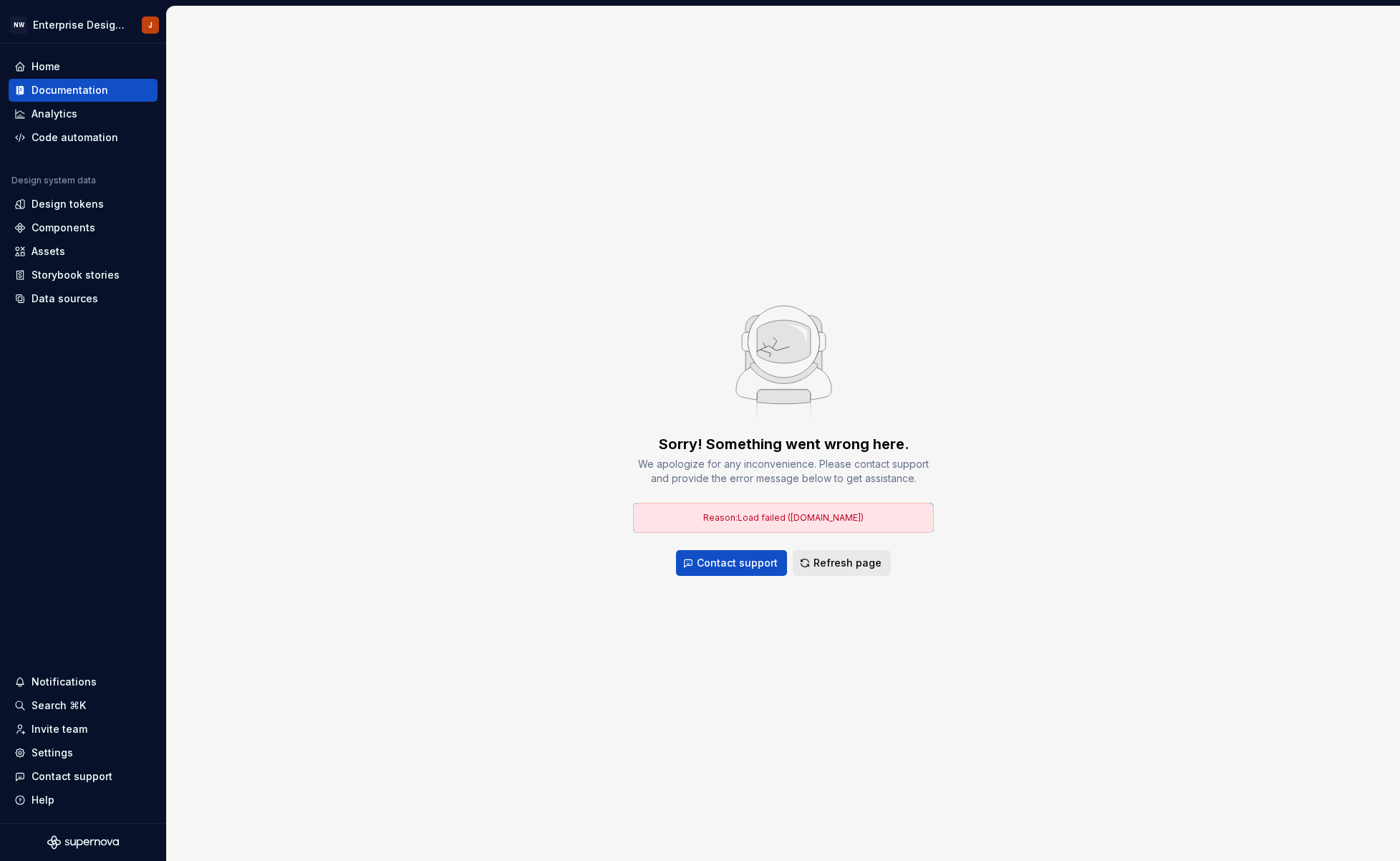
click at [850, 561] on span "Refresh page" at bounding box center [847, 563] width 68 height 15
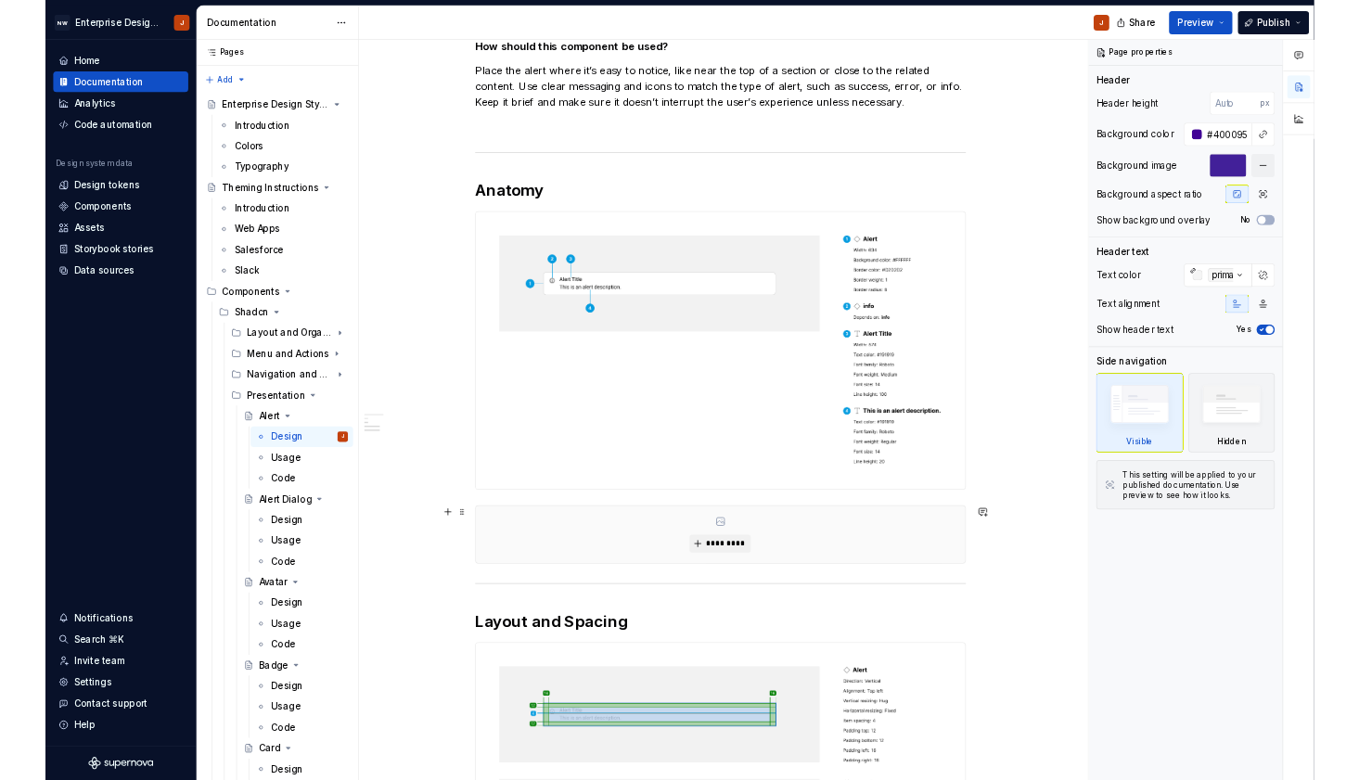
scroll to position [608, 0]
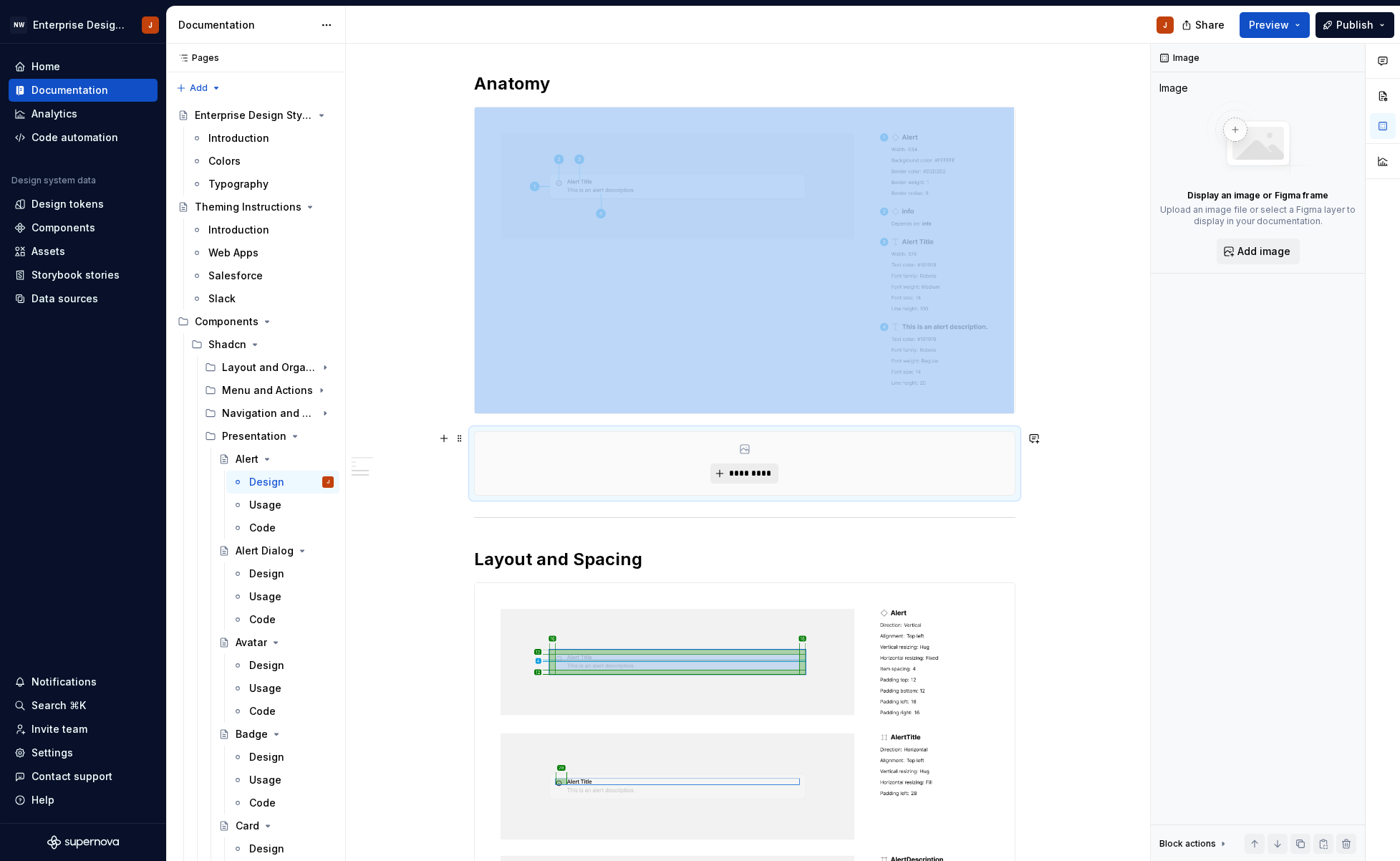
click at [749, 473] on span "*********" at bounding box center [749, 473] width 44 height 12
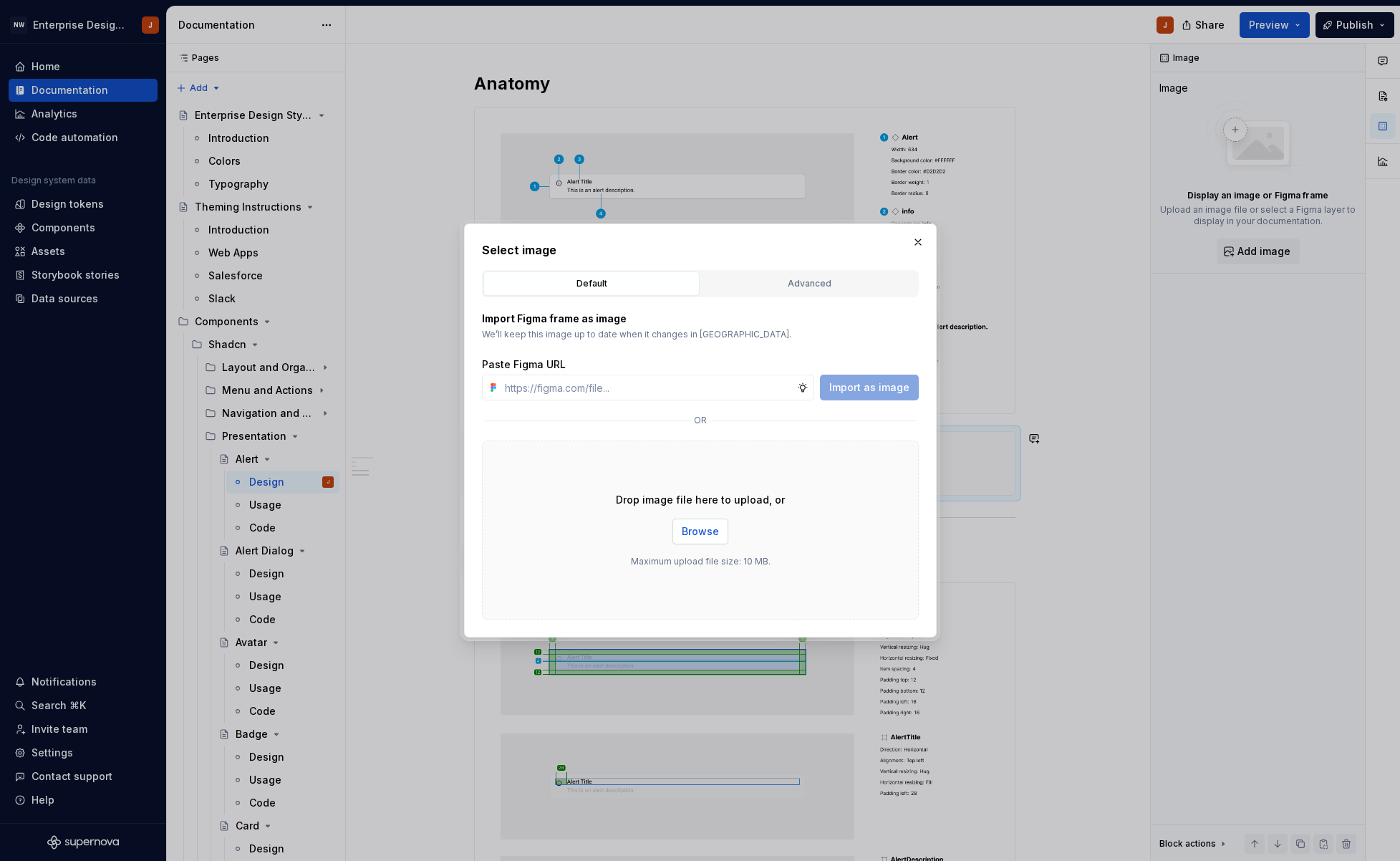
click at [705, 526] on span "Browse" at bounding box center [700, 531] width 37 height 15
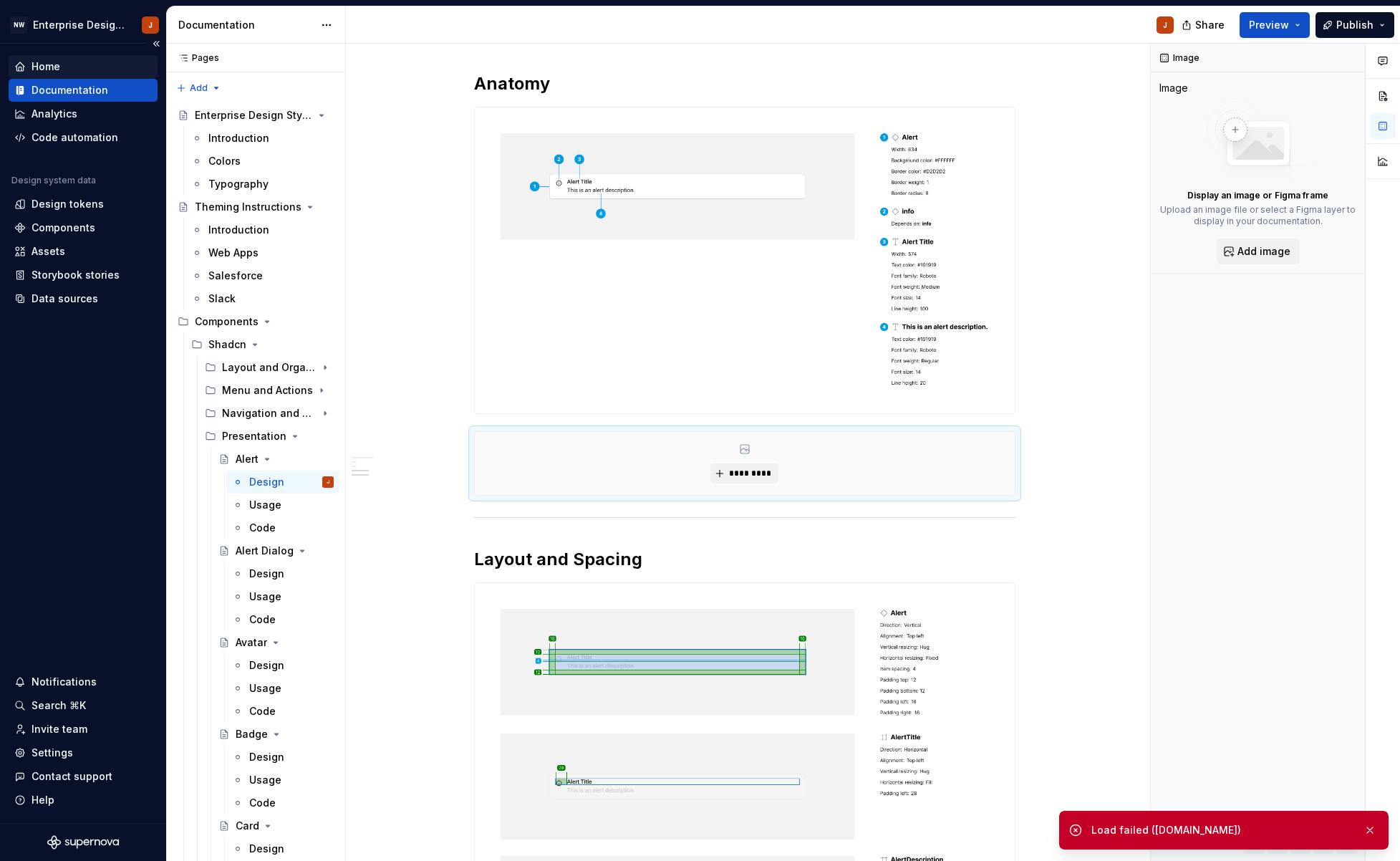
click at [45, 65] on div "Home" at bounding box center [46, 66] width 29 height 15
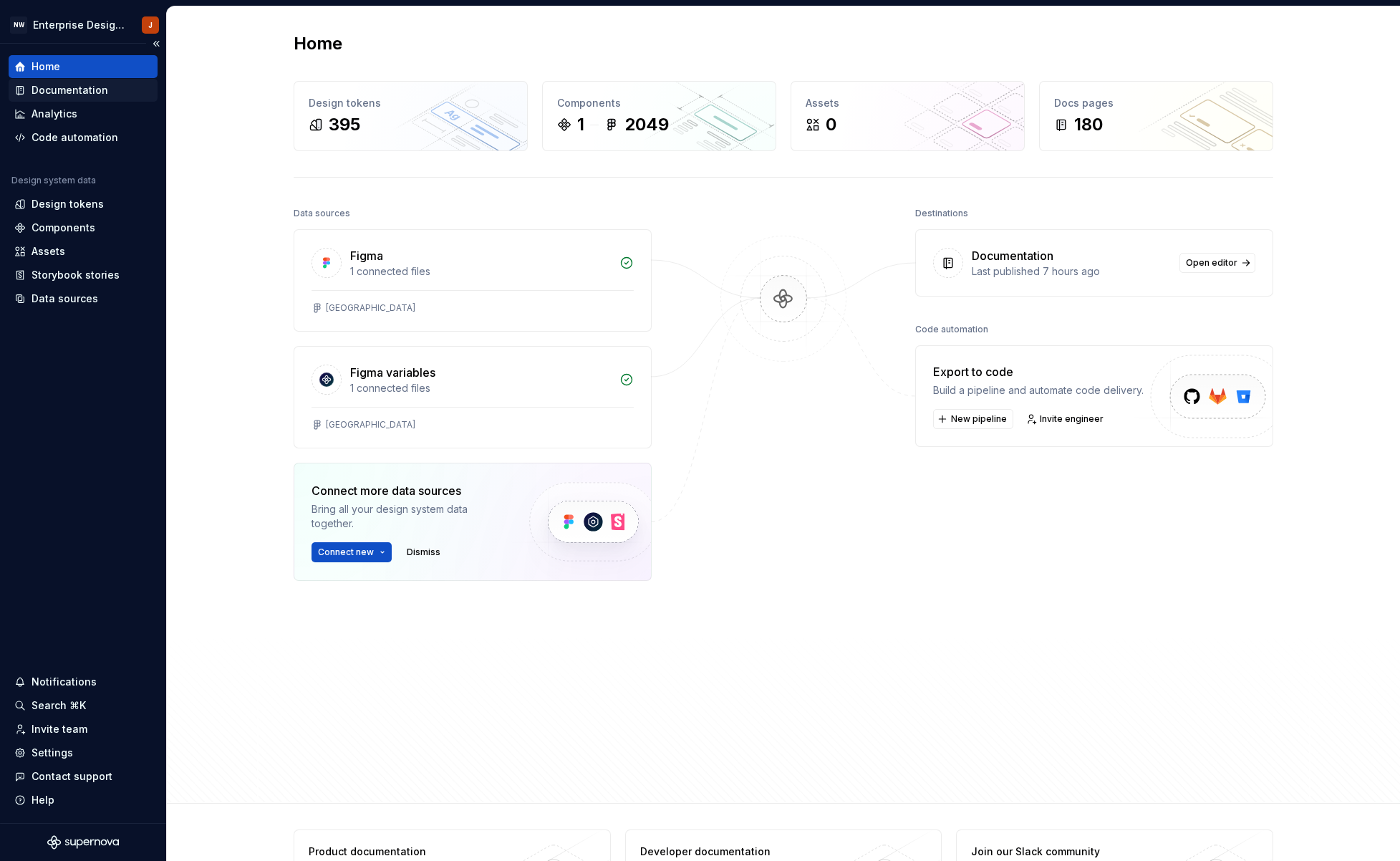
click at [49, 91] on div "Documentation" at bounding box center [69, 90] width 76 height 15
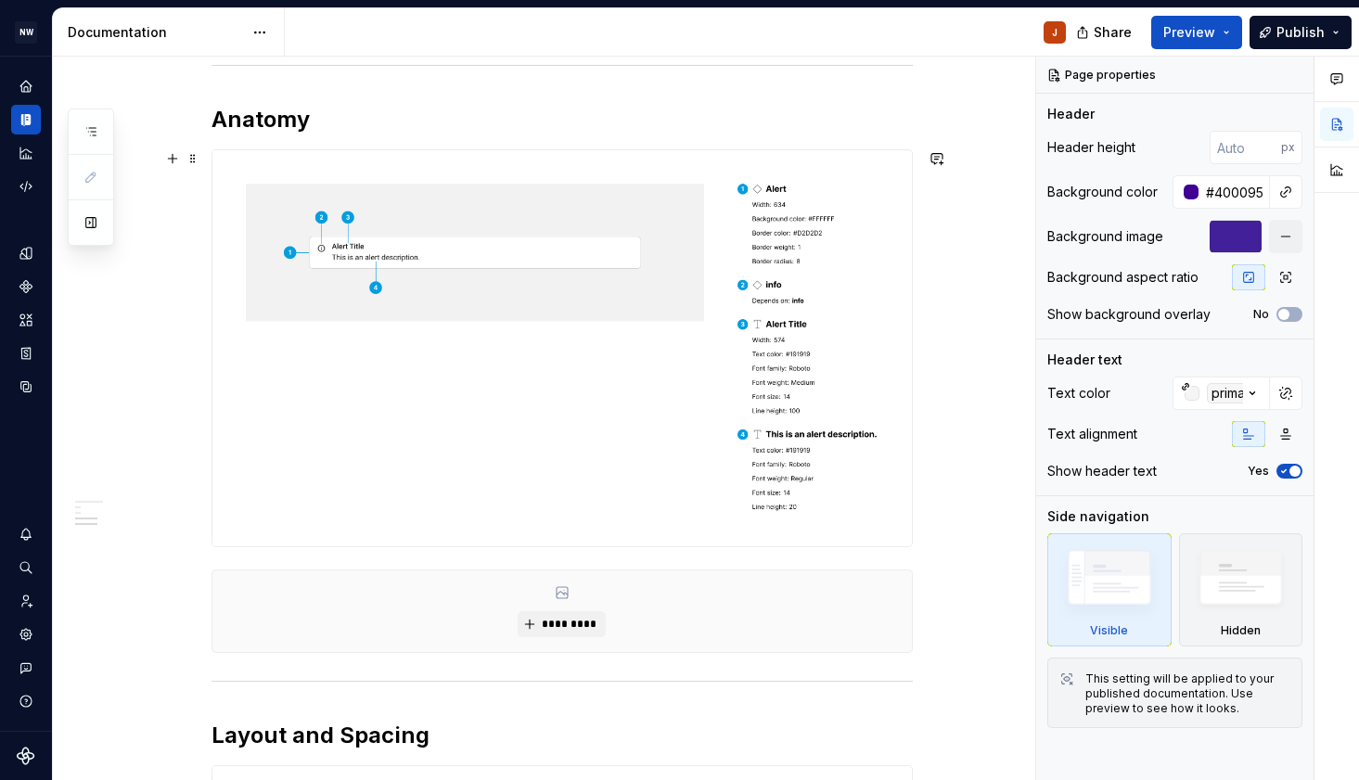
scroll to position [635, 0]
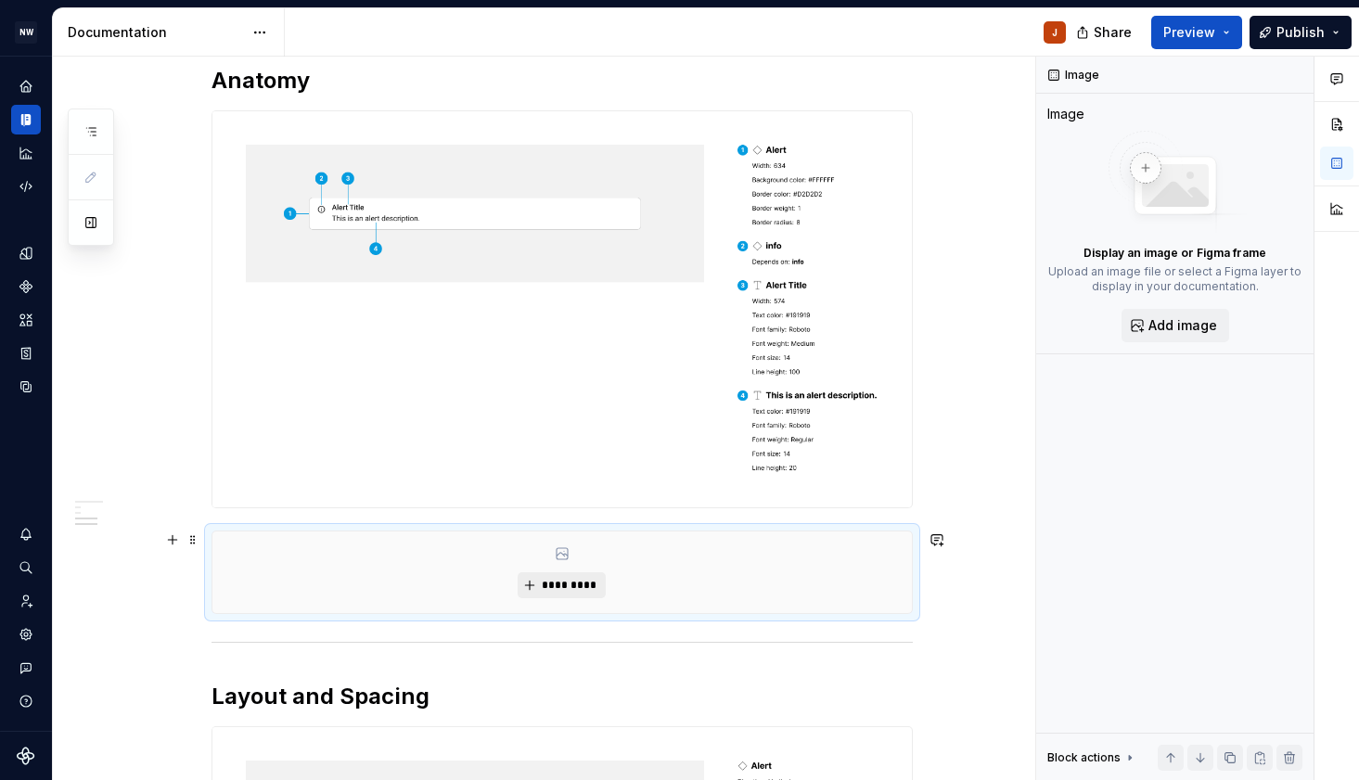
click at [574, 584] on span "*********" at bounding box center [569, 585] width 57 height 15
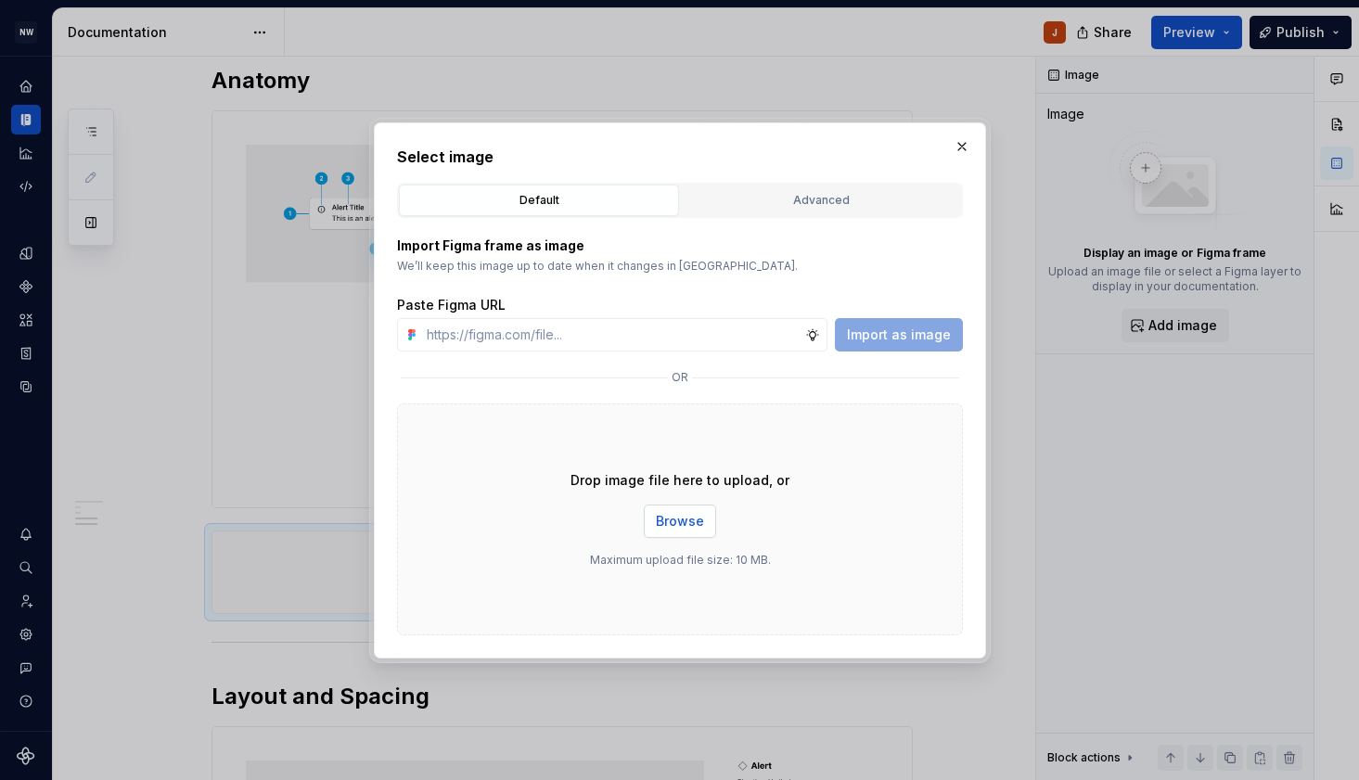
click at [677, 517] on span "Browse" at bounding box center [680, 521] width 48 height 19
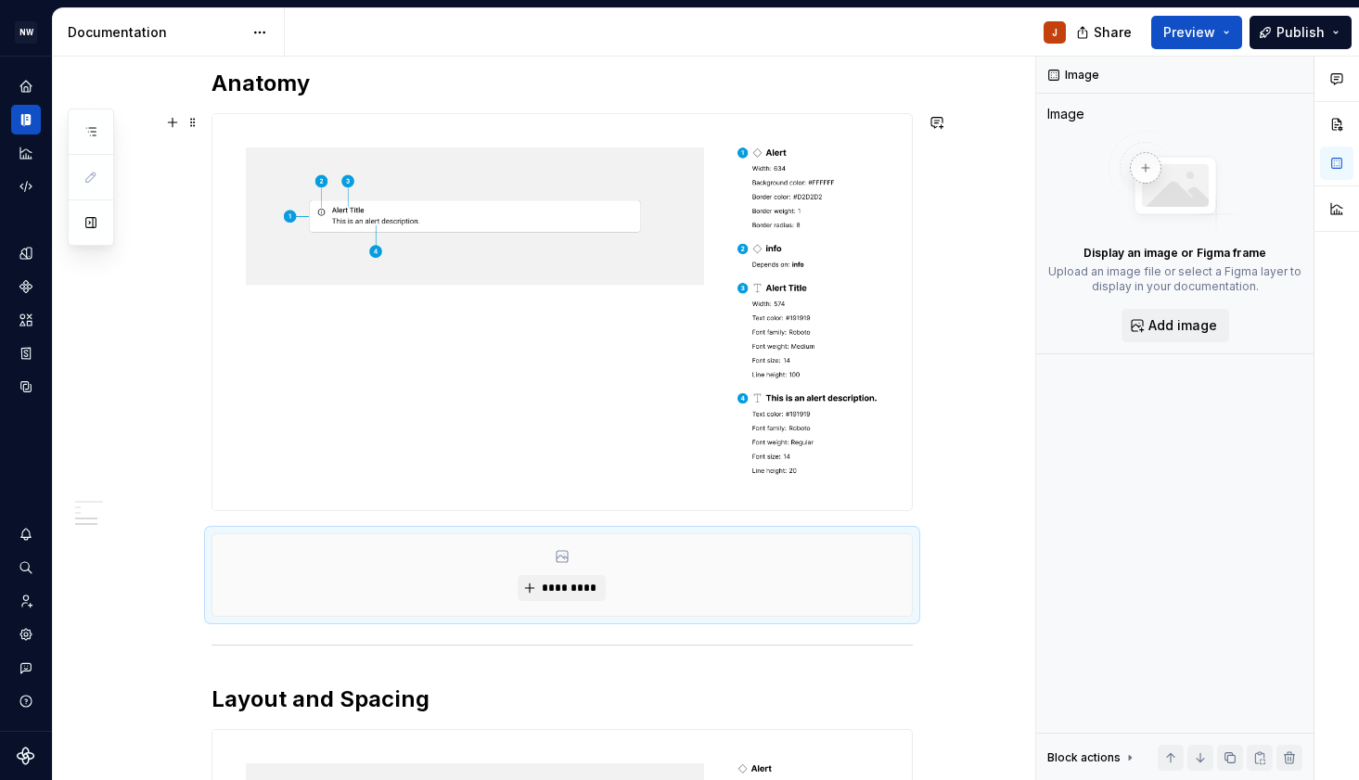
scroll to position [655, 0]
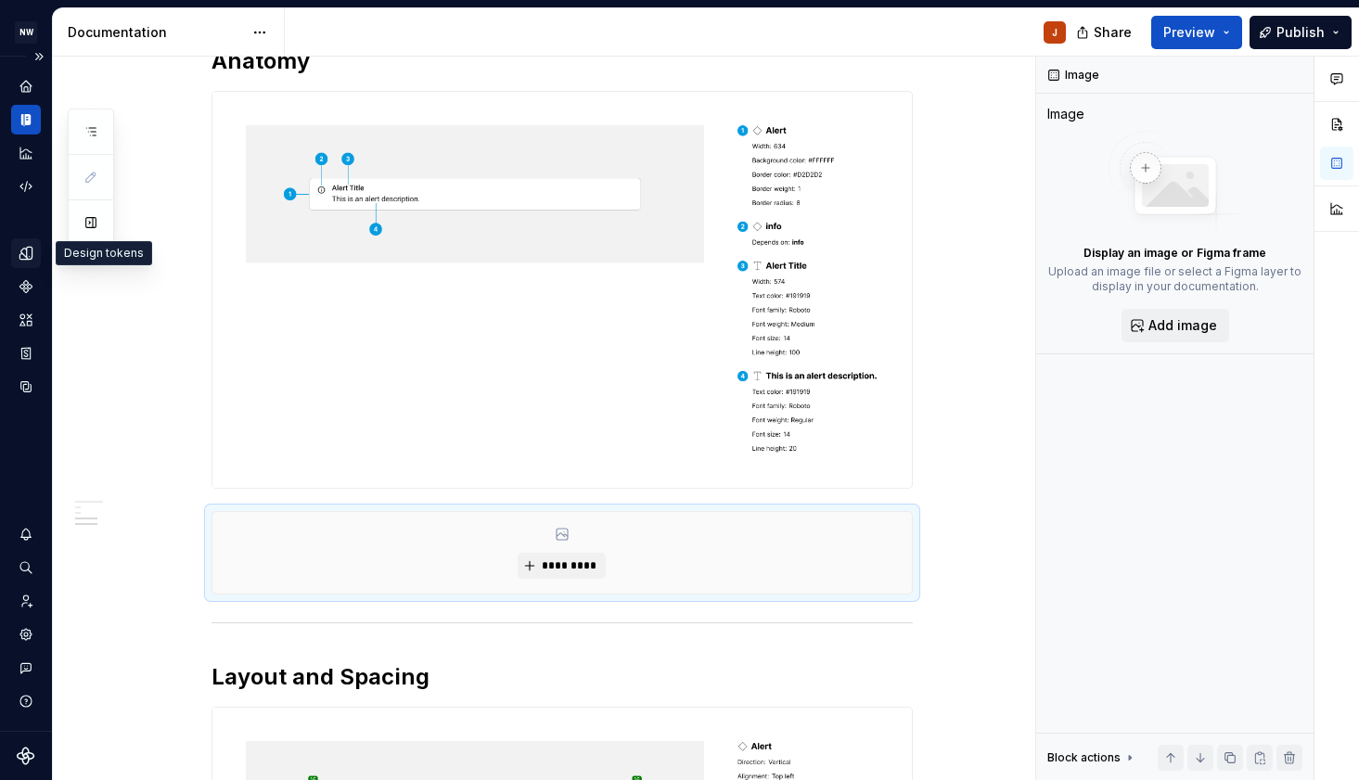
click at [21, 255] on icon "Design tokens" at bounding box center [26, 253] width 17 height 17
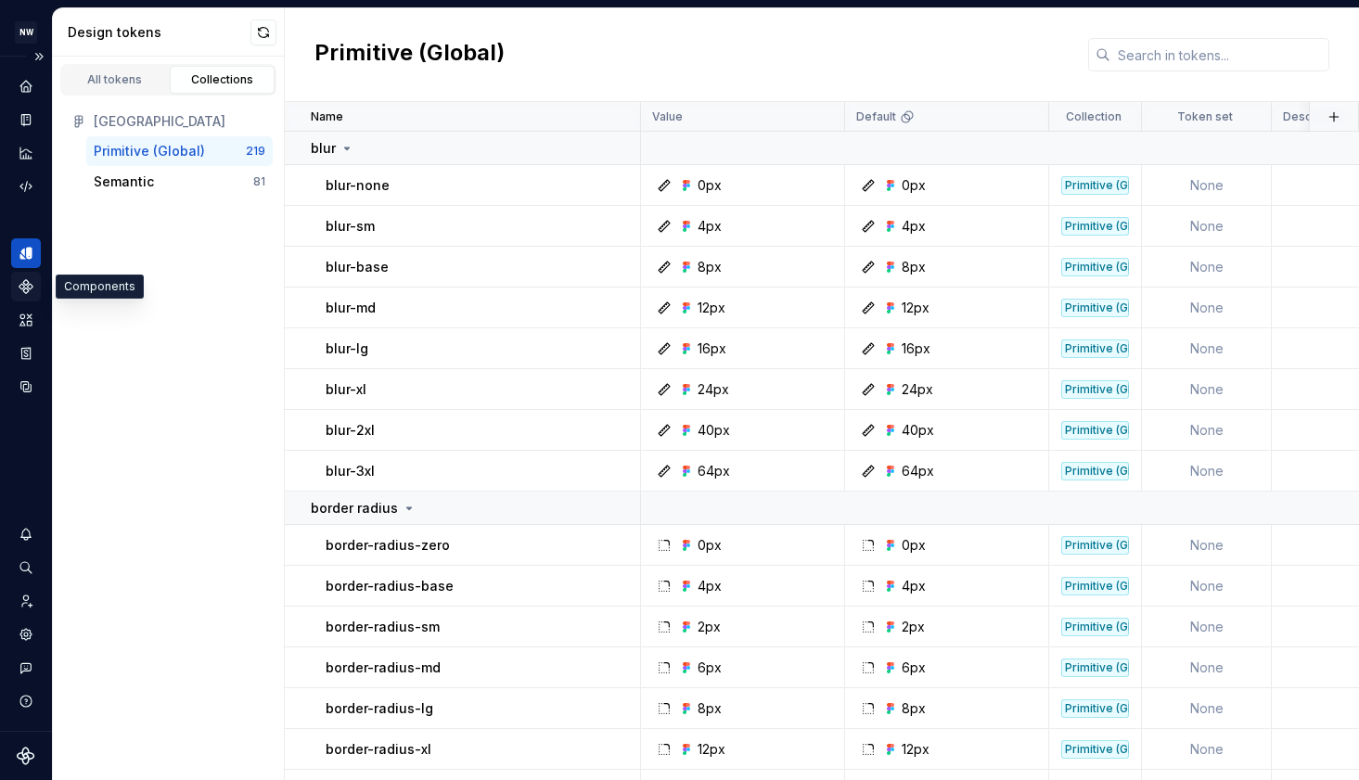
click at [22, 290] on icon "Components" at bounding box center [26, 286] width 17 height 17
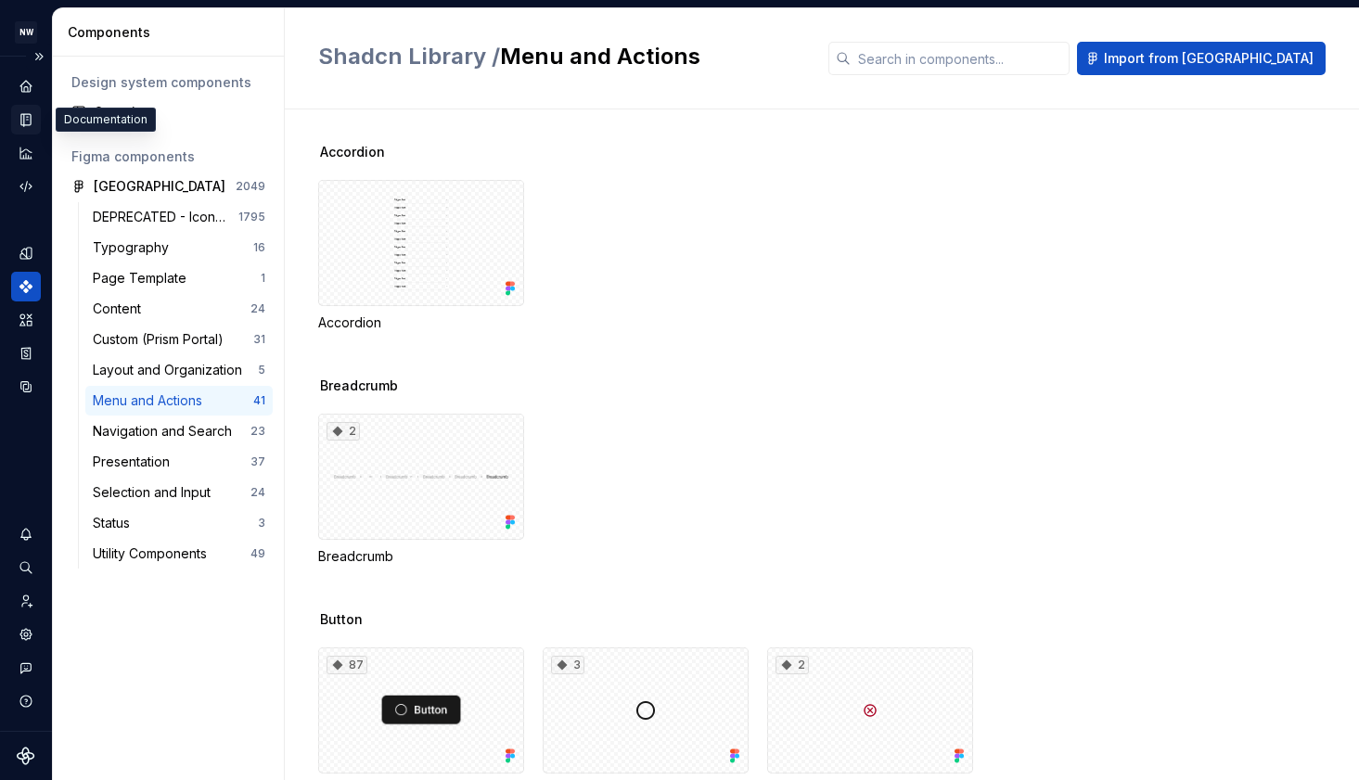
click at [26, 123] on icon "Documentation" at bounding box center [27, 120] width 7 height 10
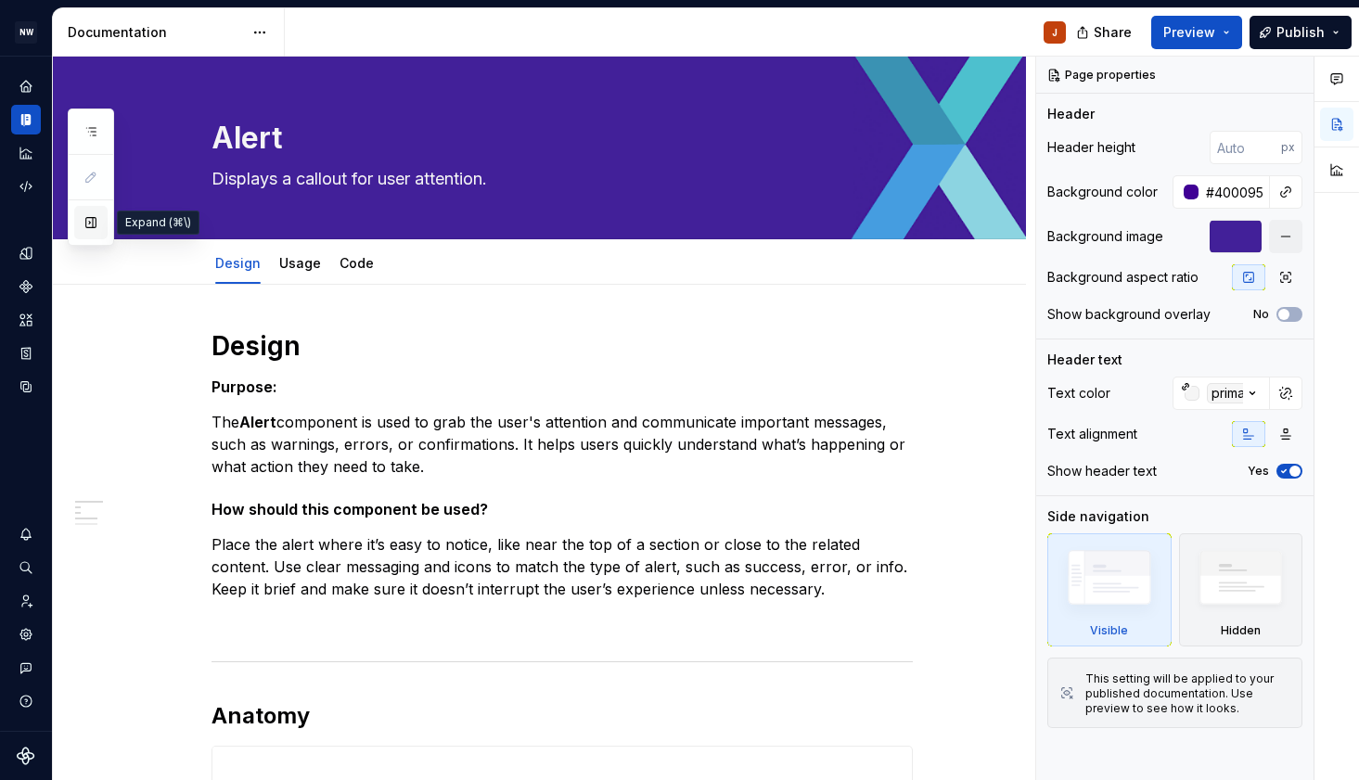
click at [89, 227] on button "button" at bounding box center [90, 222] width 33 height 33
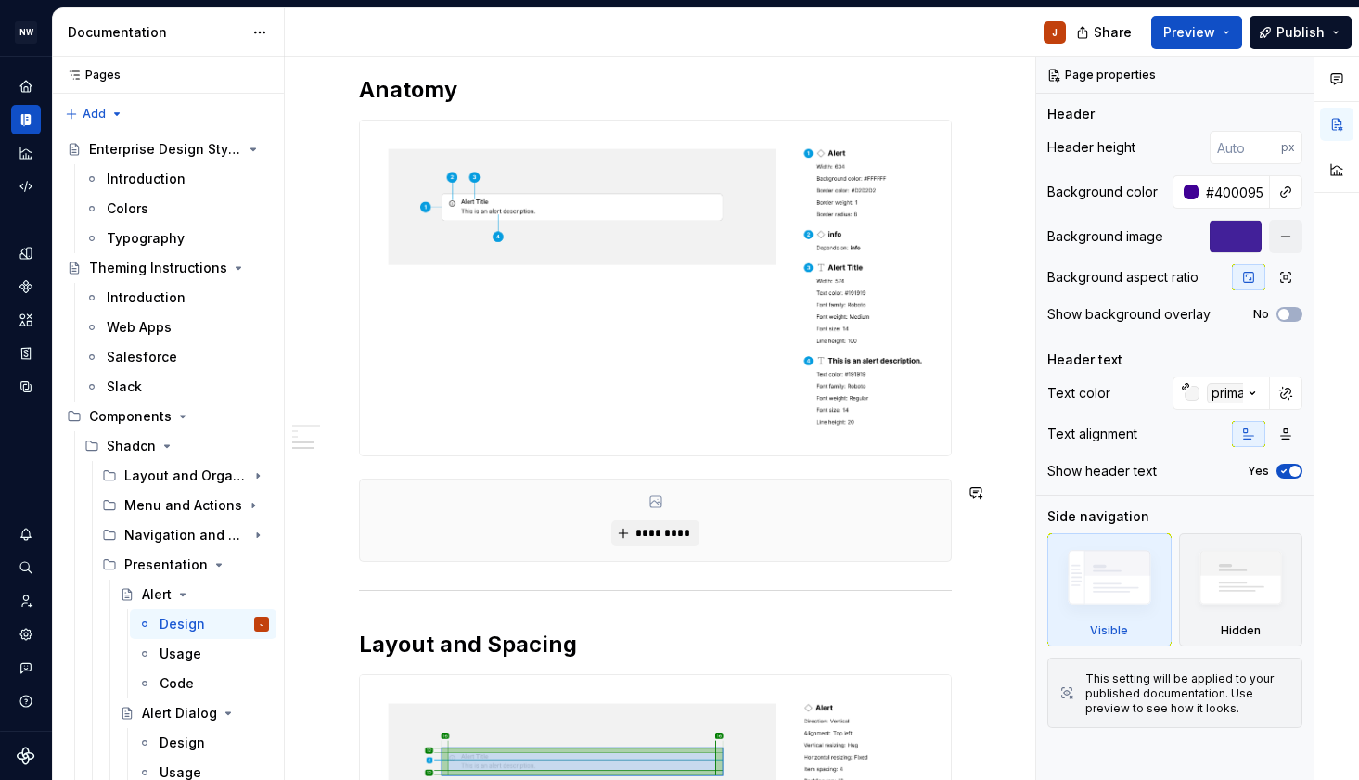
scroll to position [711, 0]
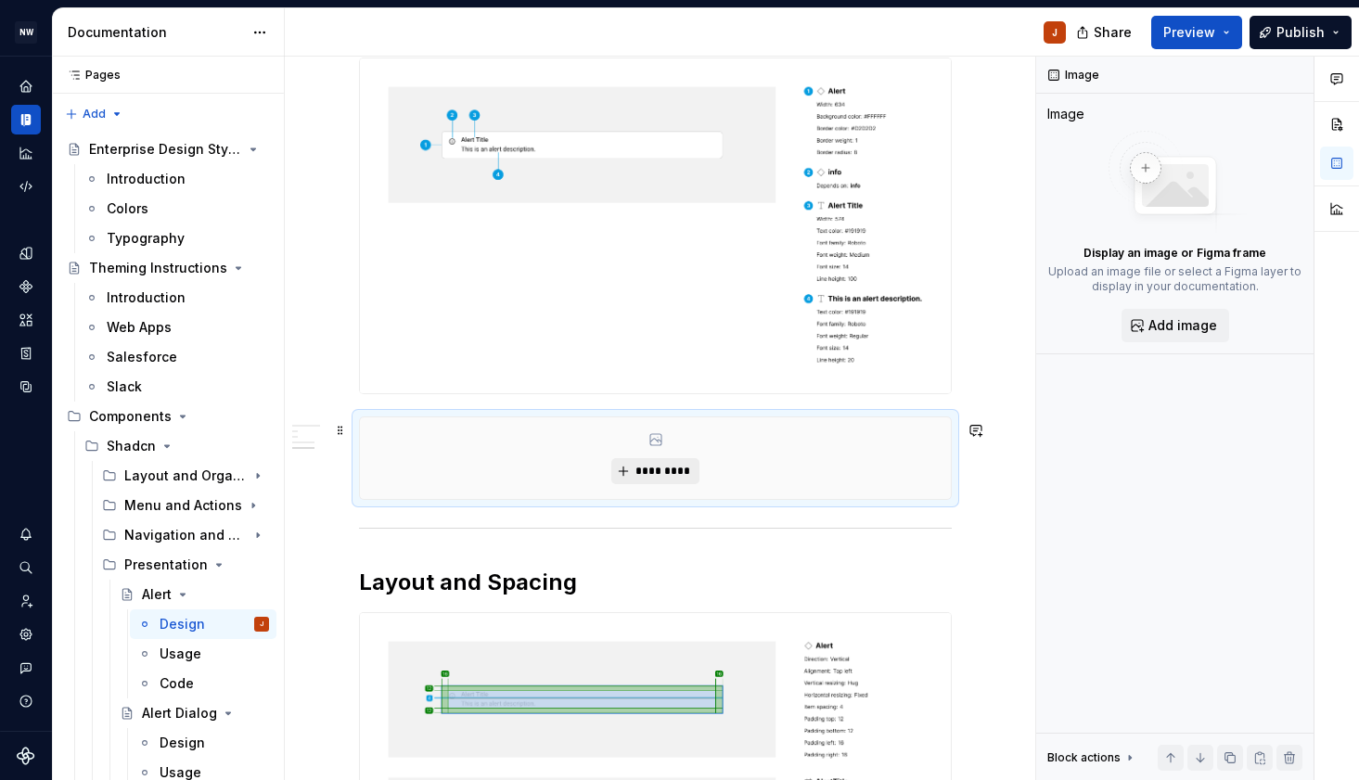
click at [660, 479] on span "*********" at bounding box center [663, 471] width 57 height 15
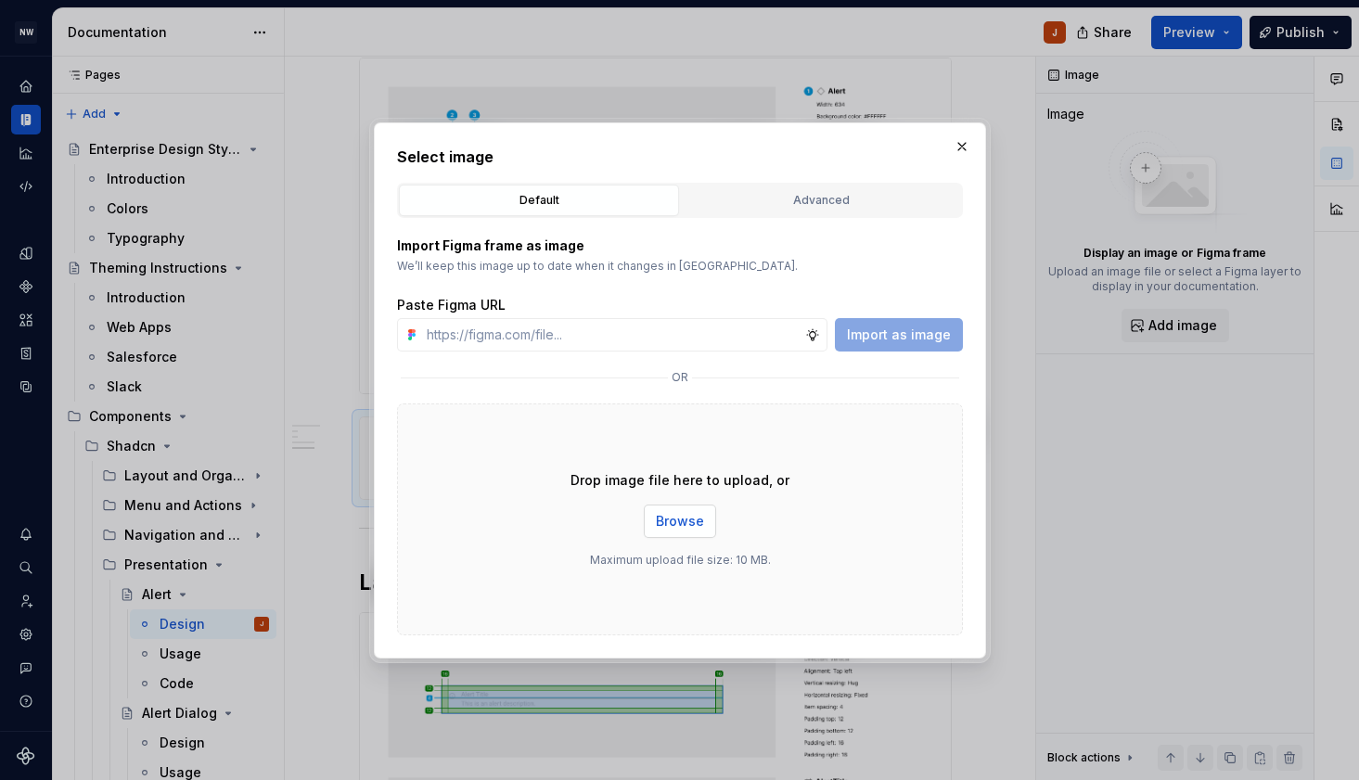
click at [694, 522] on span "Browse" at bounding box center [680, 521] width 48 height 19
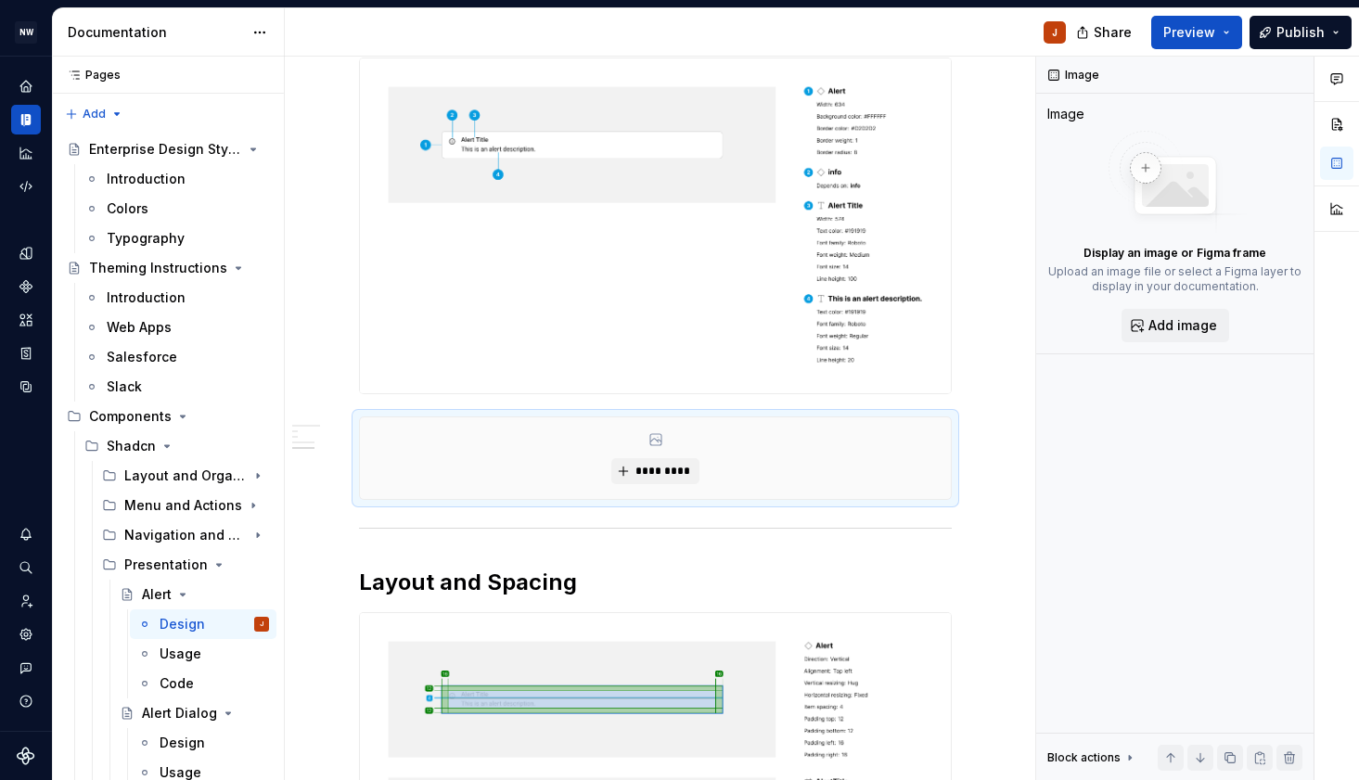
type textarea "*"
